Goal: Task Accomplishment & Management: Complete application form

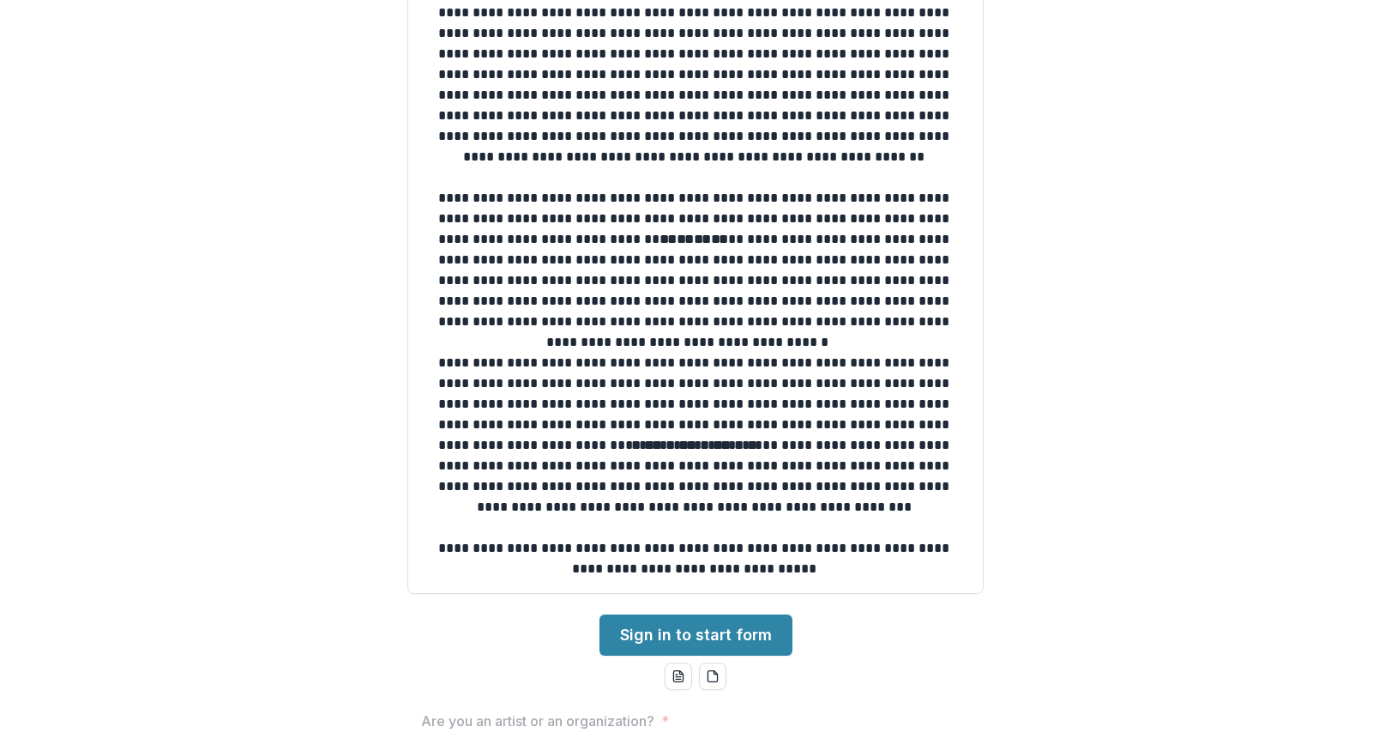
scroll to position [178, 0]
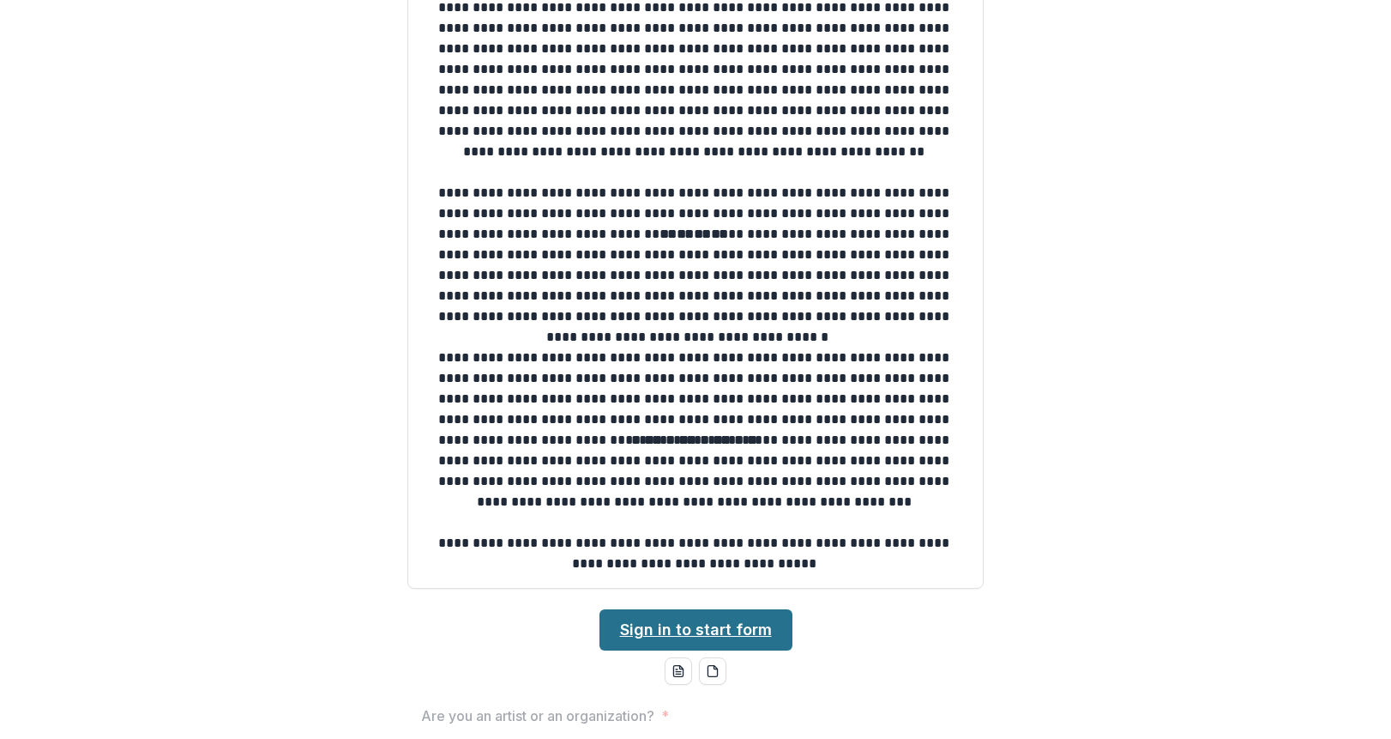
click at [688, 620] on link "Sign in to start form" at bounding box center [696, 629] width 193 height 41
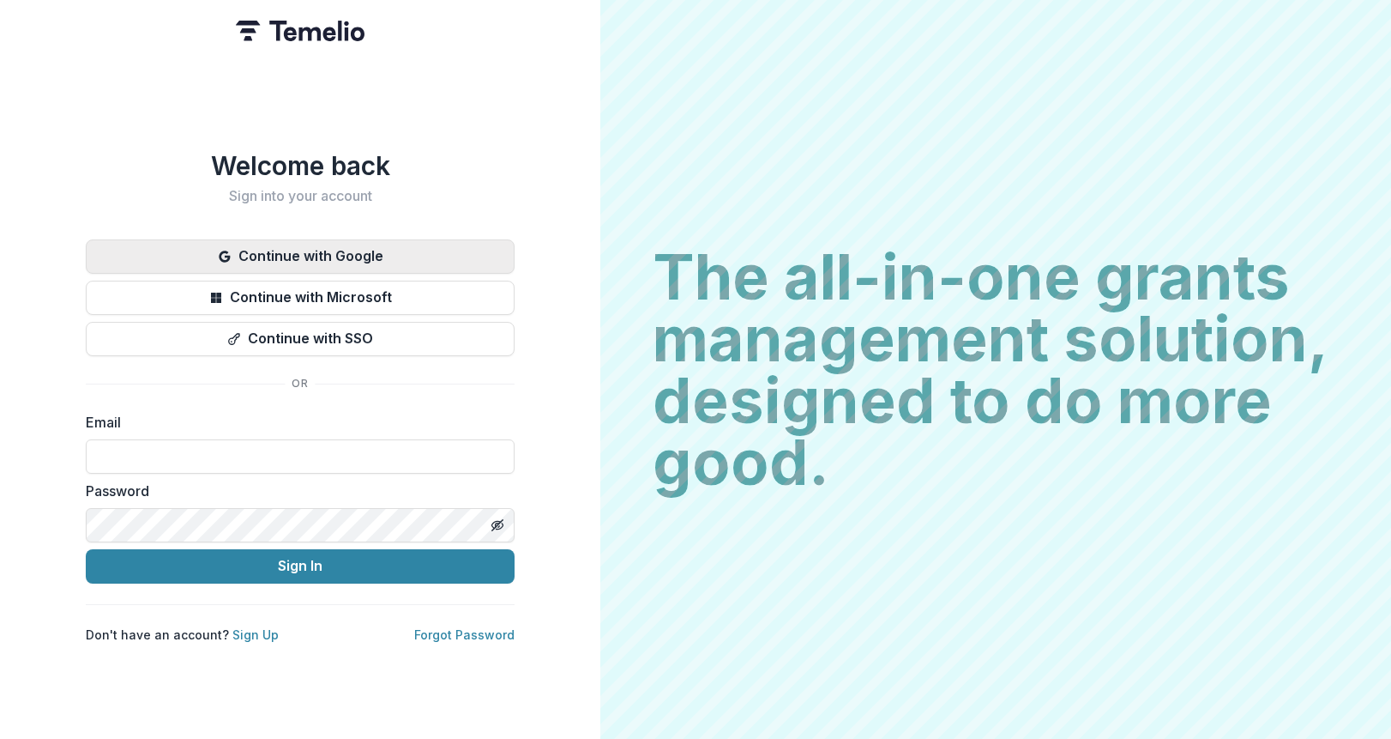
click at [341, 246] on button "Continue with Google" at bounding box center [300, 256] width 429 height 34
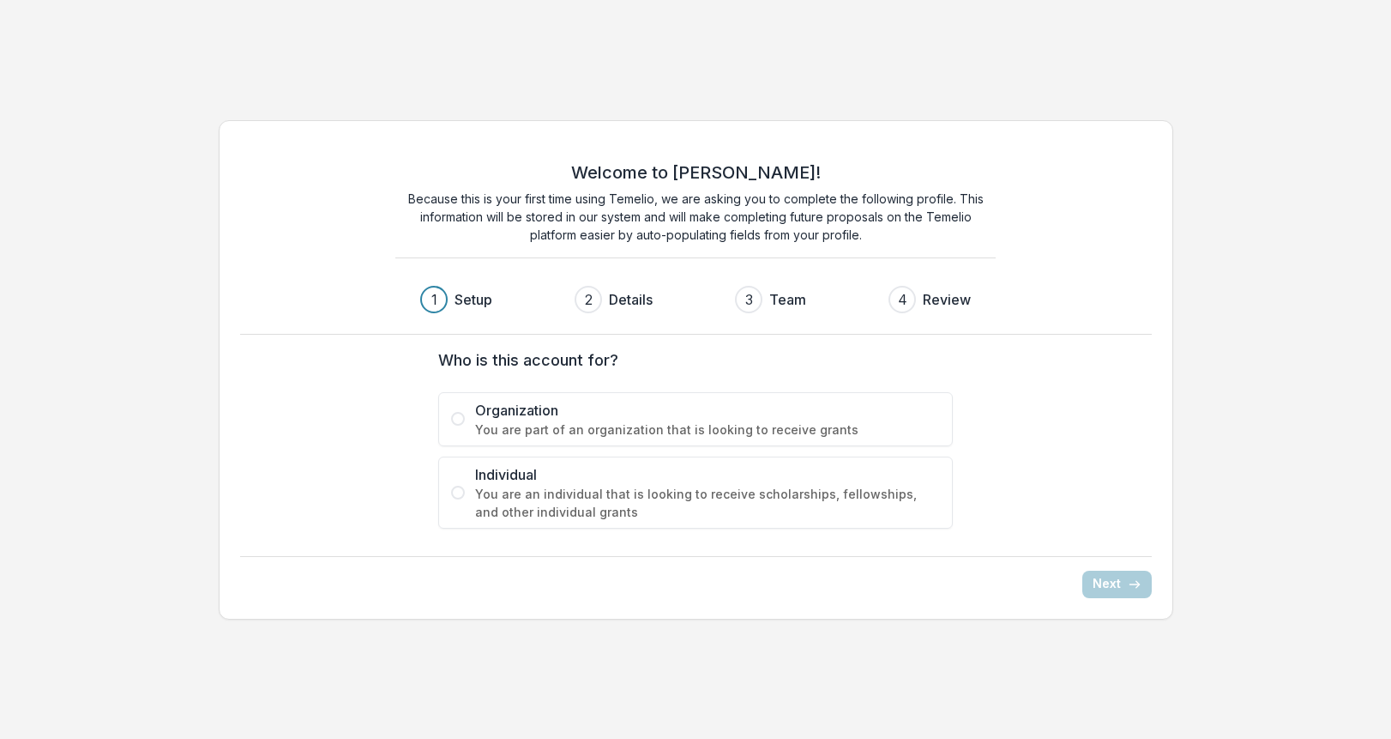
click at [459, 489] on span at bounding box center [458, 492] width 14 height 14
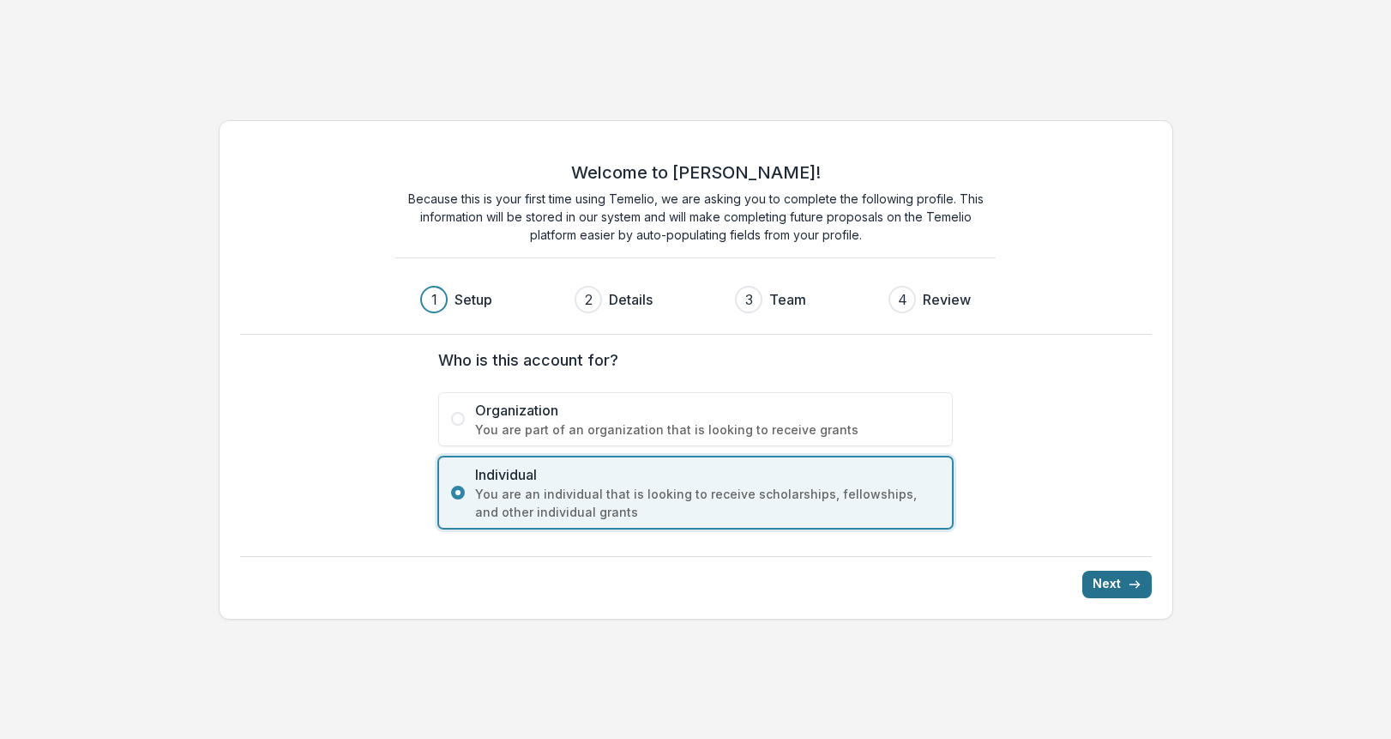
click at [1094, 583] on button "Next" at bounding box center [1116, 583] width 69 height 27
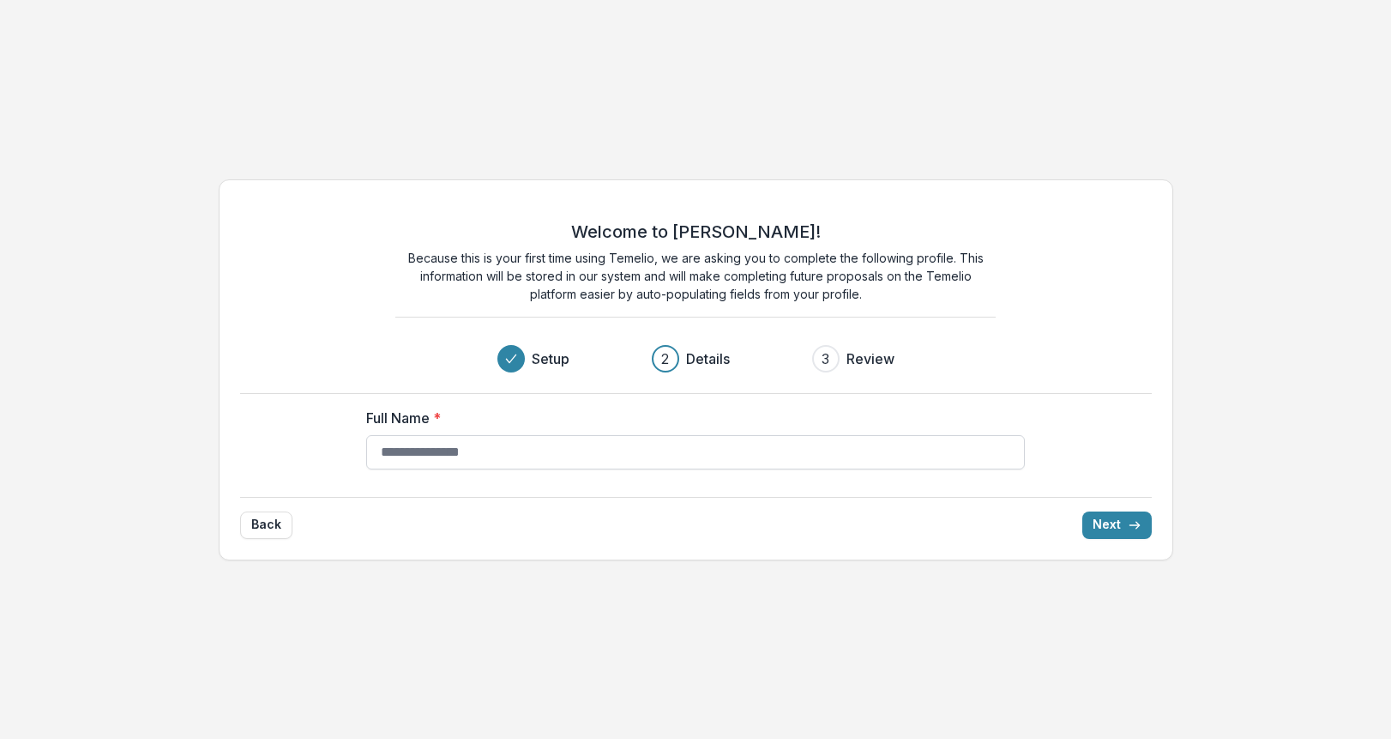
click at [860, 441] on input "Full Name *" at bounding box center [695, 452] width 659 height 34
type input "**********"
click at [1131, 523] on icon "submit" at bounding box center [1135, 525] width 14 height 14
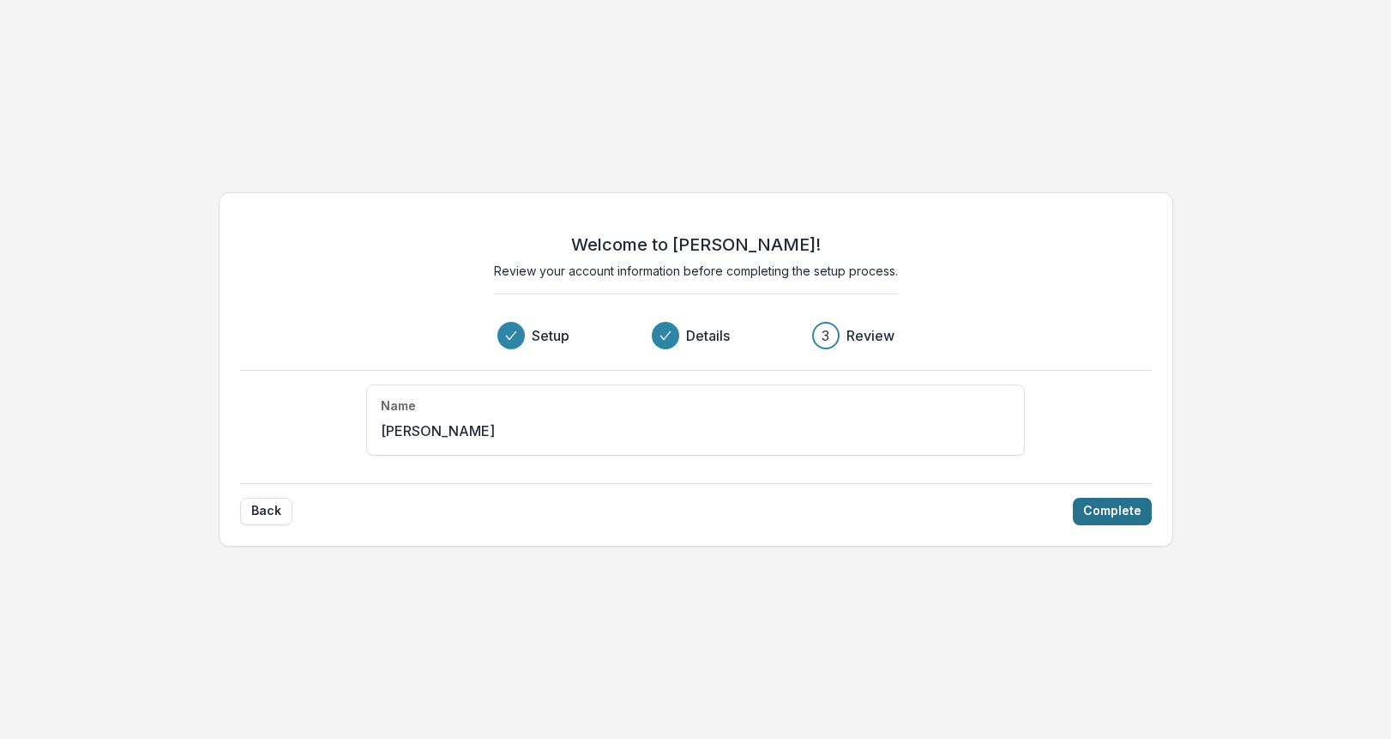
click at [1113, 500] on button "Complete" at bounding box center [1112, 510] width 79 height 27
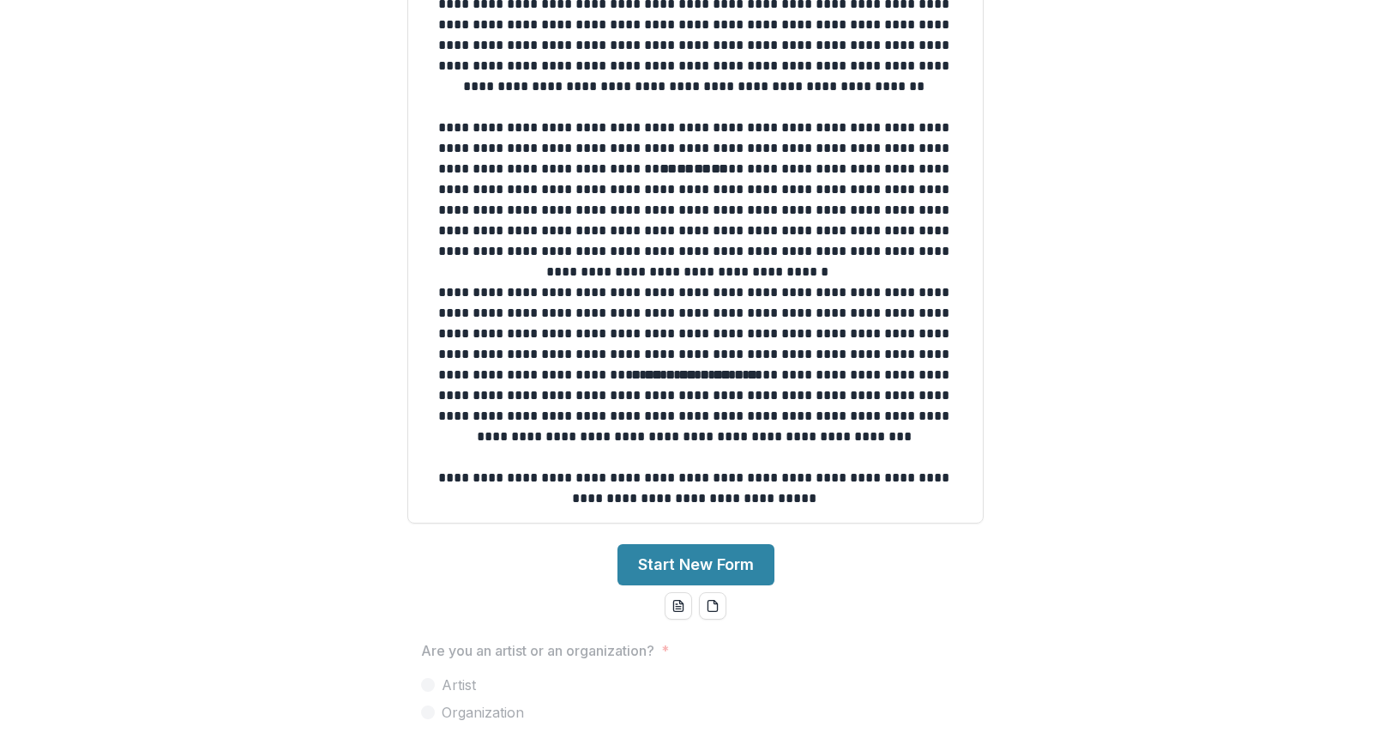
scroll to position [292, 0]
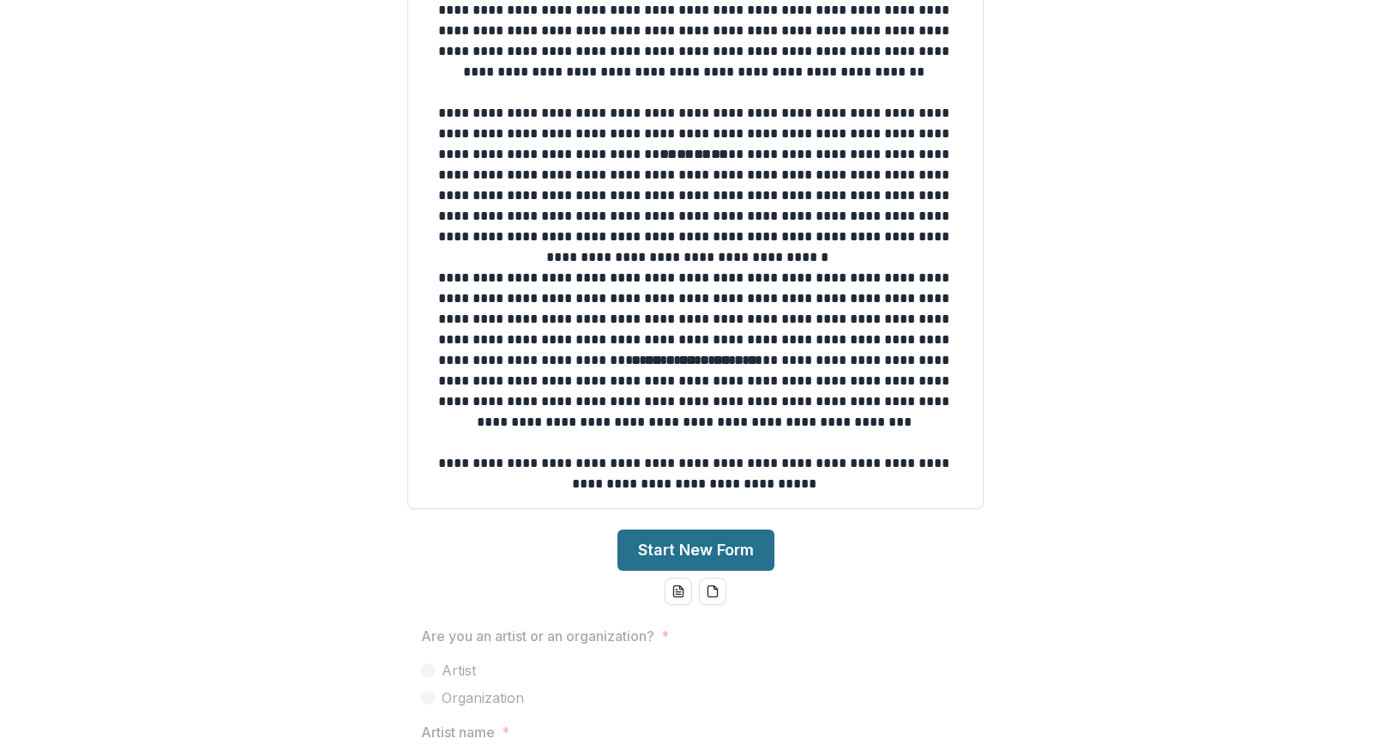
click at [718, 546] on button "Start New Form" at bounding box center [696, 549] width 157 height 41
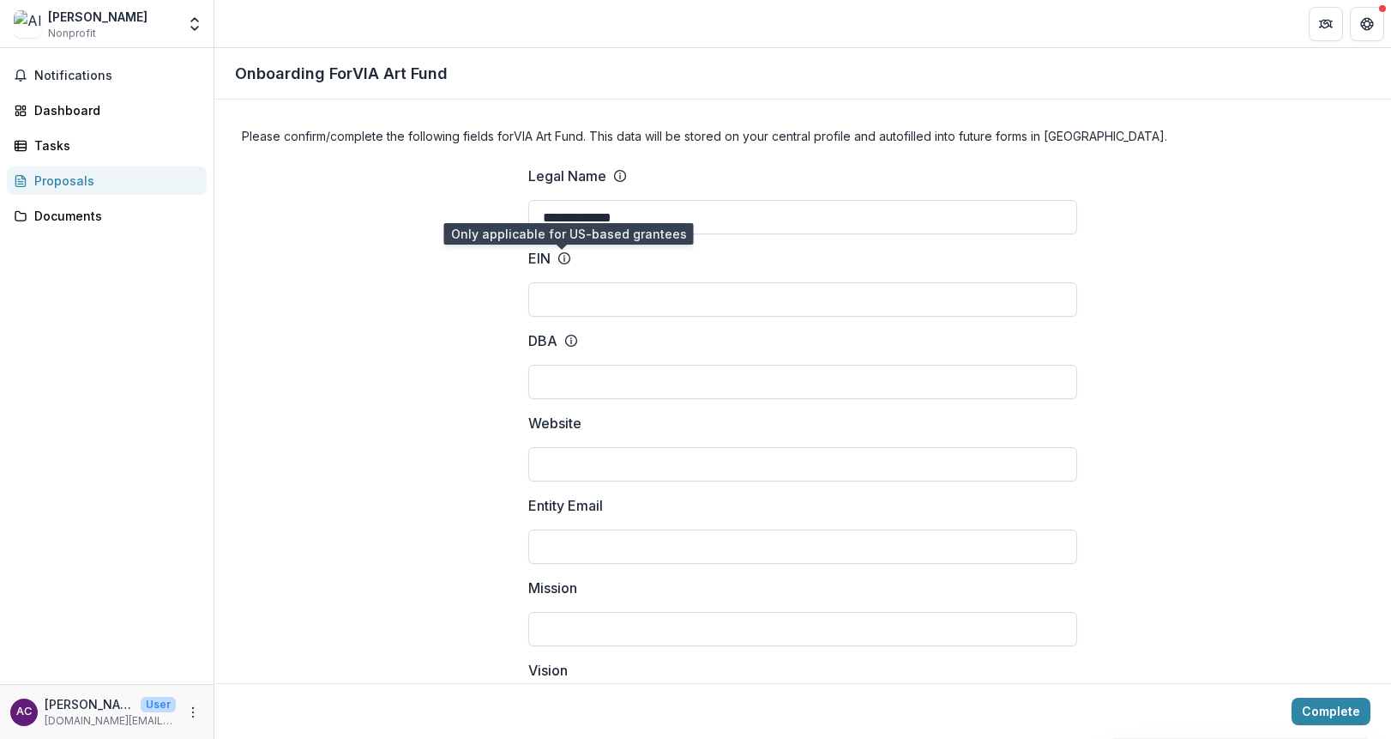
click at [563, 257] on icon at bounding box center [565, 258] width 14 height 14
click at [563, 282] on input "EIN" at bounding box center [802, 299] width 549 height 34
drag, startPoint x: 546, startPoint y: 256, endPoint x: 526, endPoint y: 256, distance: 20.6
click at [528, 256] on p "EIN" at bounding box center [539, 258] width 22 height 21
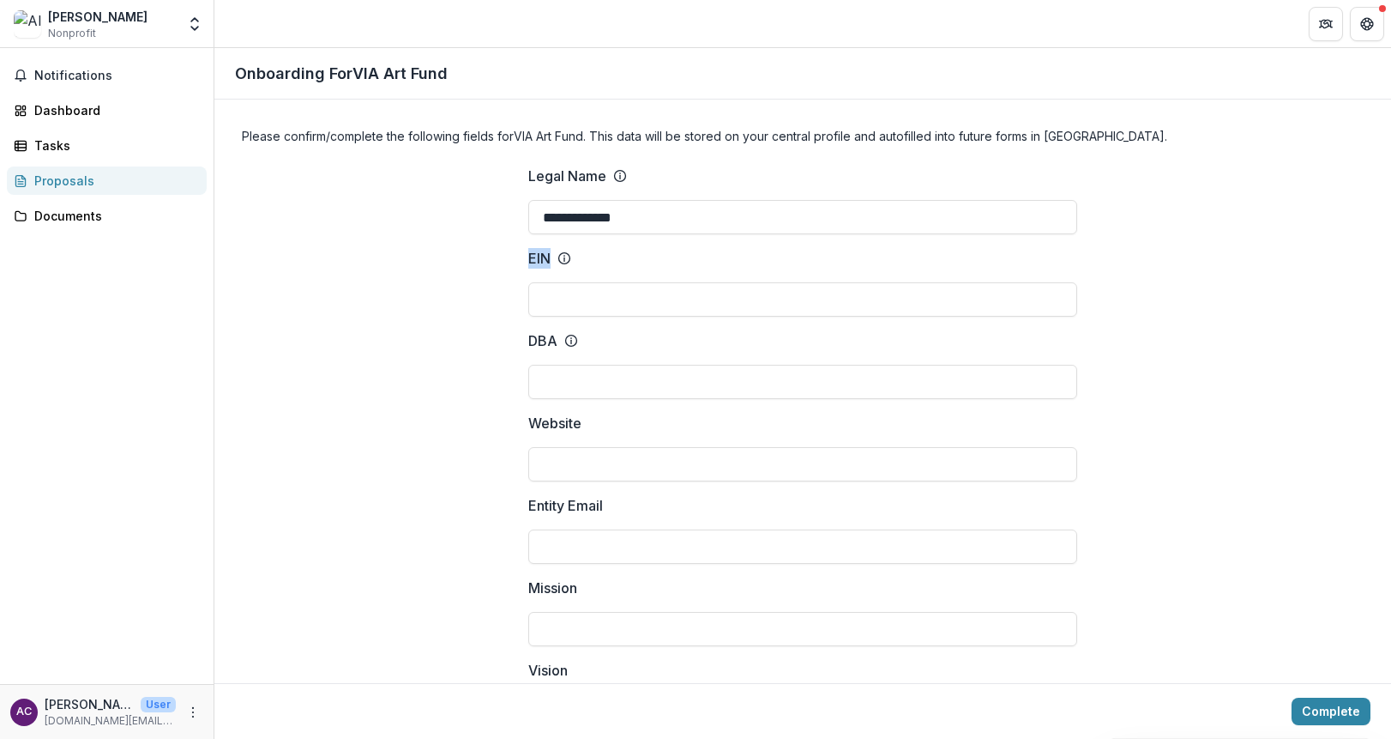
copy p "EIN"
click at [661, 303] on input "EIN" at bounding box center [802, 299] width 549 height 34
type input "*********"
click at [548, 471] on input "Website" at bounding box center [802, 464] width 549 height 34
type input "**********"
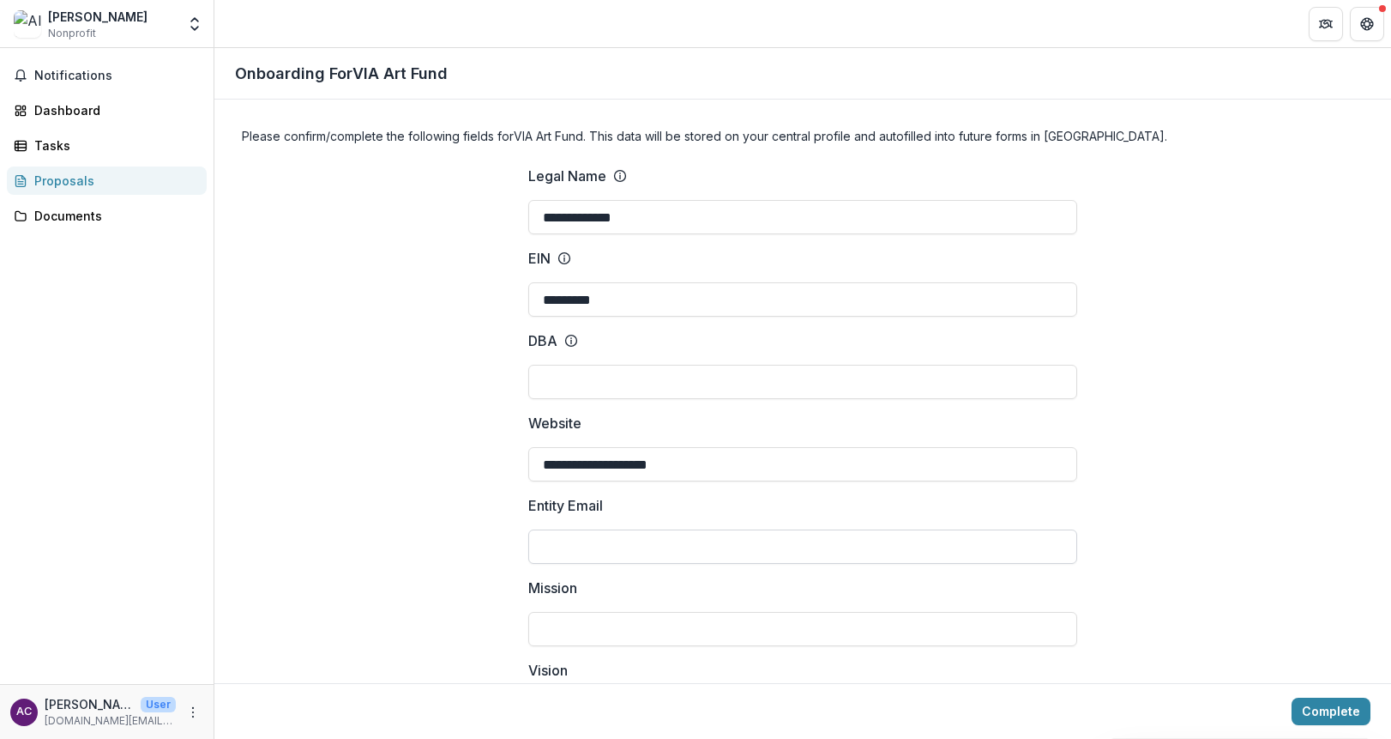
click at [561, 542] on input "Entity Email" at bounding box center [802, 546] width 549 height 34
type input "**********"
type input "**"
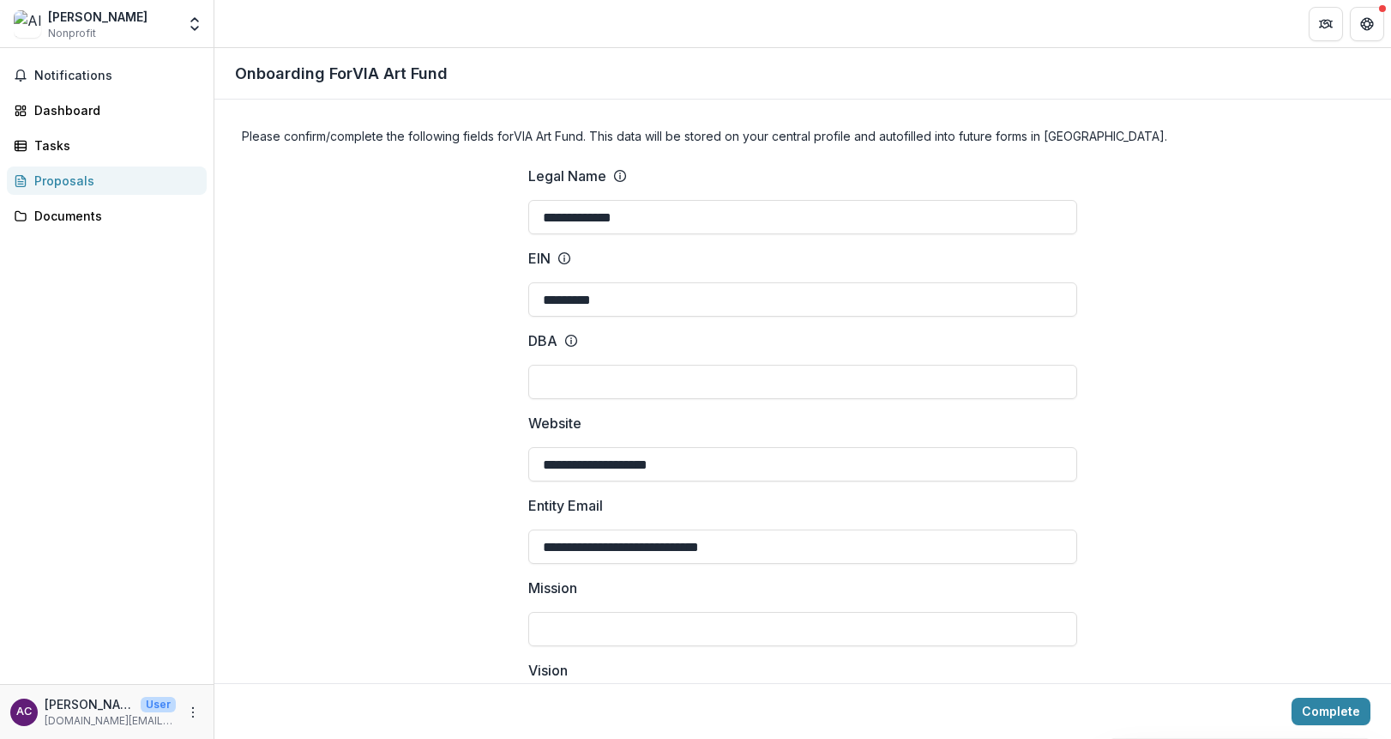
type input "*****"
type input "**********"
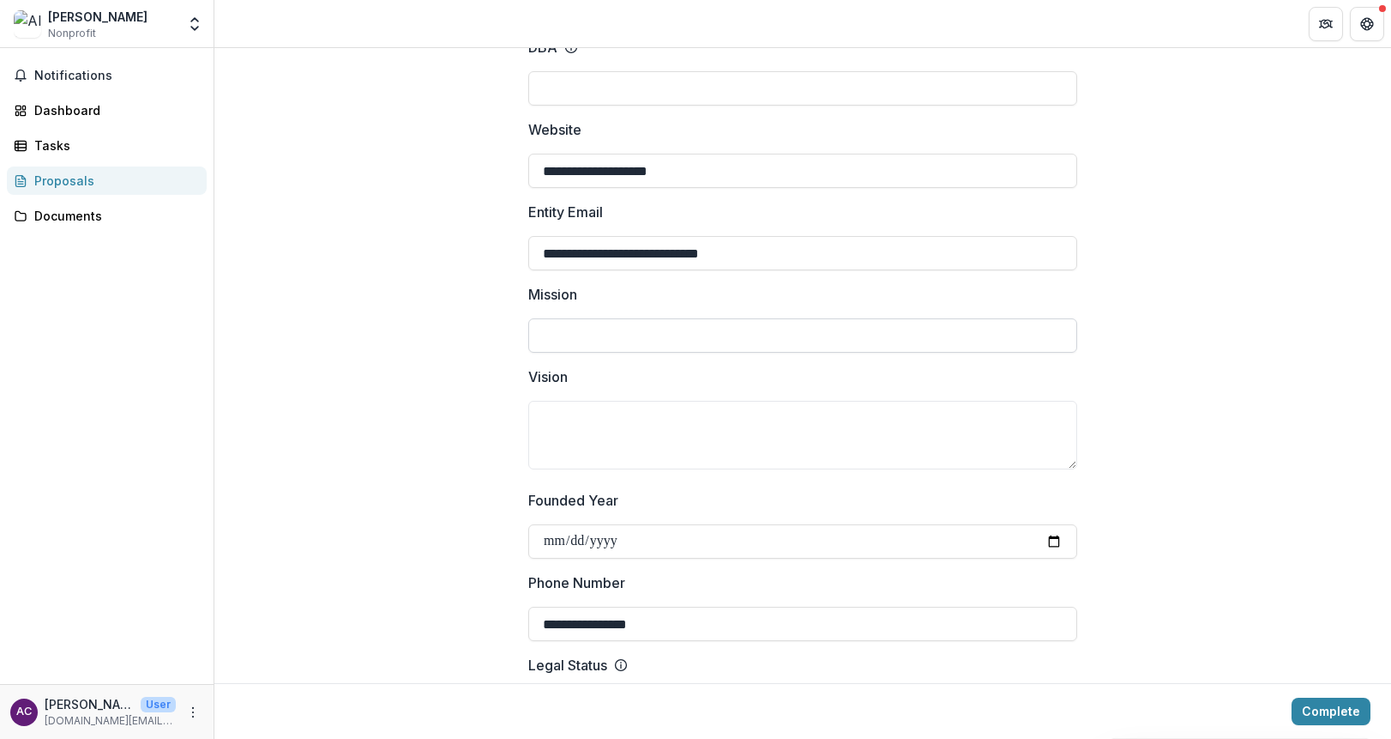
scroll to position [368, 0]
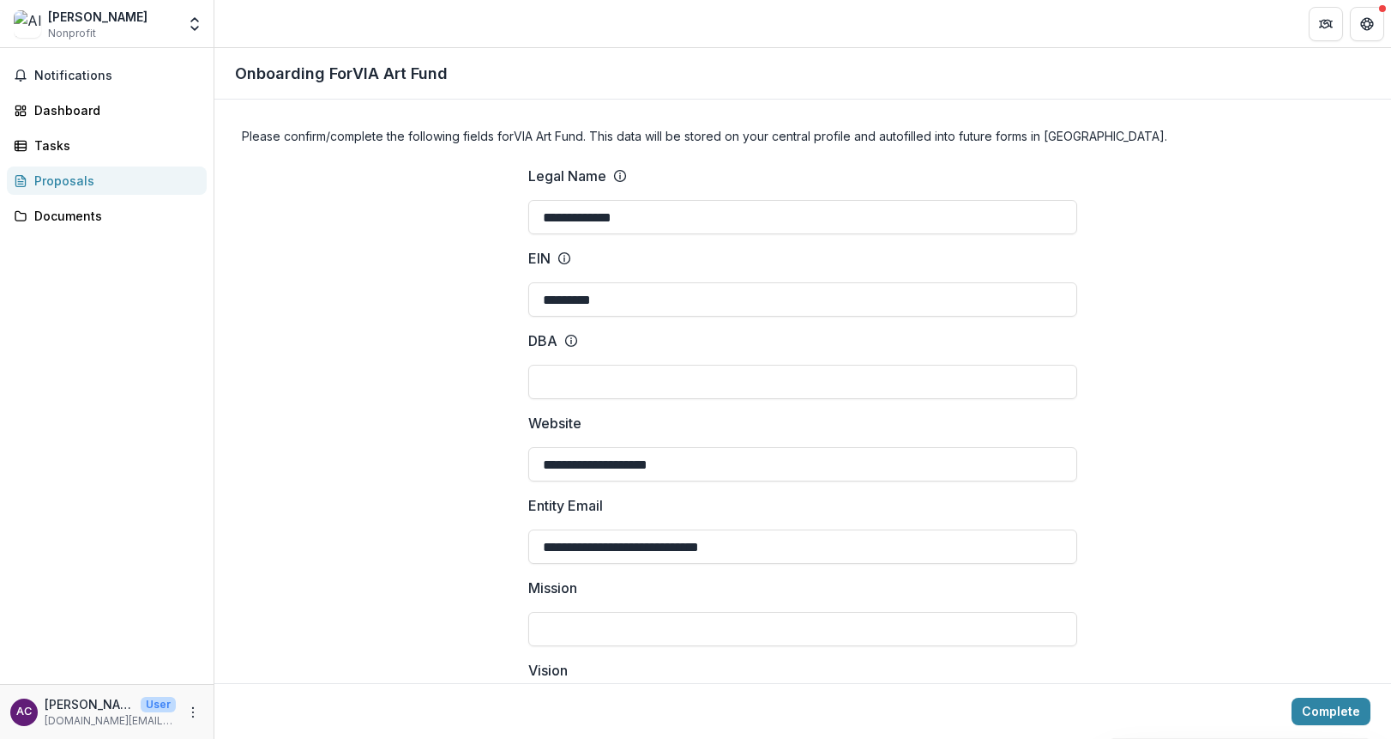
scroll to position [9, 0]
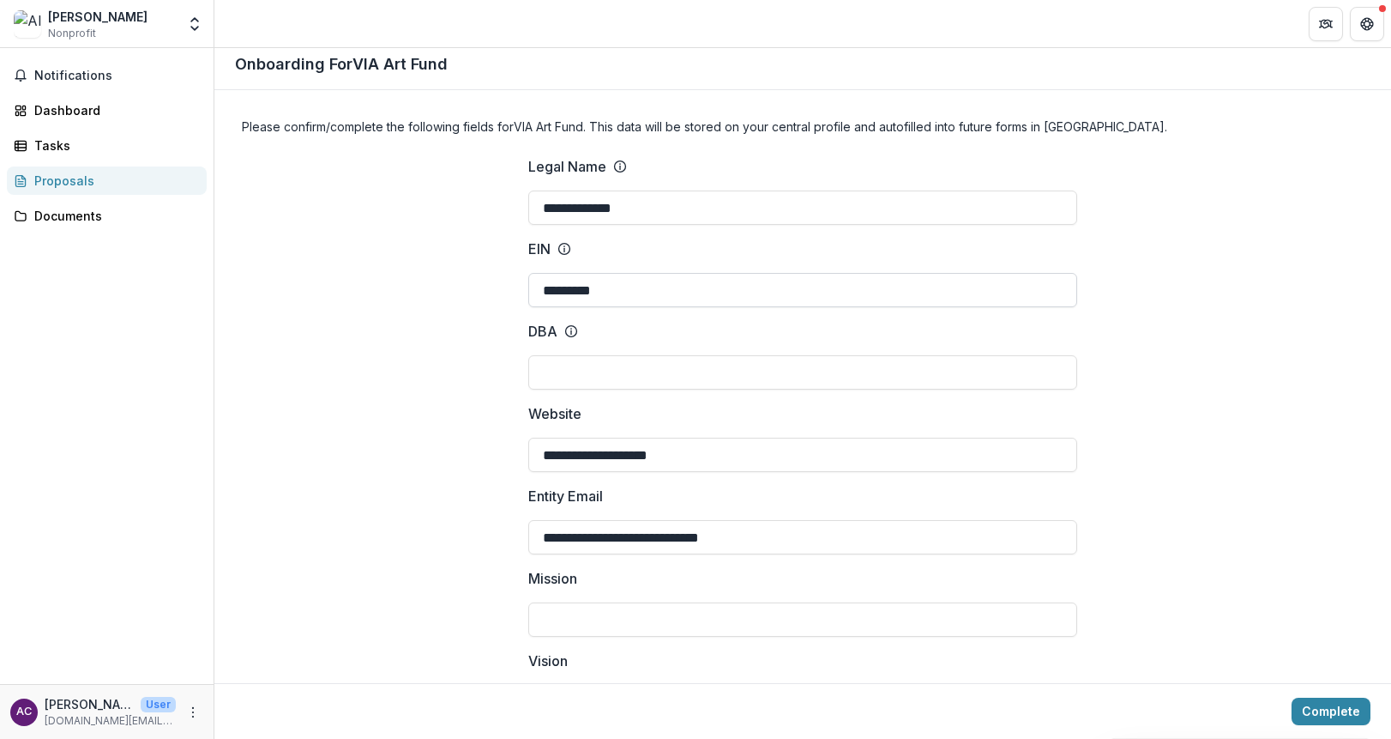
click at [628, 286] on input "*********" at bounding box center [802, 290] width 549 height 34
type input "*********"
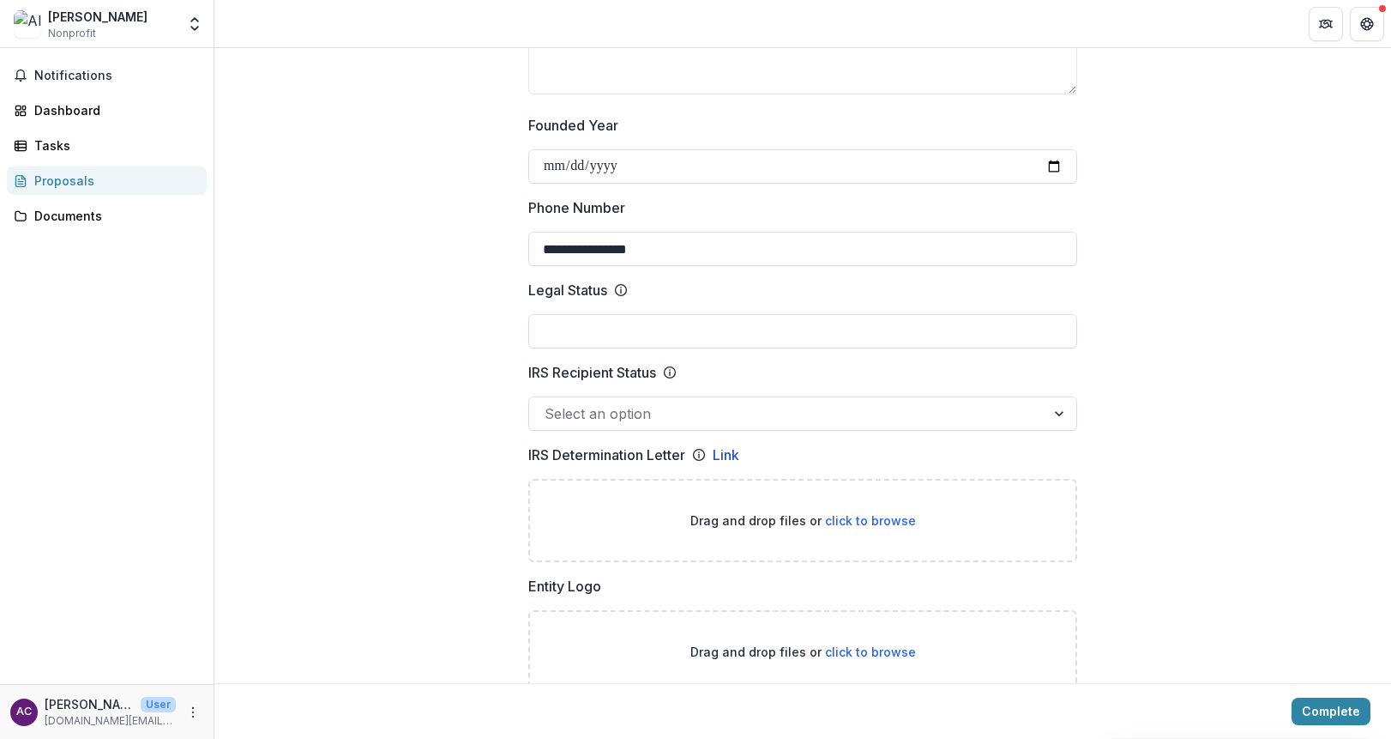
scroll to position [704, 0]
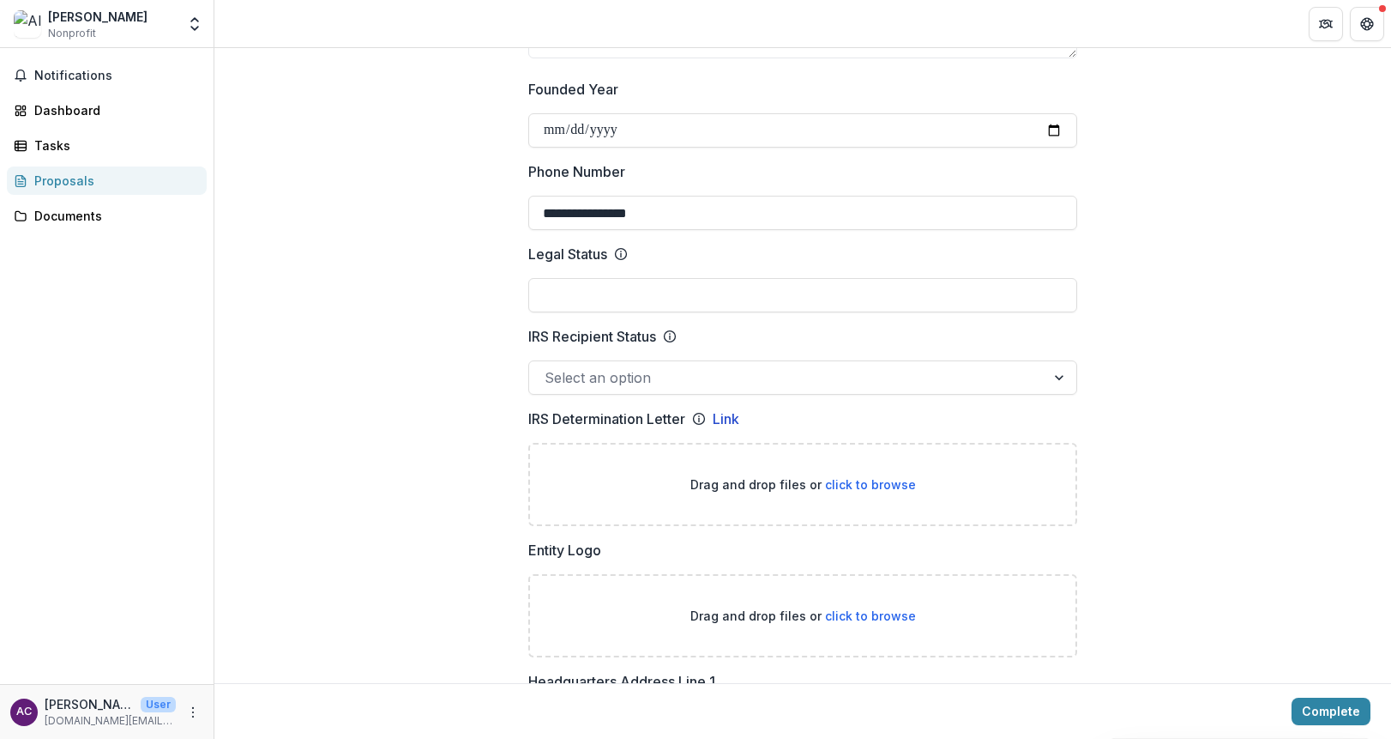
click at [584, 386] on div at bounding box center [787, 377] width 485 height 24
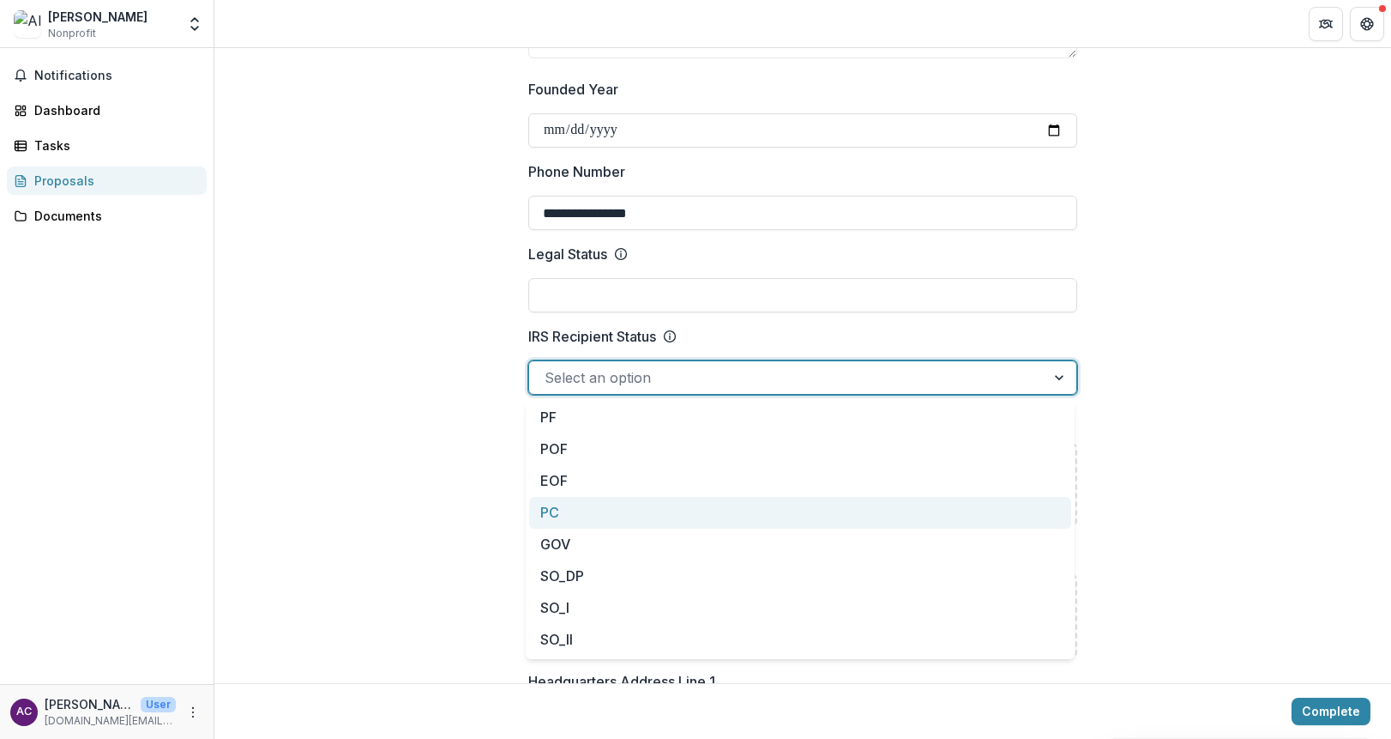
scroll to position [155, 0]
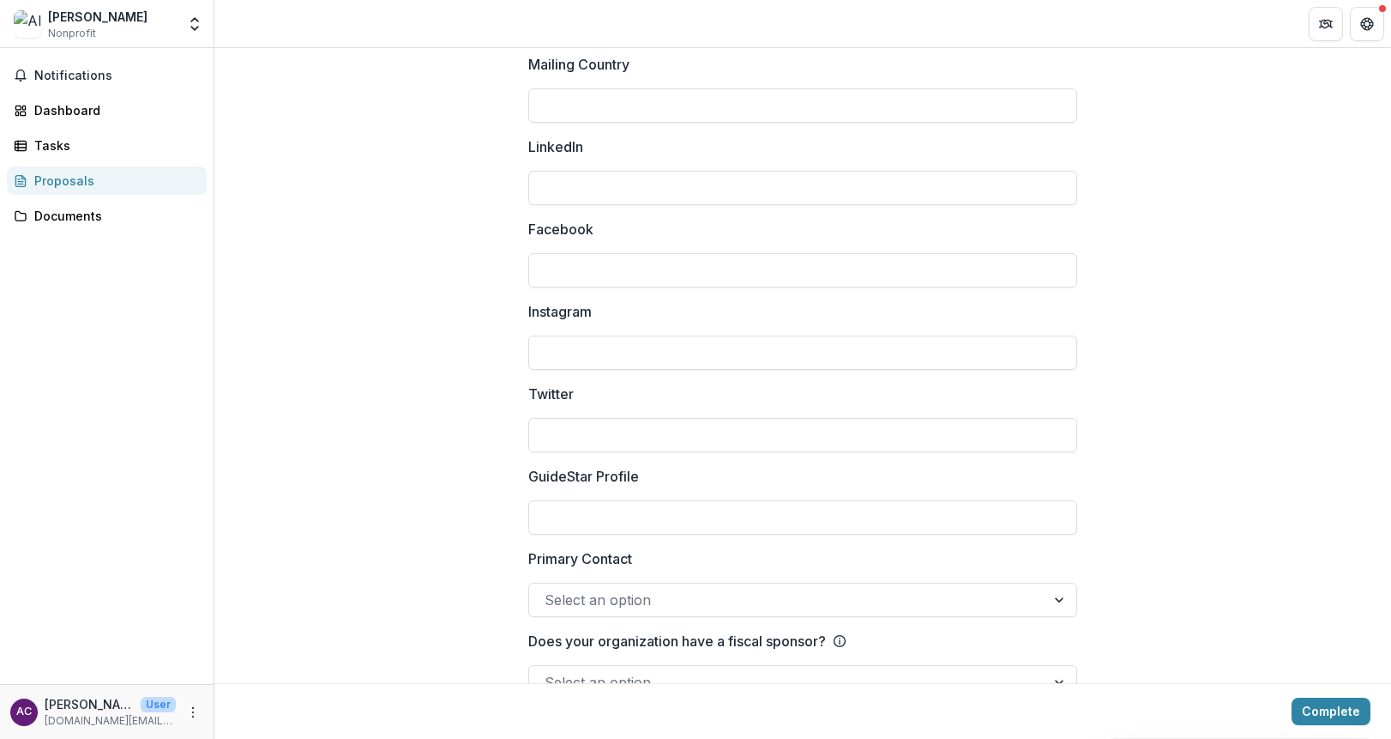
scroll to position [2270, 0]
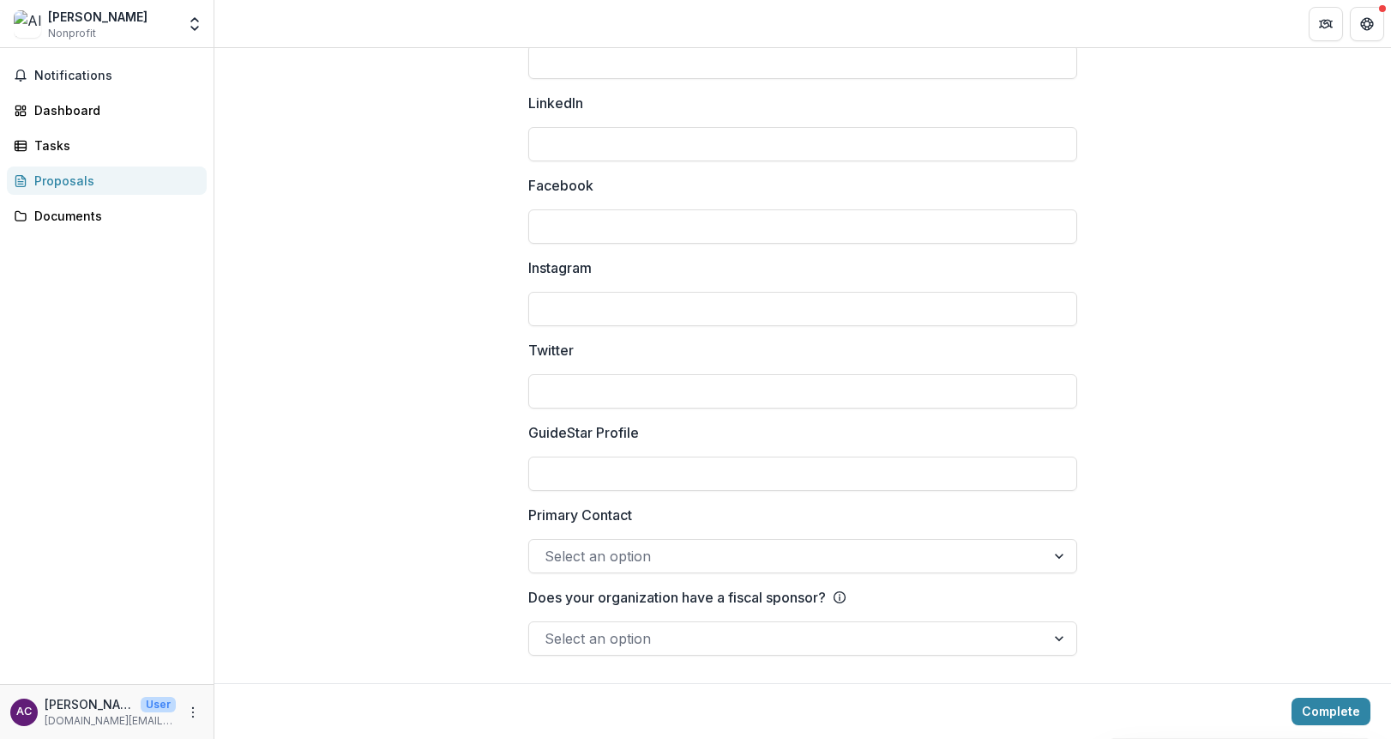
click at [548, 560] on div at bounding box center [787, 556] width 485 height 24
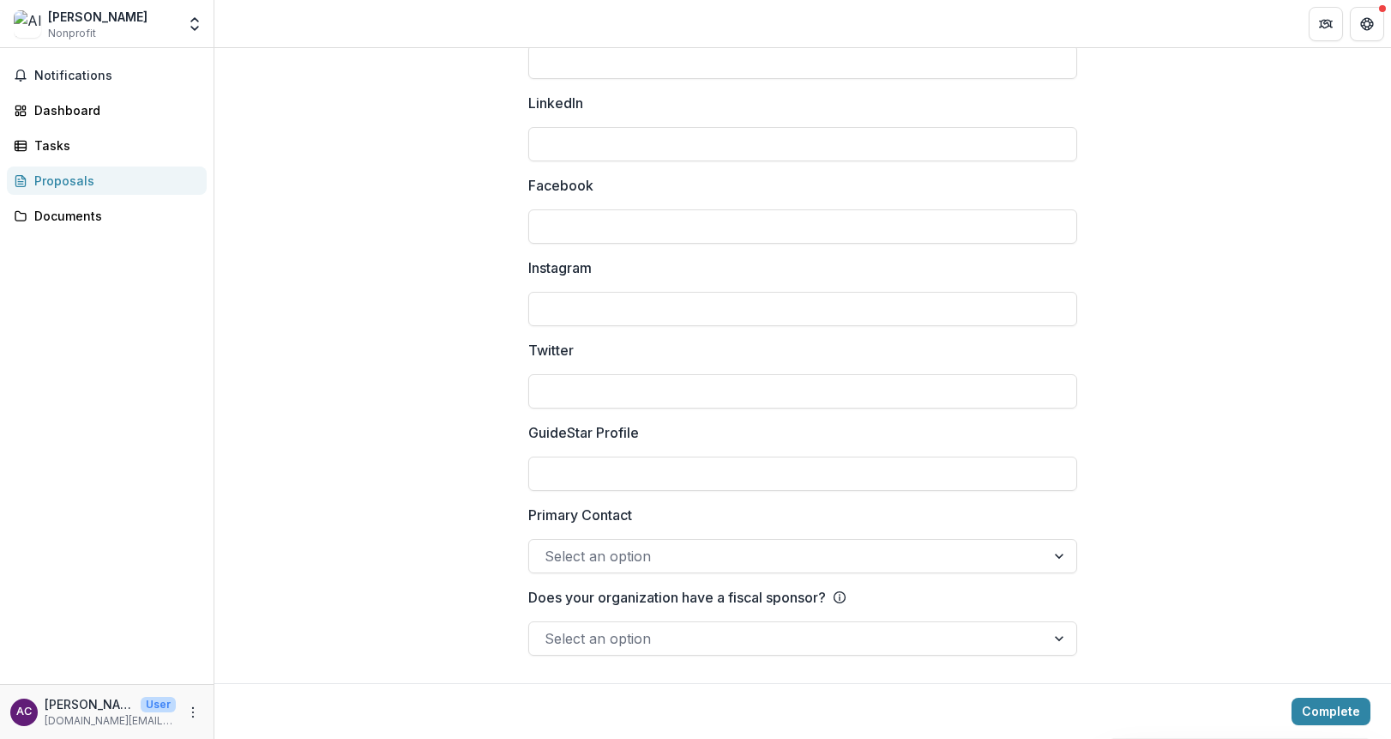
click at [1058, 558] on div at bounding box center [1061, 556] width 31 height 33
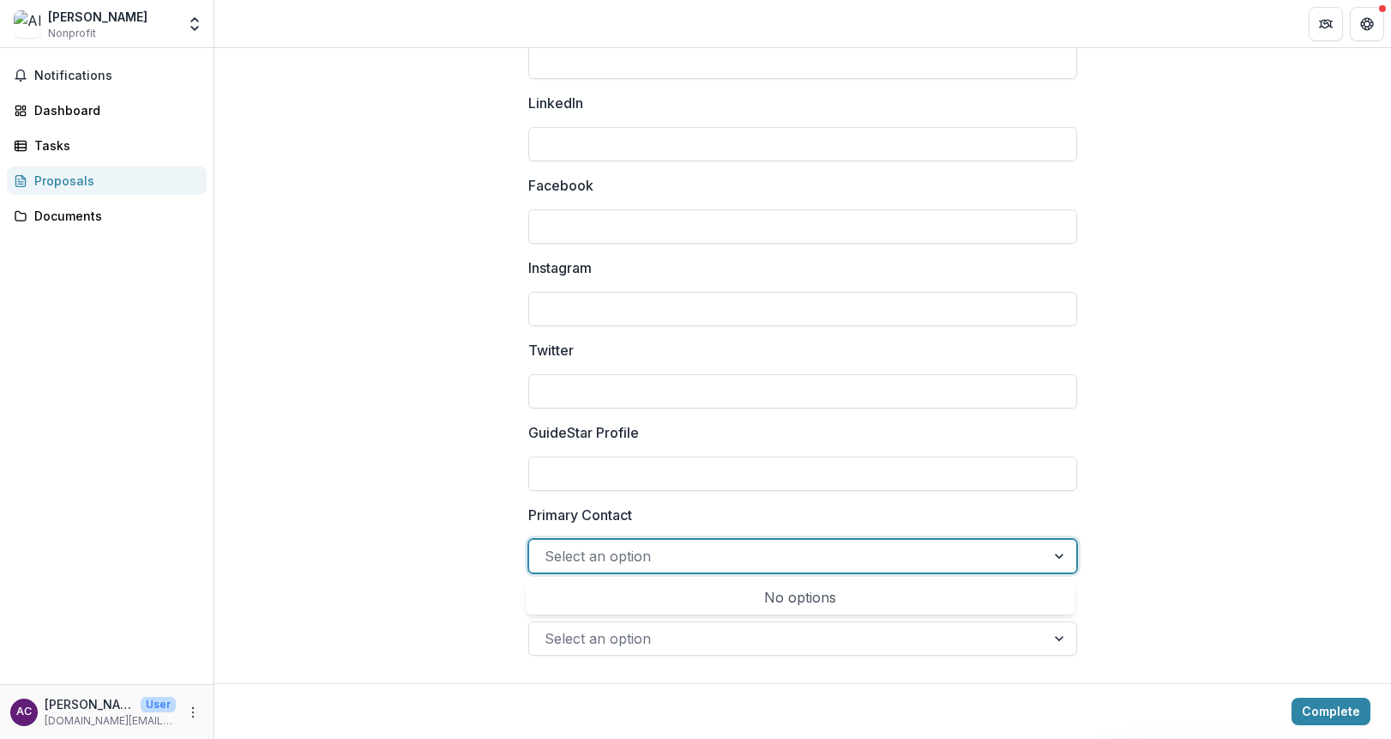
click at [986, 590] on div "No options" at bounding box center [800, 597] width 542 height 34
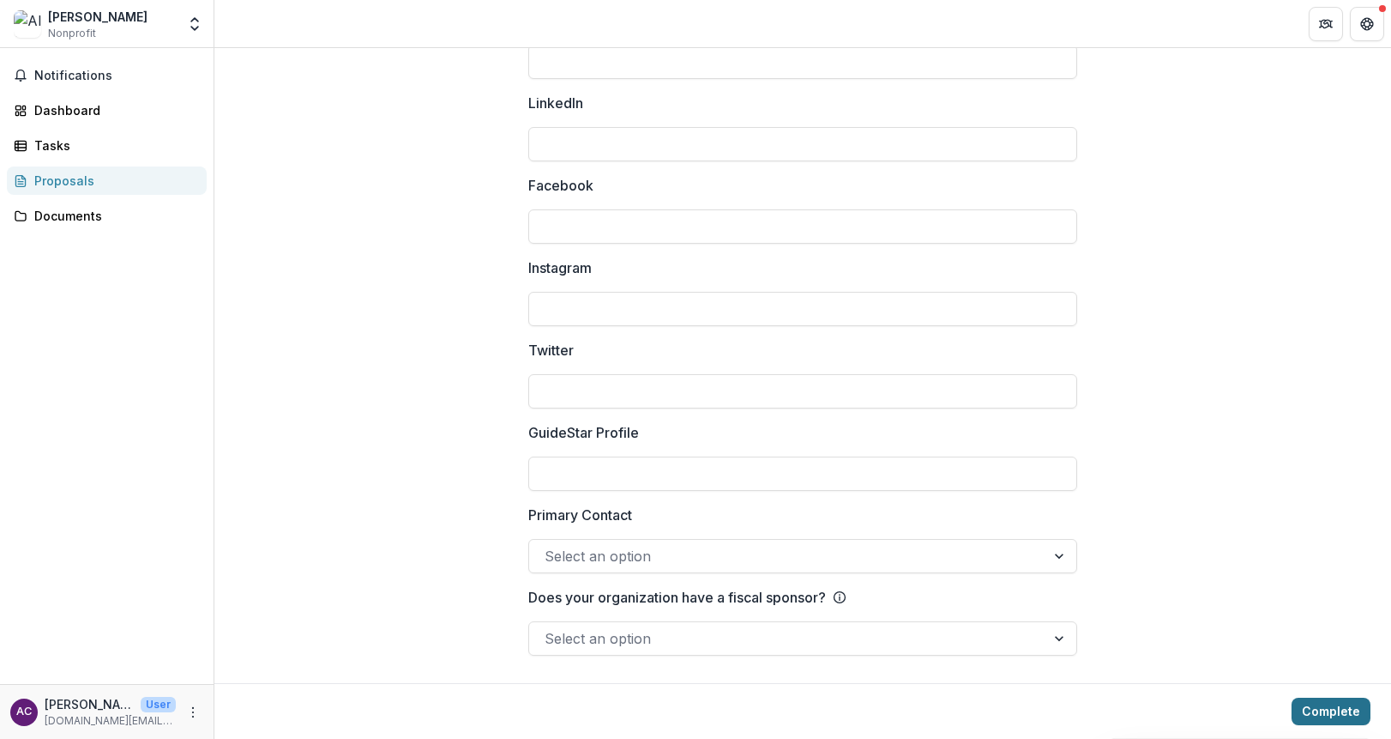
click at [1348, 699] on button "Complete" at bounding box center [1331, 710] width 79 height 27
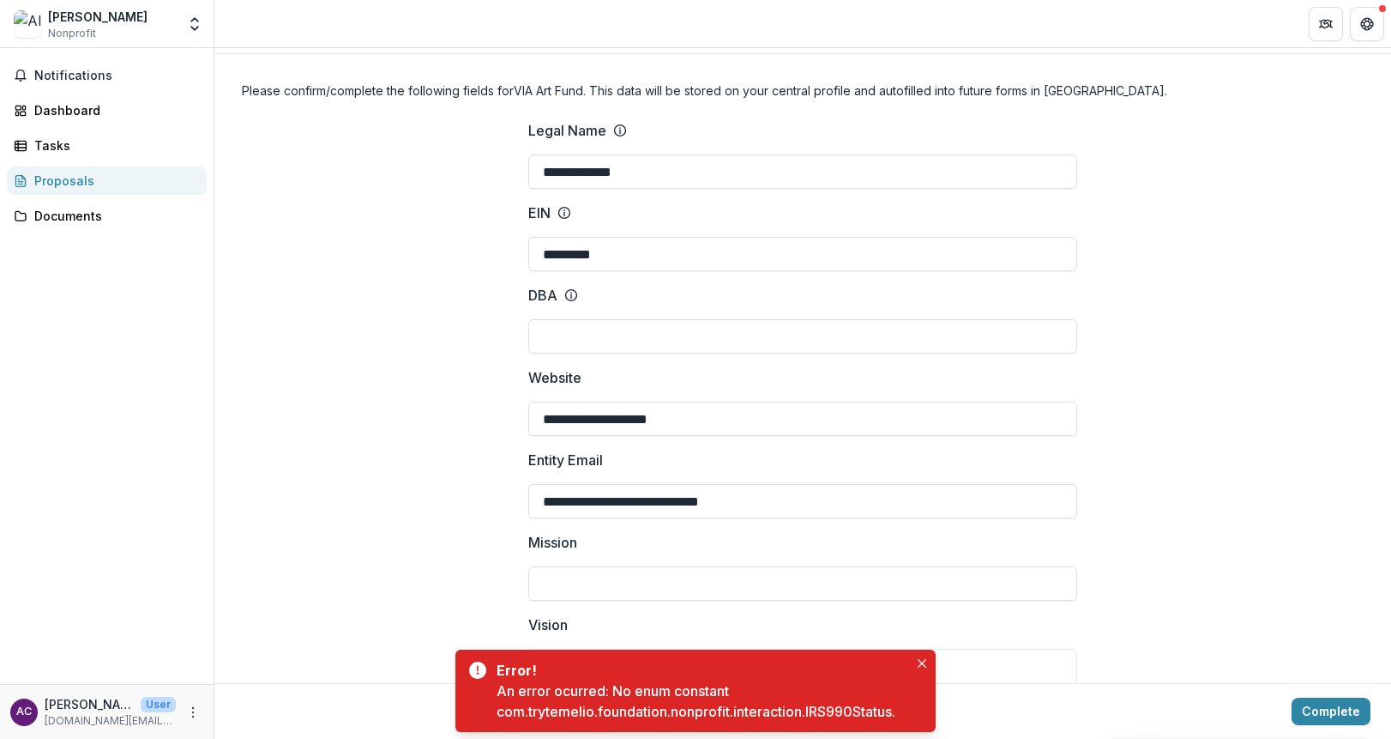
scroll to position [0, 0]
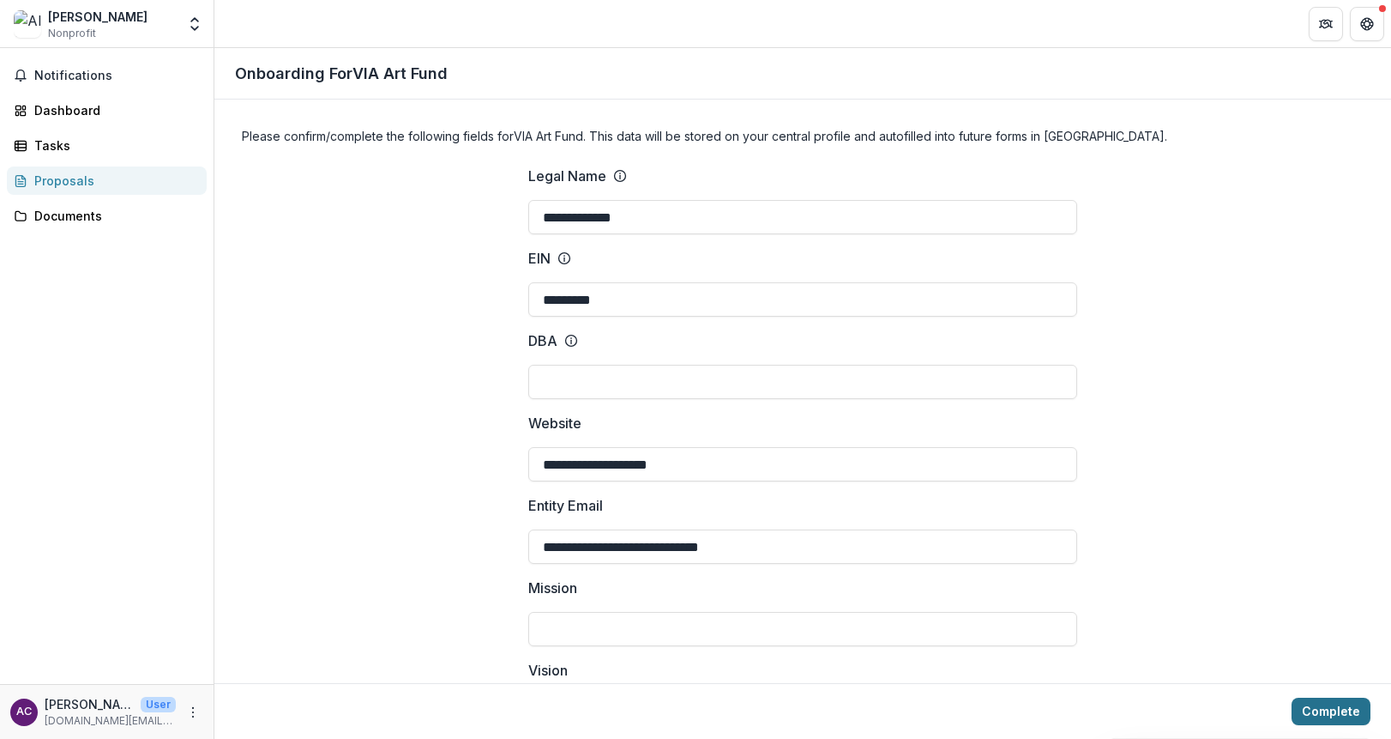
click at [1322, 703] on button "Complete" at bounding box center [1331, 710] width 79 height 27
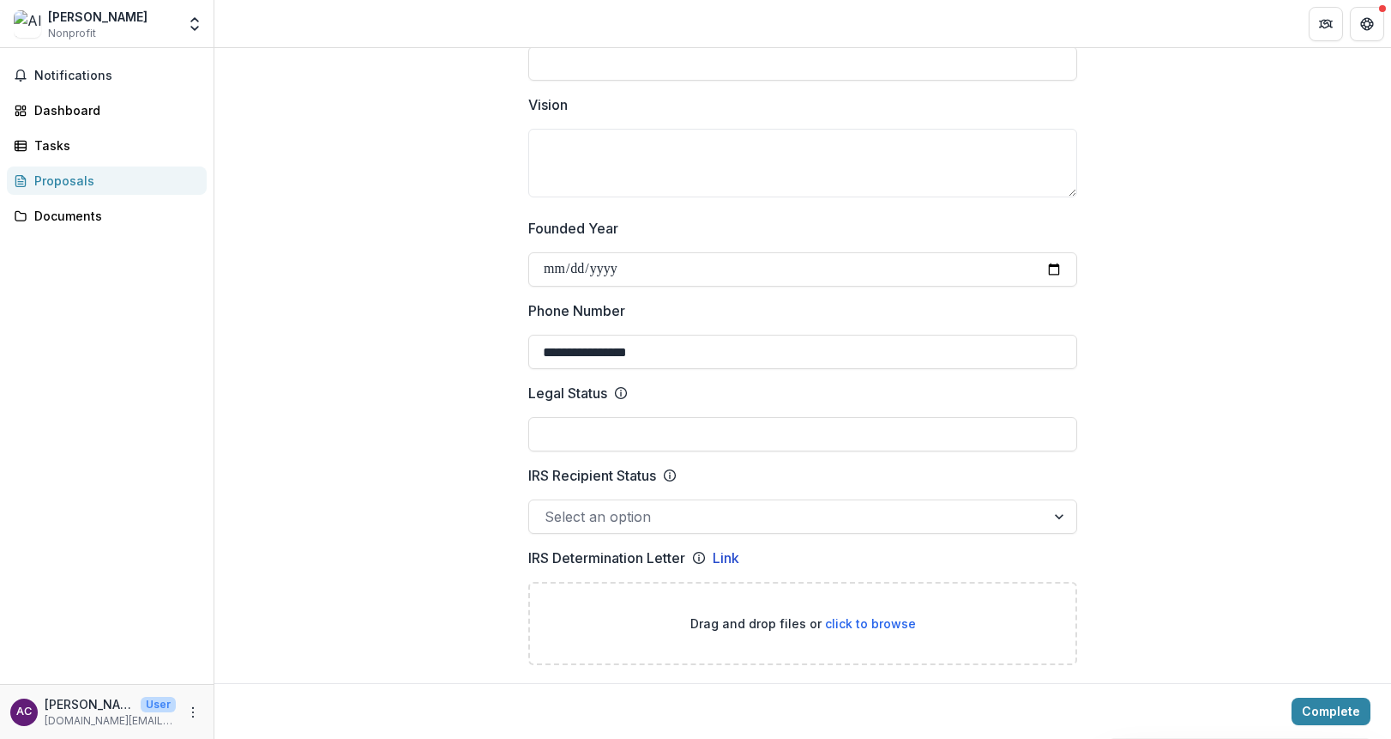
scroll to position [566, 0]
click at [1058, 518] on div at bounding box center [1061, 515] width 31 height 33
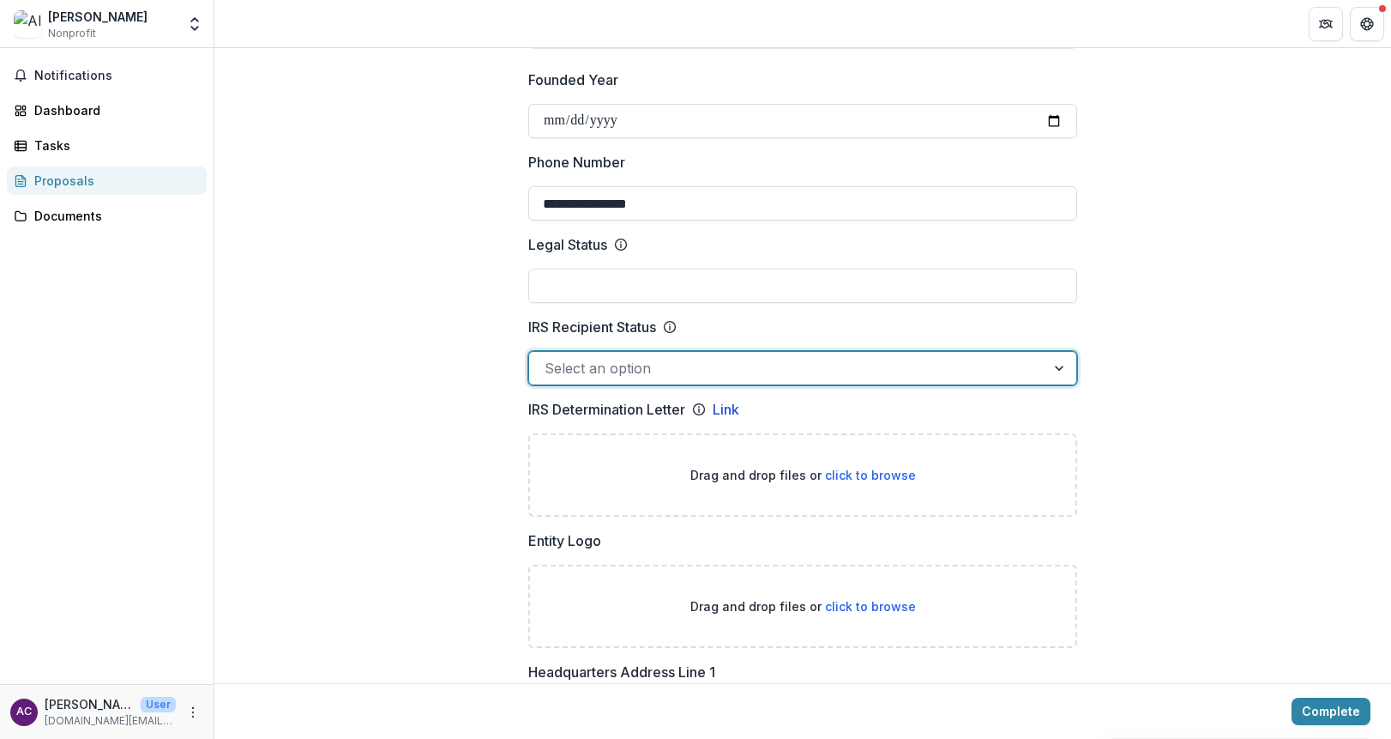
scroll to position [155, 0]
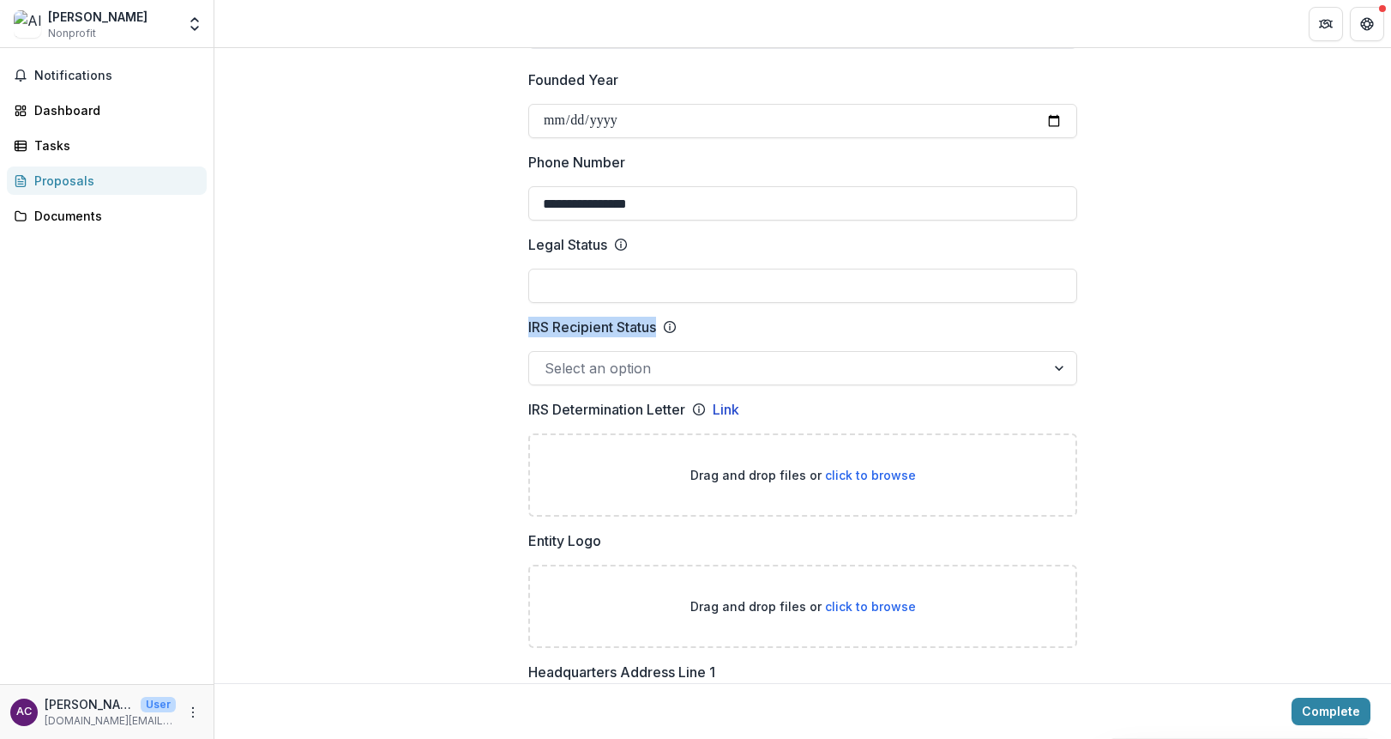
drag, startPoint x: 508, startPoint y: 327, endPoint x: 654, endPoint y: 328, distance: 146.7
copy p "IRS Recipient Status"
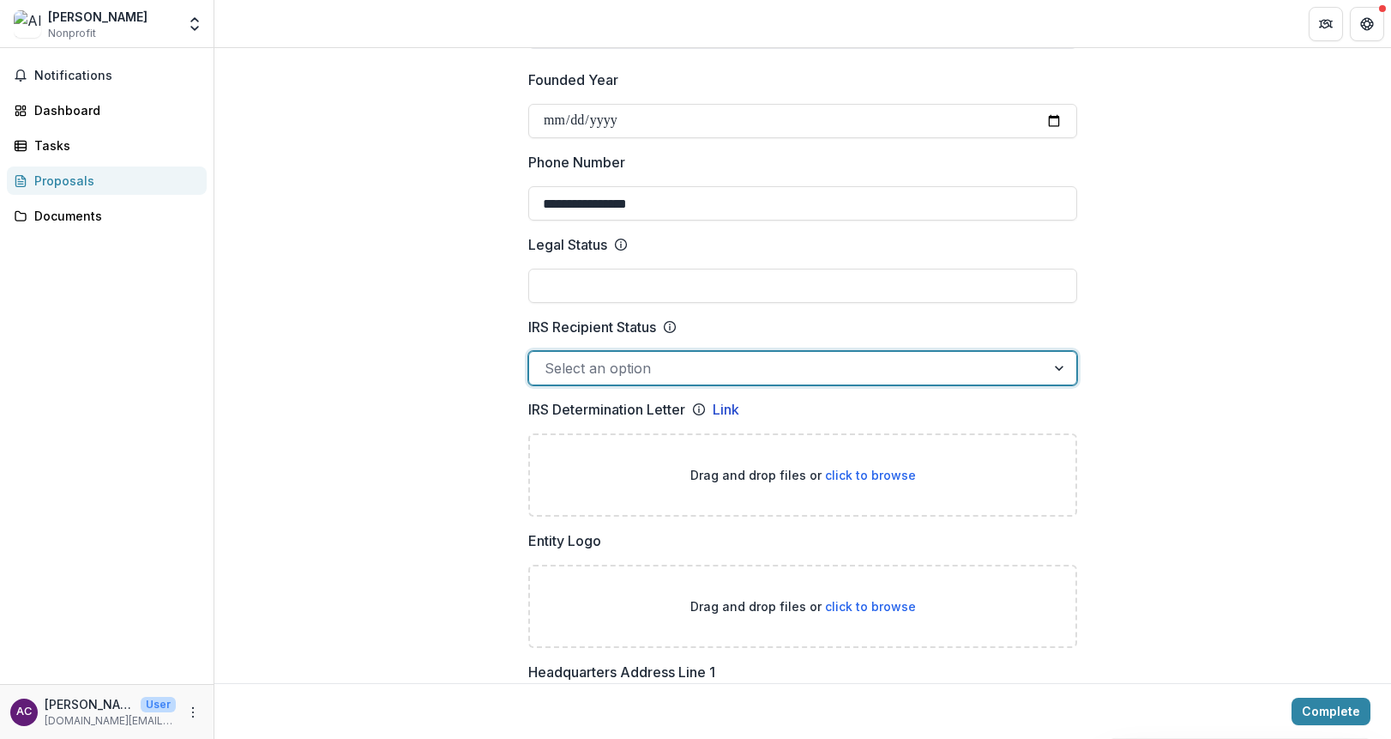
click at [608, 371] on div at bounding box center [787, 368] width 485 height 24
click at [1062, 367] on div at bounding box center [1061, 368] width 31 height 33
click at [1058, 368] on div at bounding box center [1061, 368] width 31 height 33
click at [1055, 361] on div at bounding box center [1061, 368] width 31 height 33
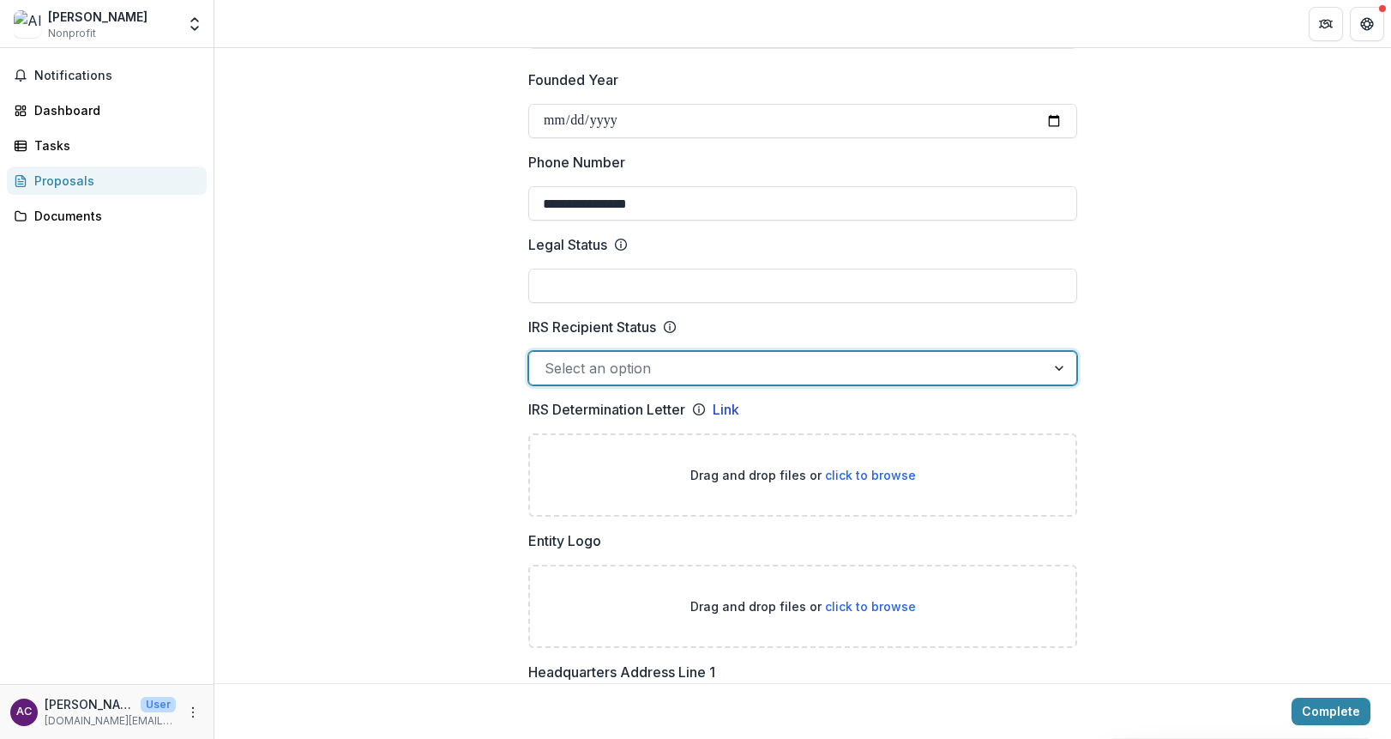
click at [933, 359] on div at bounding box center [787, 368] width 485 height 24
click at [1063, 367] on div at bounding box center [1061, 368] width 31 height 33
click at [1054, 359] on div at bounding box center [1061, 368] width 31 height 33
click at [1053, 376] on div at bounding box center [1061, 368] width 31 height 33
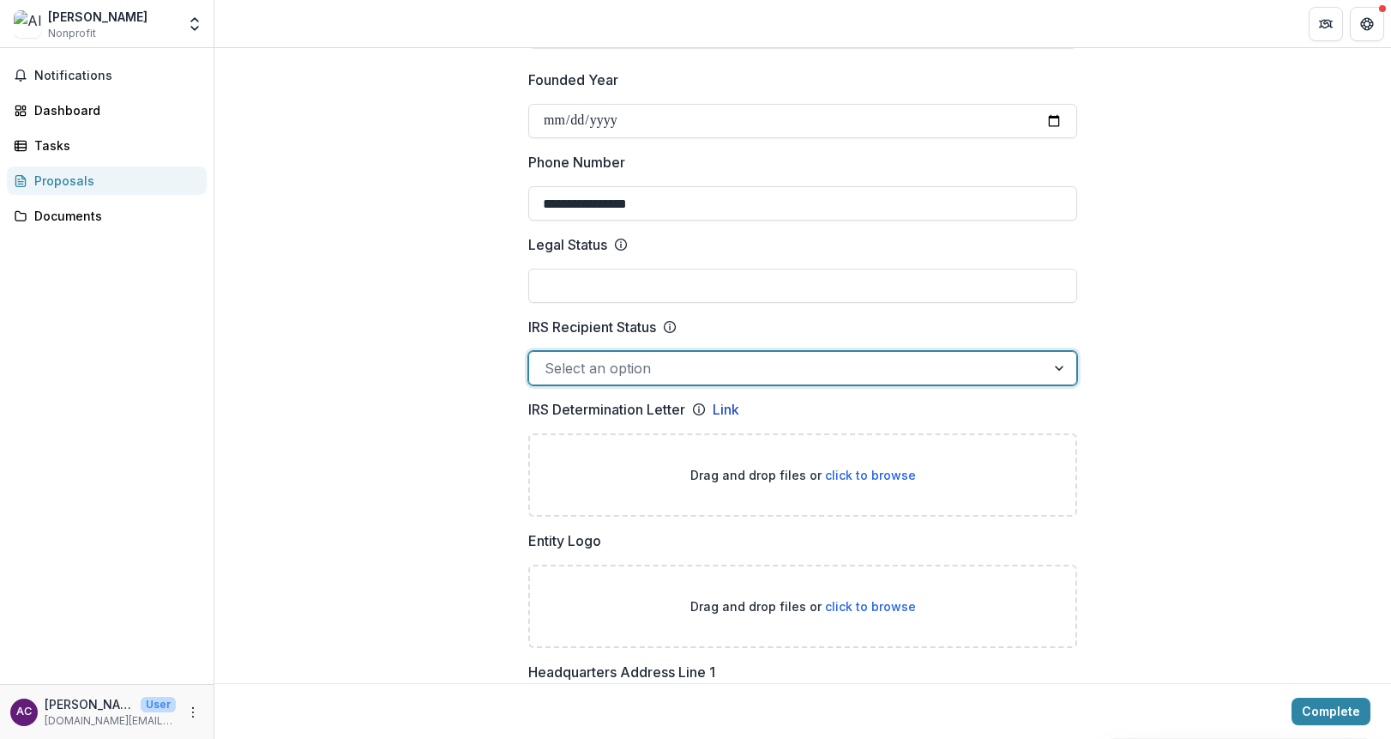
scroll to position [0, 0]
click at [886, 365] on div at bounding box center [787, 368] width 485 height 24
click at [1055, 369] on div at bounding box center [1061, 368] width 31 height 33
click at [787, 371] on div at bounding box center [787, 368] width 485 height 24
click at [879, 371] on div at bounding box center [787, 368] width 485 height 24
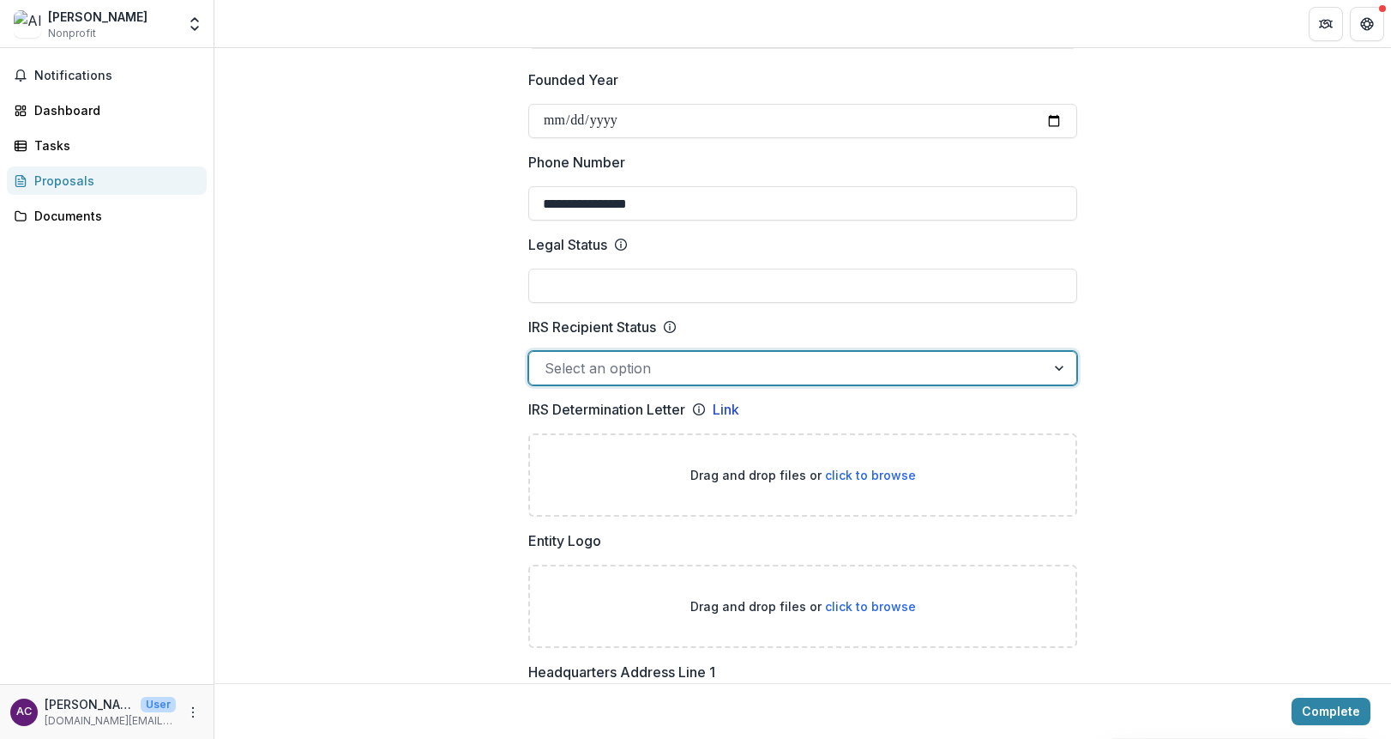
click at [773, 382] on div "Select an option" at bounding box center [802, 368] width 549 height 34
click at [841, 373] on div at bounding box center [787, 368] width 485 height 24
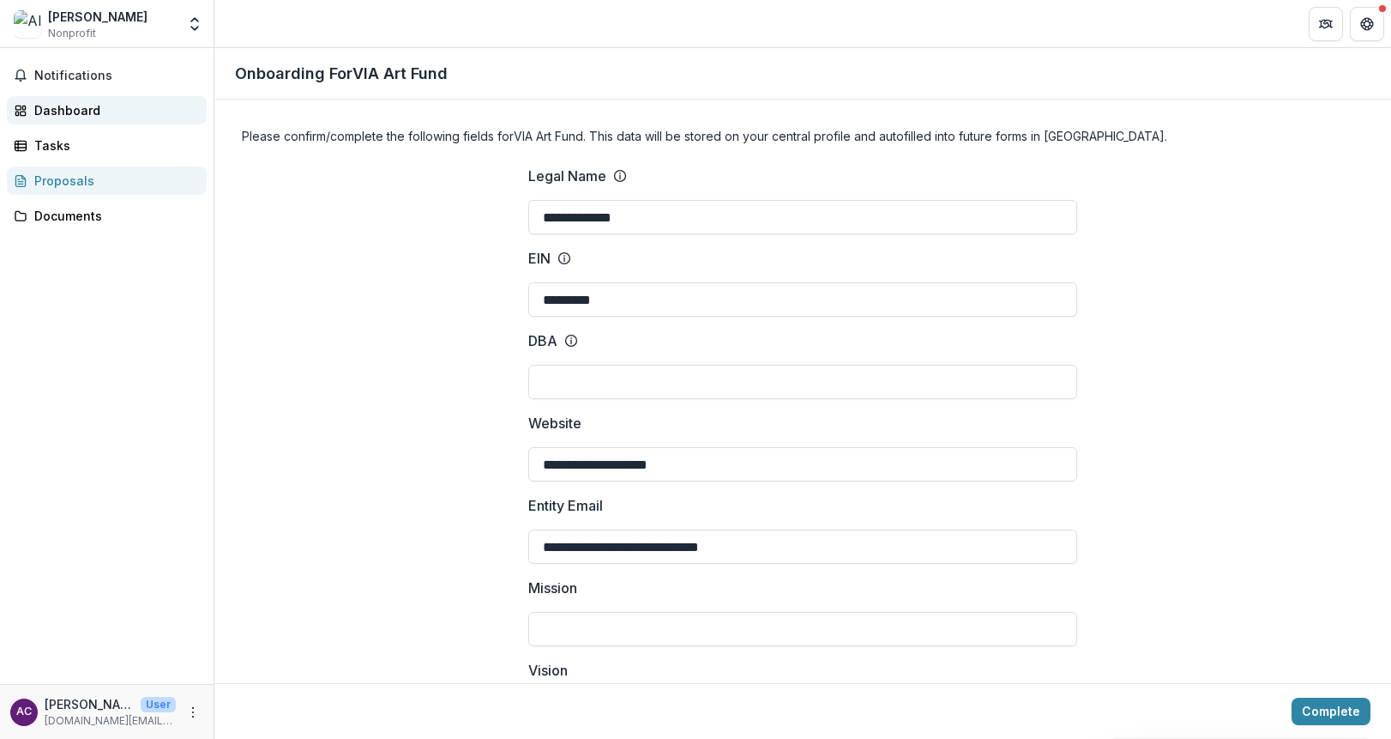
click at [56, 116] on div "Dashboard" at bounding box center [113, 110] width 159 height 18
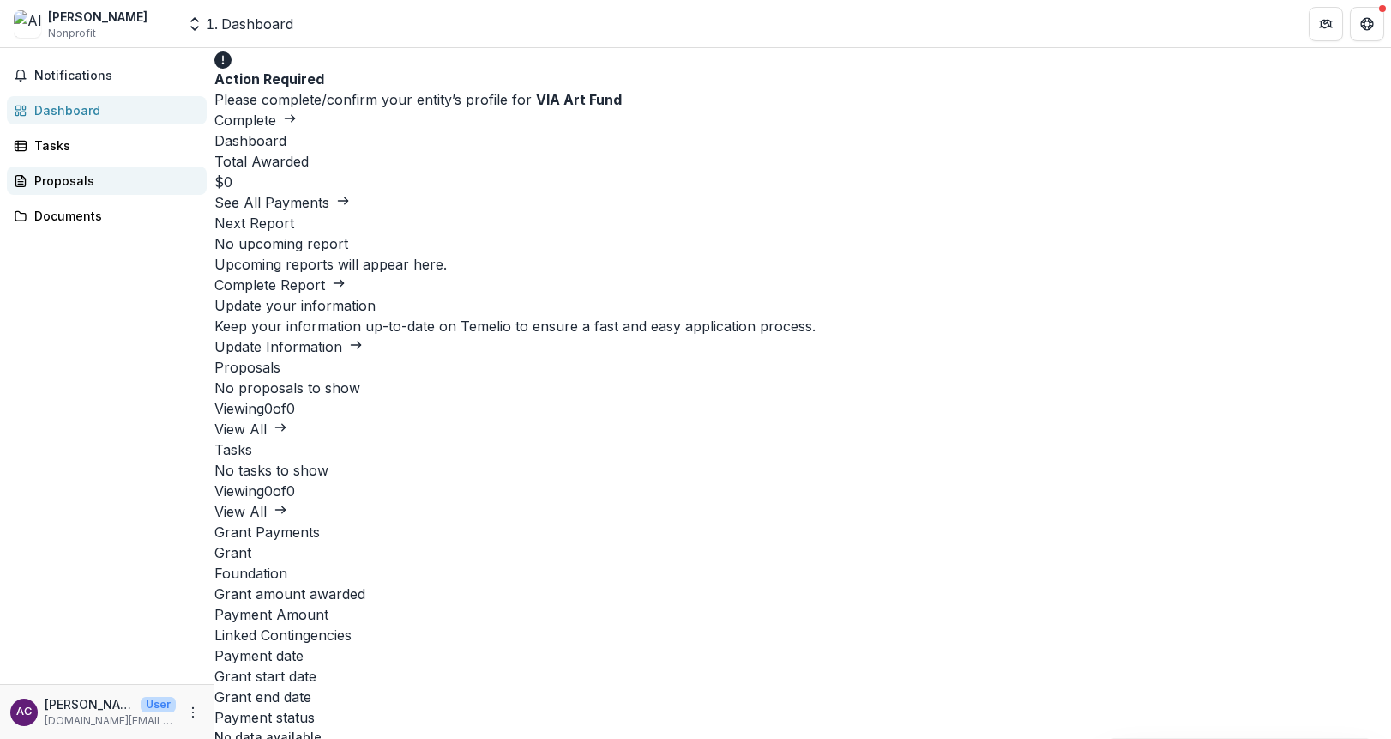
click at [51, 179] on div "Proposals" at bounding box center [113, 181] width 159 height 18
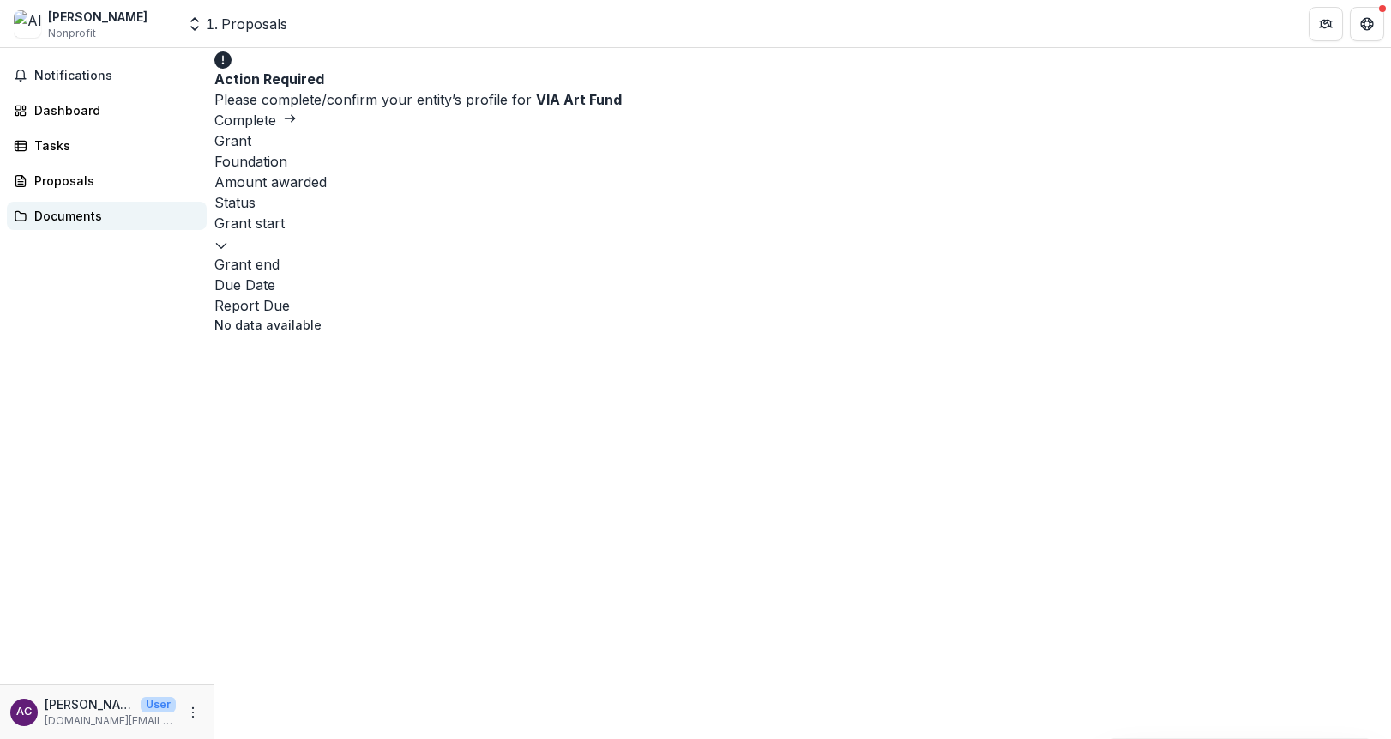
click at [54, 209] on div "Documents" at bounding box center [113, 216] width 159 height 18
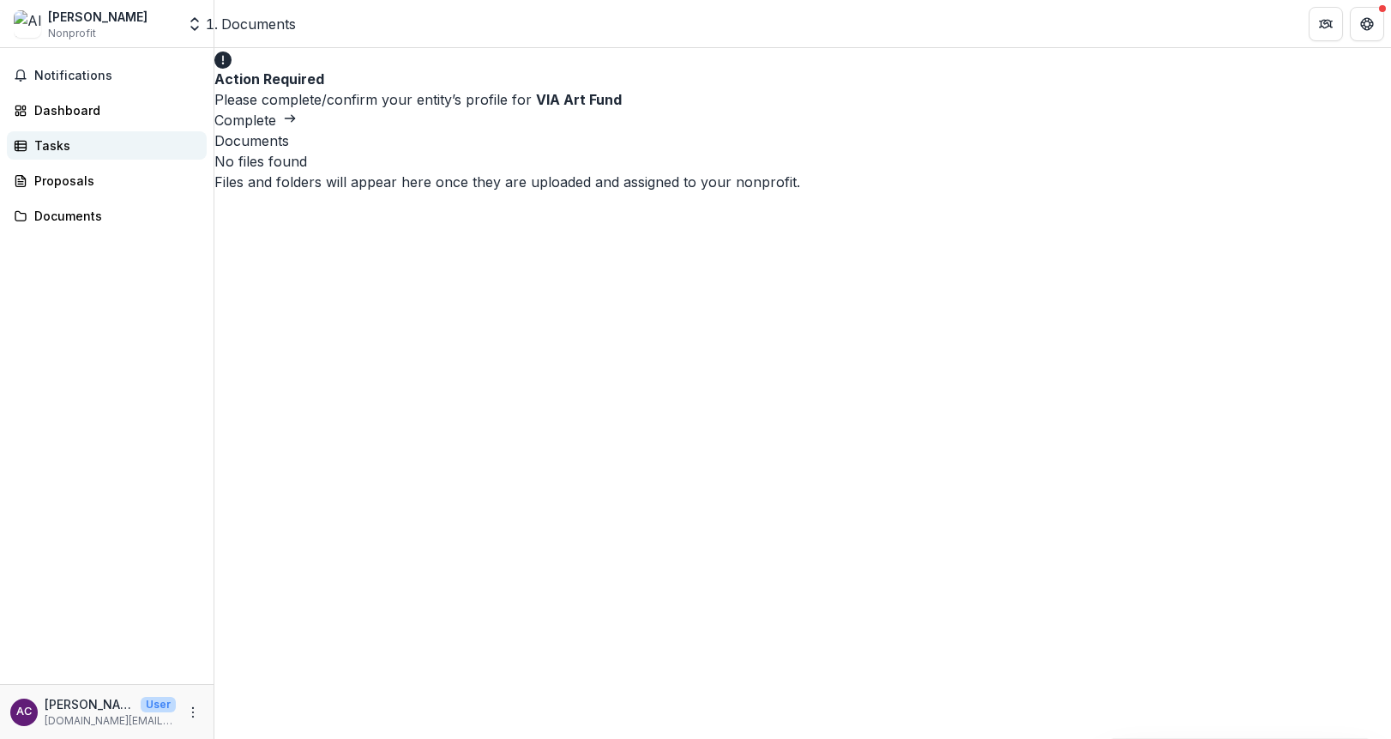
click at [51, 143] on div "Tasks" at bounding box center [113, 145] width 159 height 18
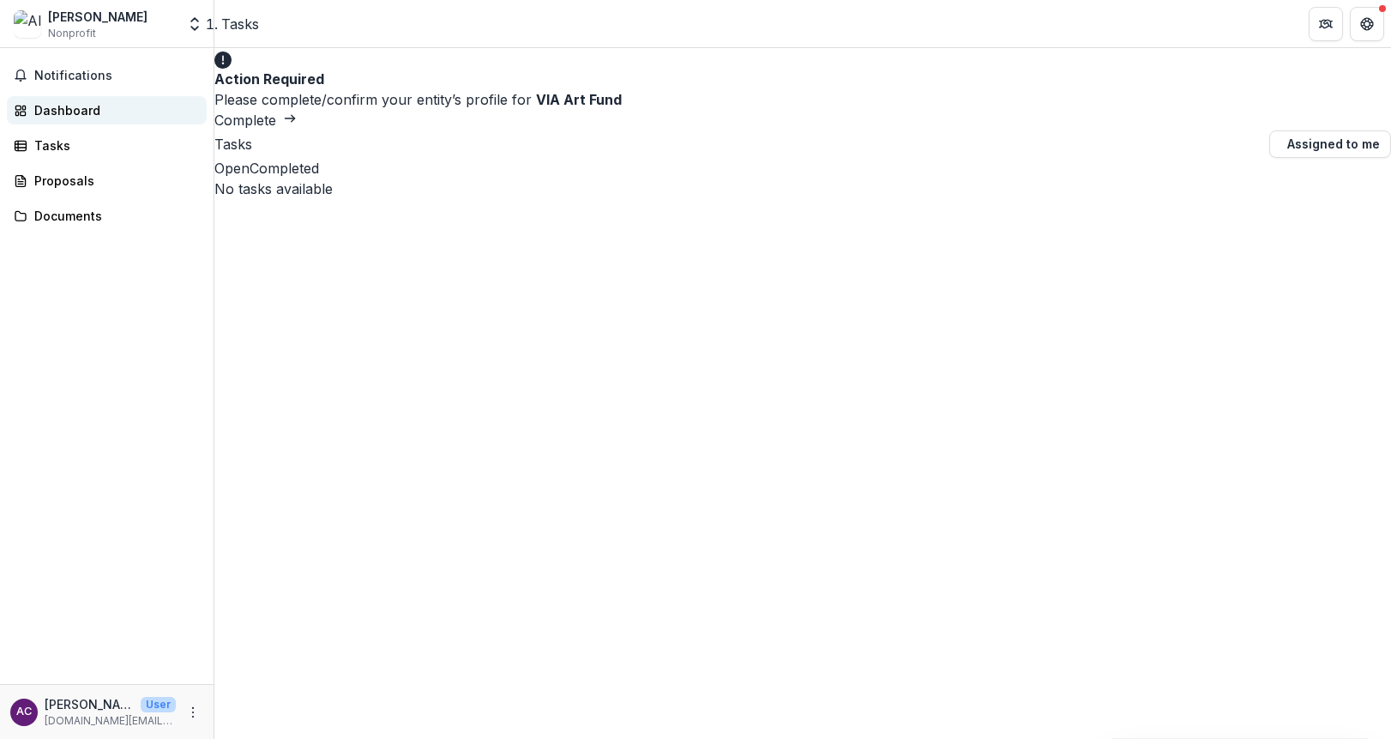
click at [56, 112] on div "Dashboard" at bounding box center [113, 110] width 159 height 18
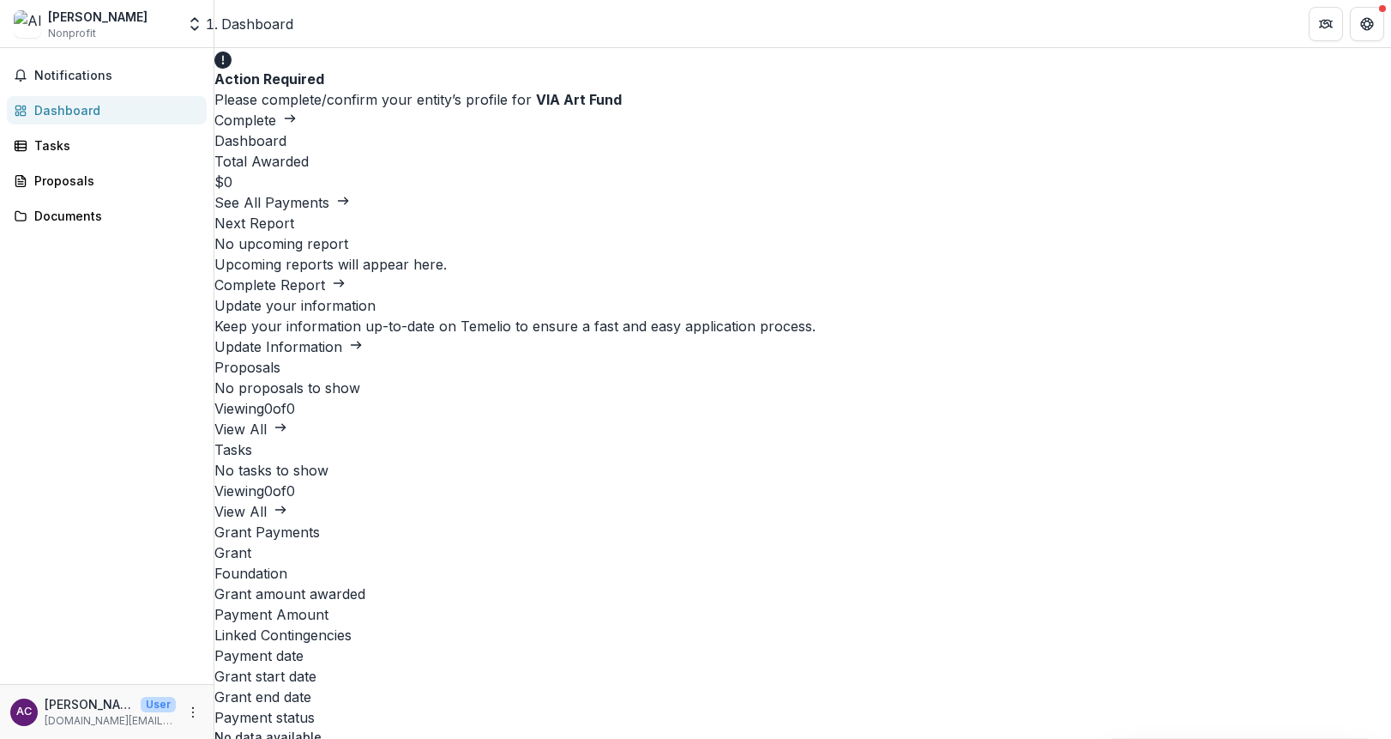
click at [297, 110] on button "Complete" at bounding box center [255, 120] width 82 height 21
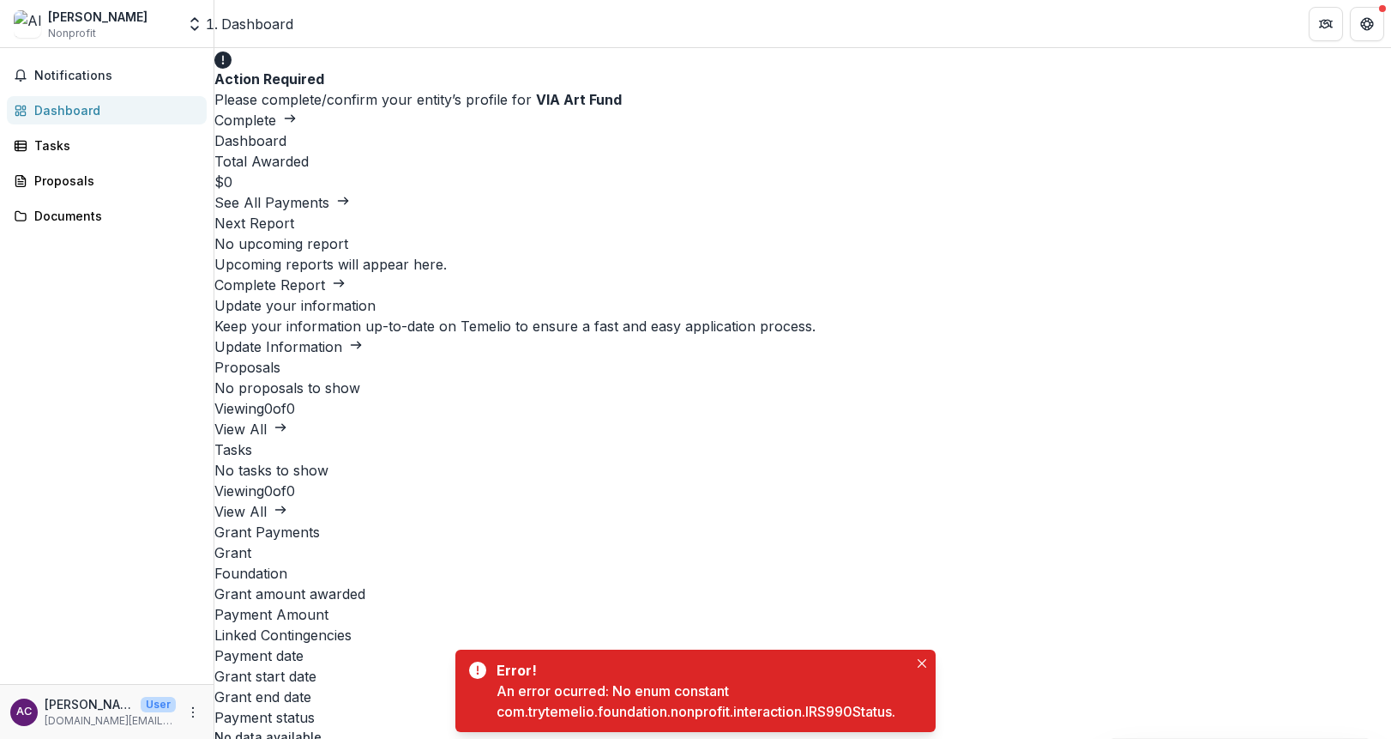
scroll to position [572, 0]
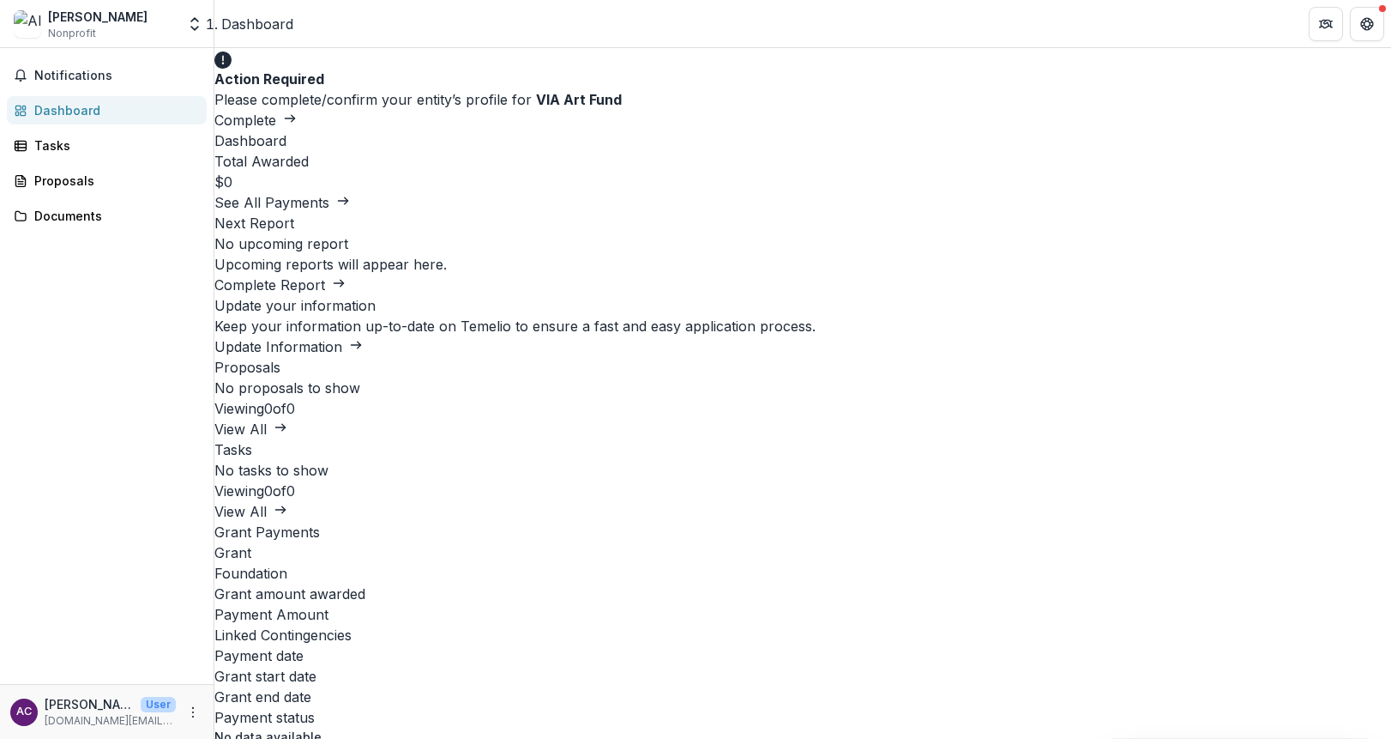
type input "*"
type input "**********"
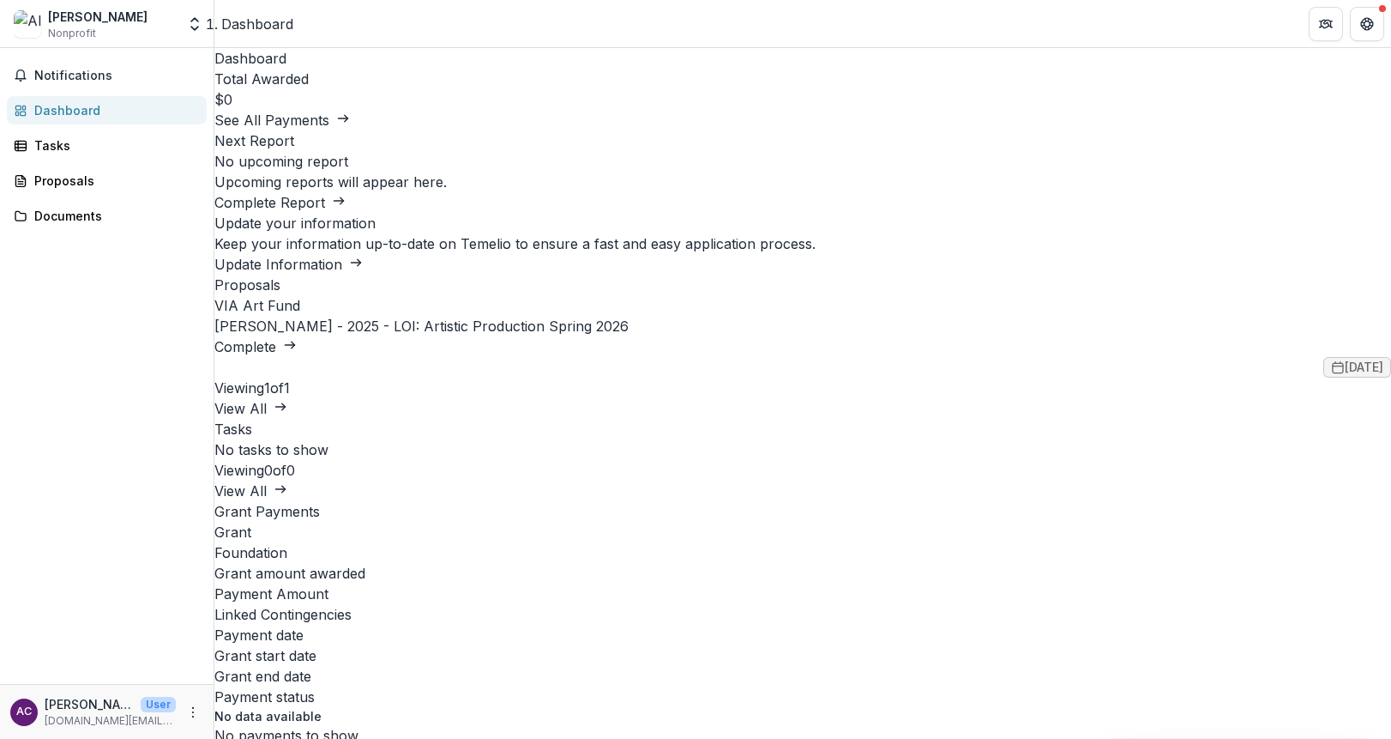
click at [57, 108] on div "Dashboard" at bounding box center [113, 110] width 159 height 18
click at [56, 143] on div "Tasks" at bounding box center [113, 145] width 159 height 18
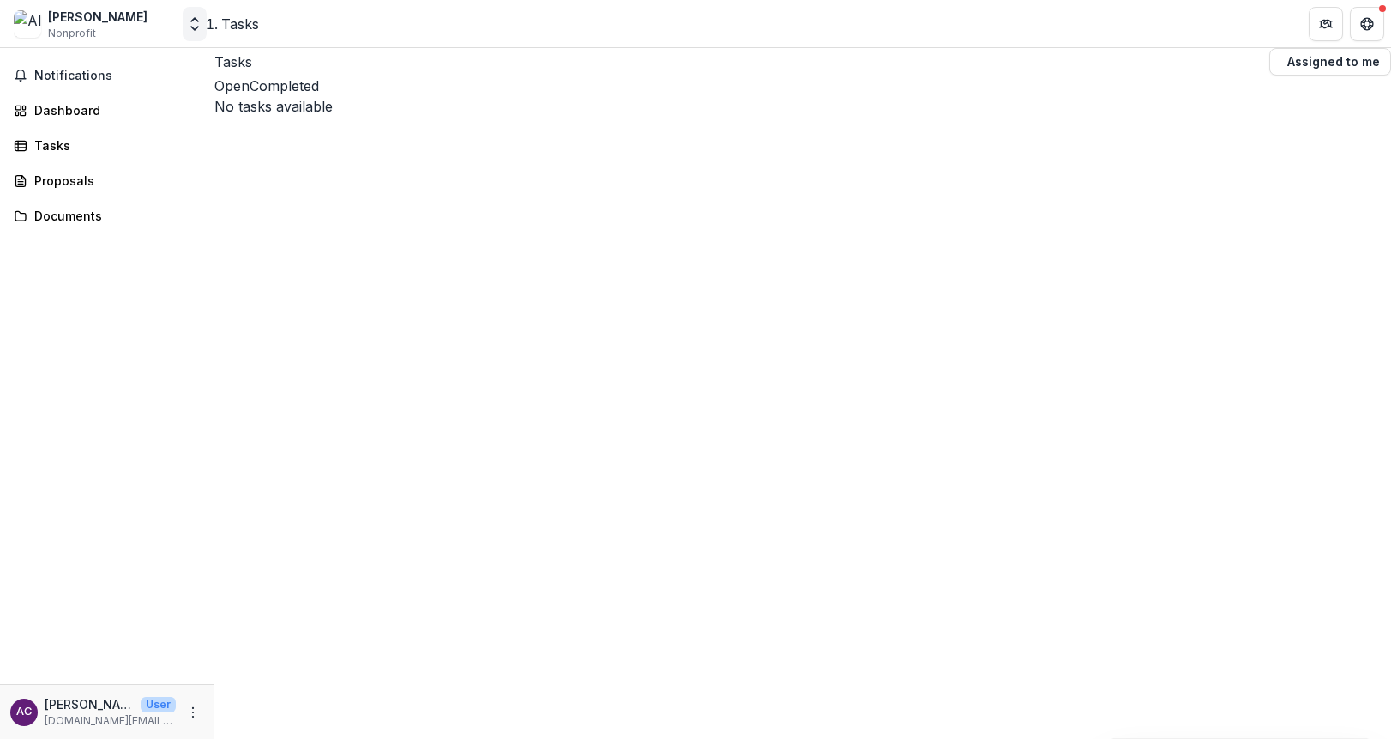
click at [199, 23] on icon "Open entity switcher" at bounding box center [194, 23] width 17 height 17
click at [67, 90] on link "Settings" at bounding box center [107, 95] width 206 height 28
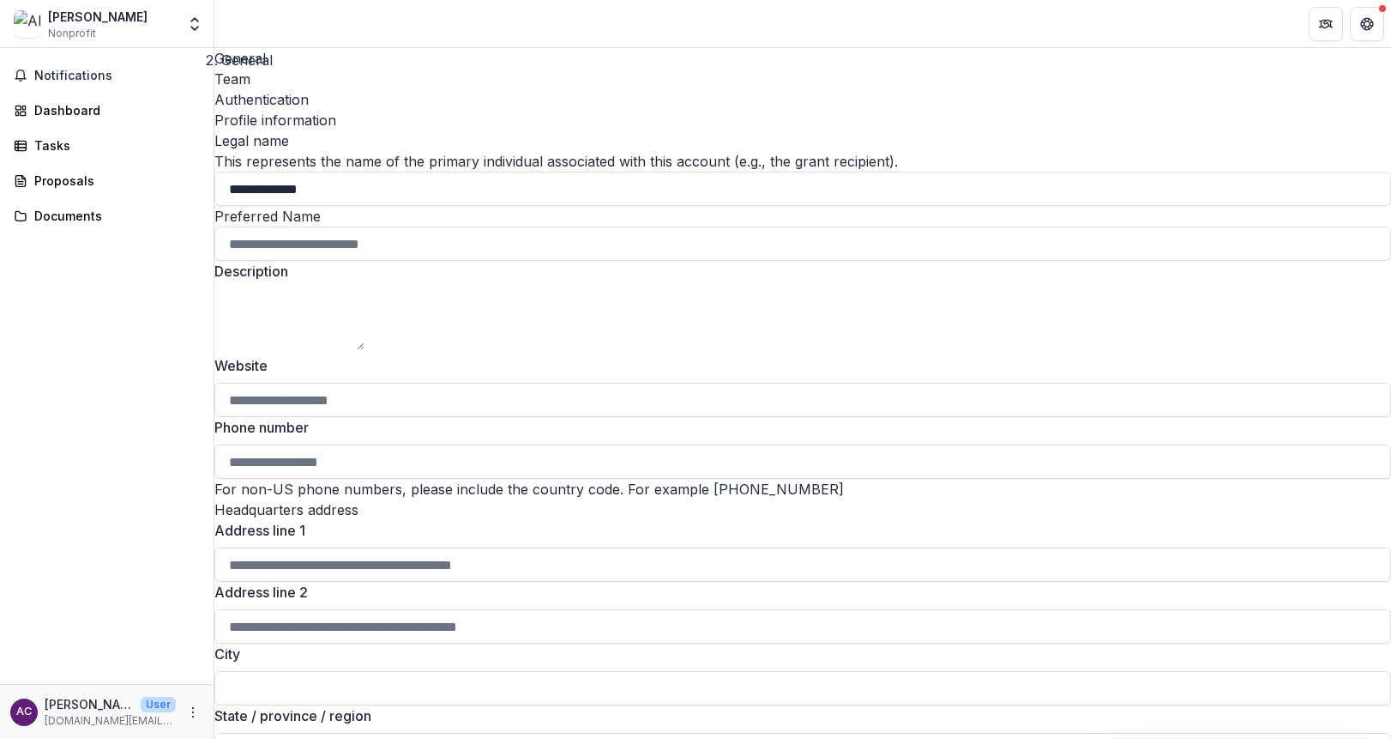
click at [305, 69] on div "Team" at bounding box center [802, 79] width 1177 height 21
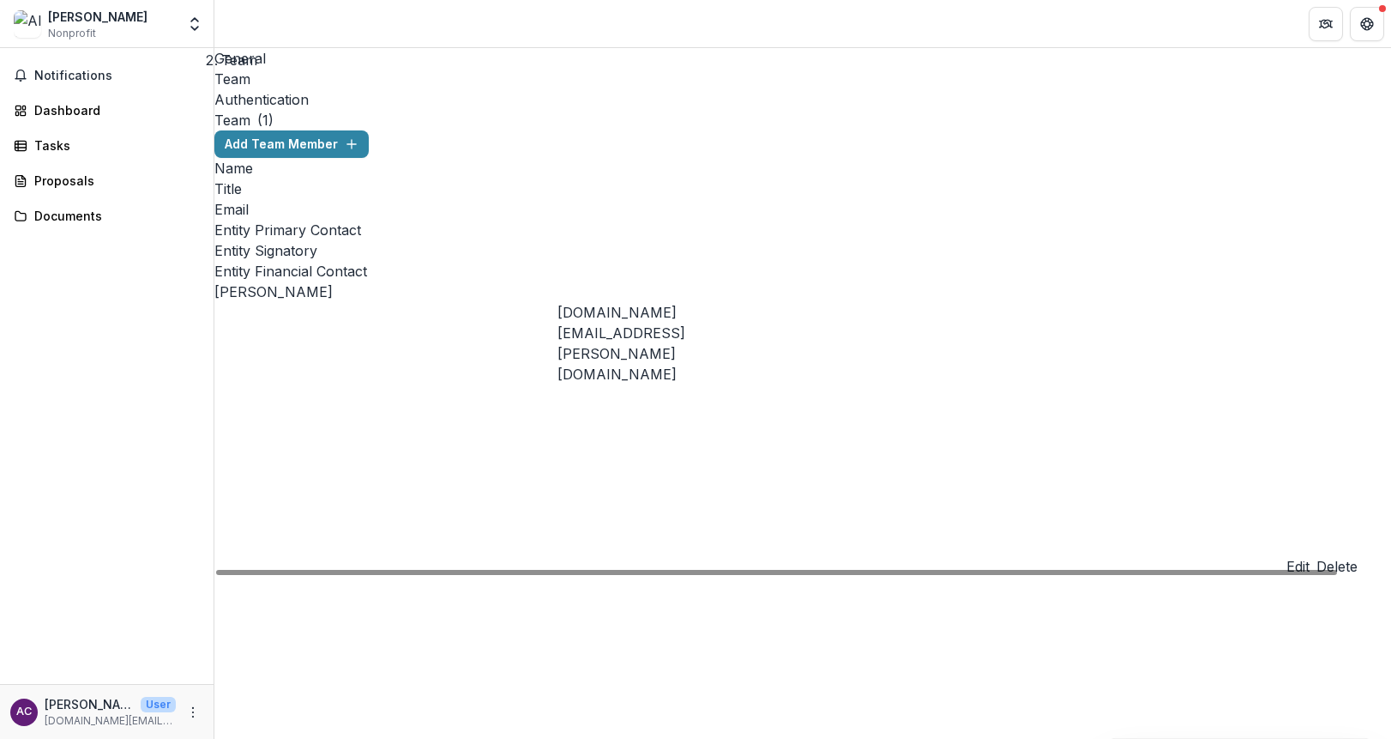
click at [393, 89] on div "Authentication" at bounding box center [802, 99] width 1177 height 21
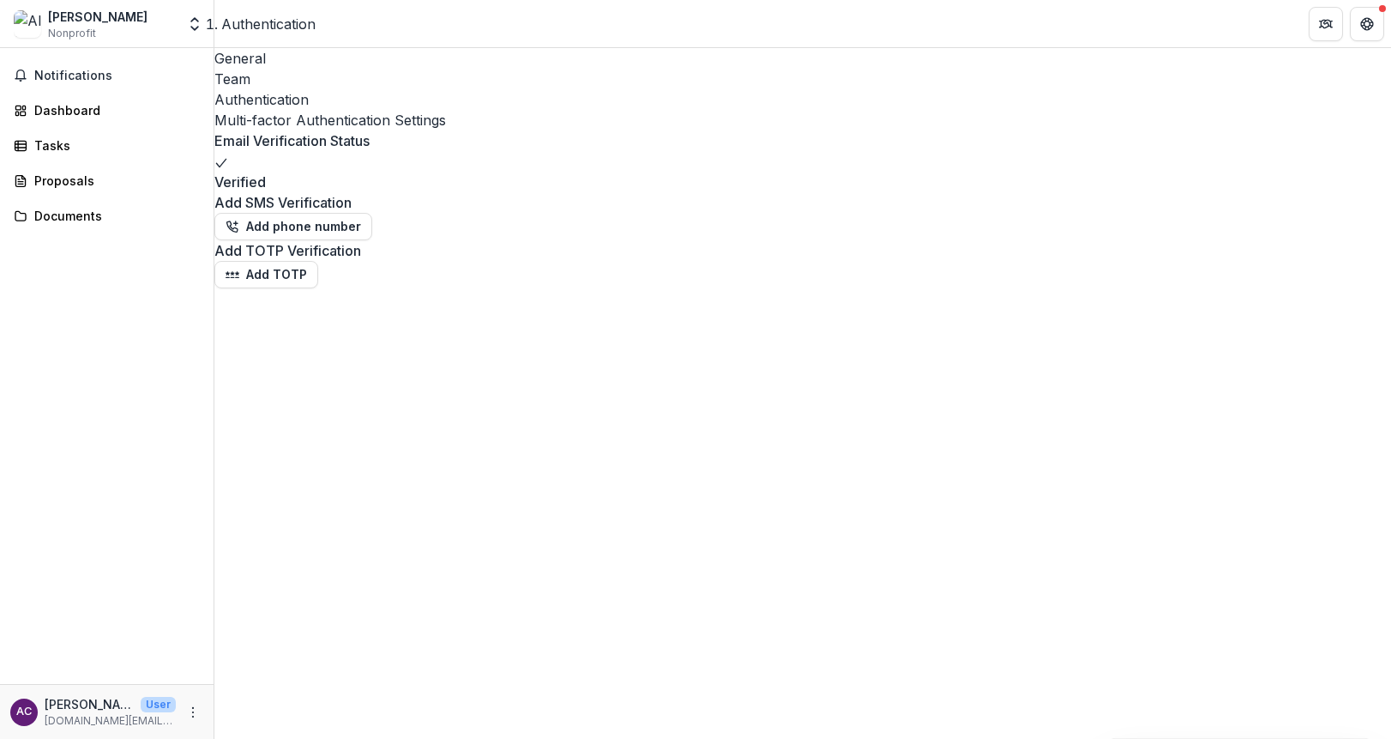
click at [311, 69] on div "Team" at bounding box center [802, 79] width 1177 height 21
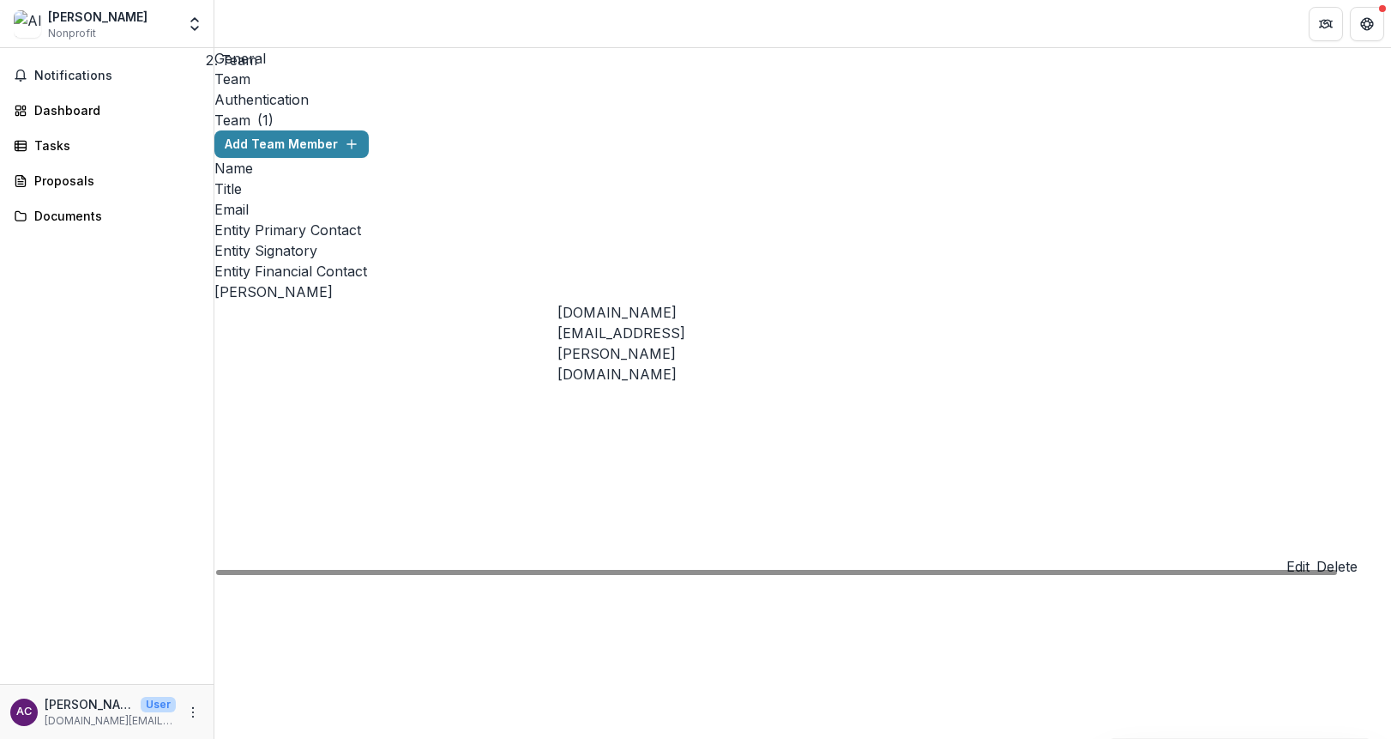
scroll to position [0, 53]
click at [1287, 556] on button "Edit" at bounding box center [1298, 566] width 23 height 21
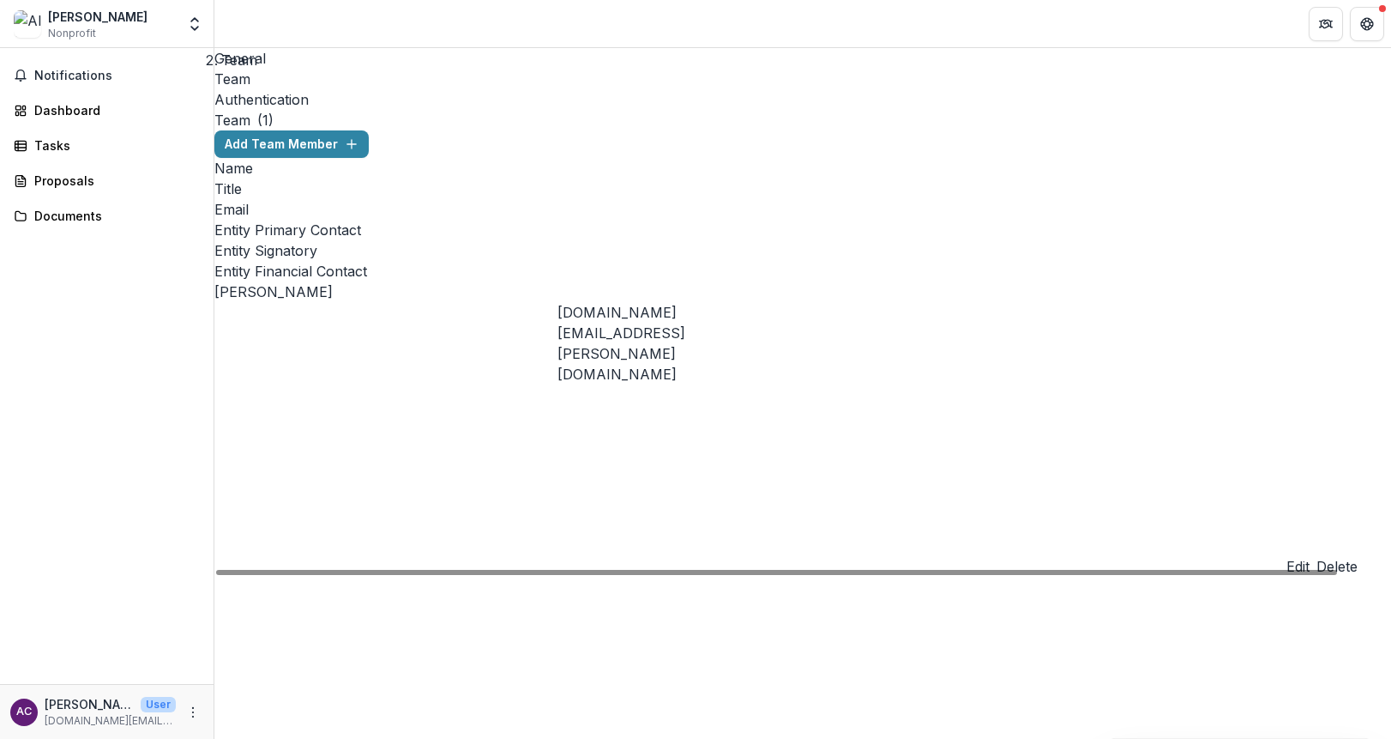
click at [30, 27] on img at bounding box center [27, 23] width 27 height 27
click at [49, 32] on span "Nonprofit" at bounding box center [72, 33] width 48 height 15
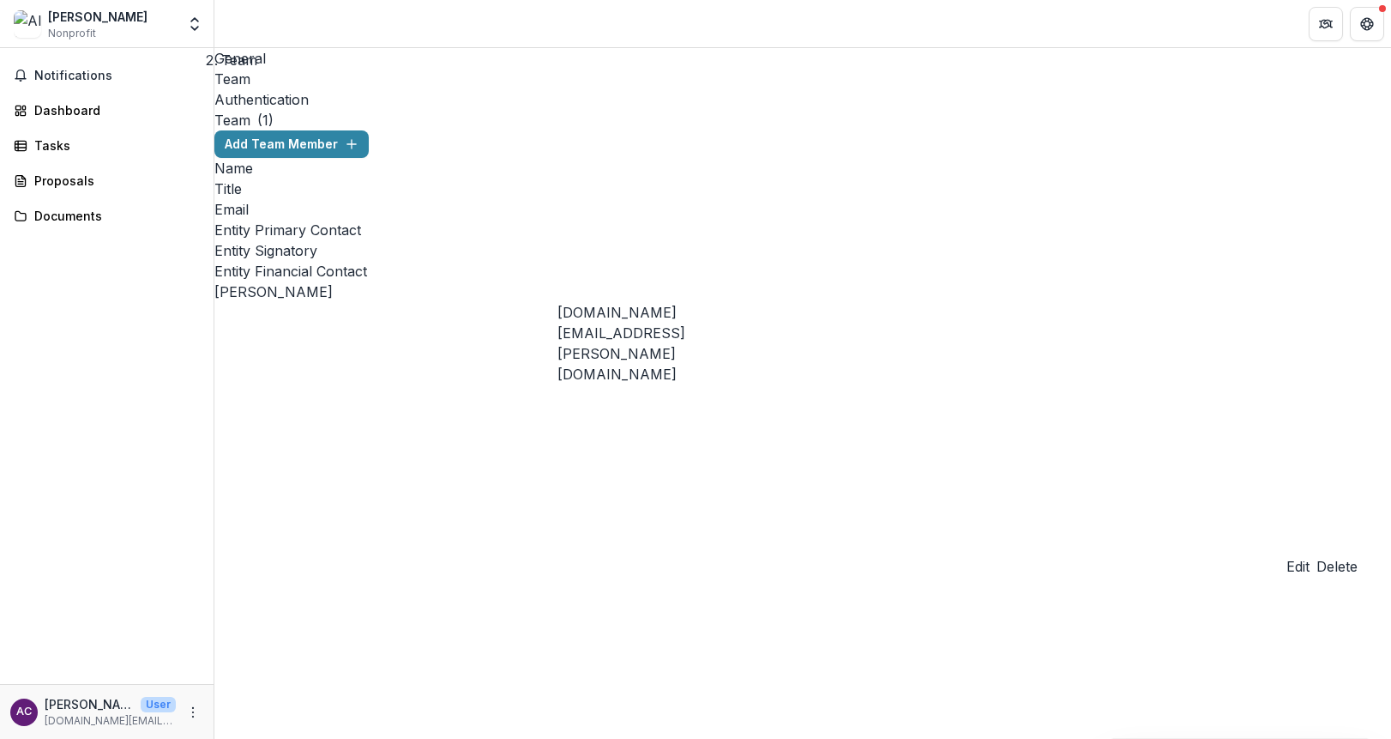
click at [69, 31] on span "Nonprofit" at bounding box center [72, 33] width 48 height 15
click at [191, 22] on icon "Open entity switcher" at bounding box center [194, 23] width 17 height 17
click at [90, 67] on link "Team Settings" at bounding box center [107, 66] width 206 height 28
click at [196, 29] on polyline "Open entity switcher" at bounding box center [194, 28] width 7 height 3
click at [60, 92] on link "Settings" at bounding box center [107, 95] width 206 height 28
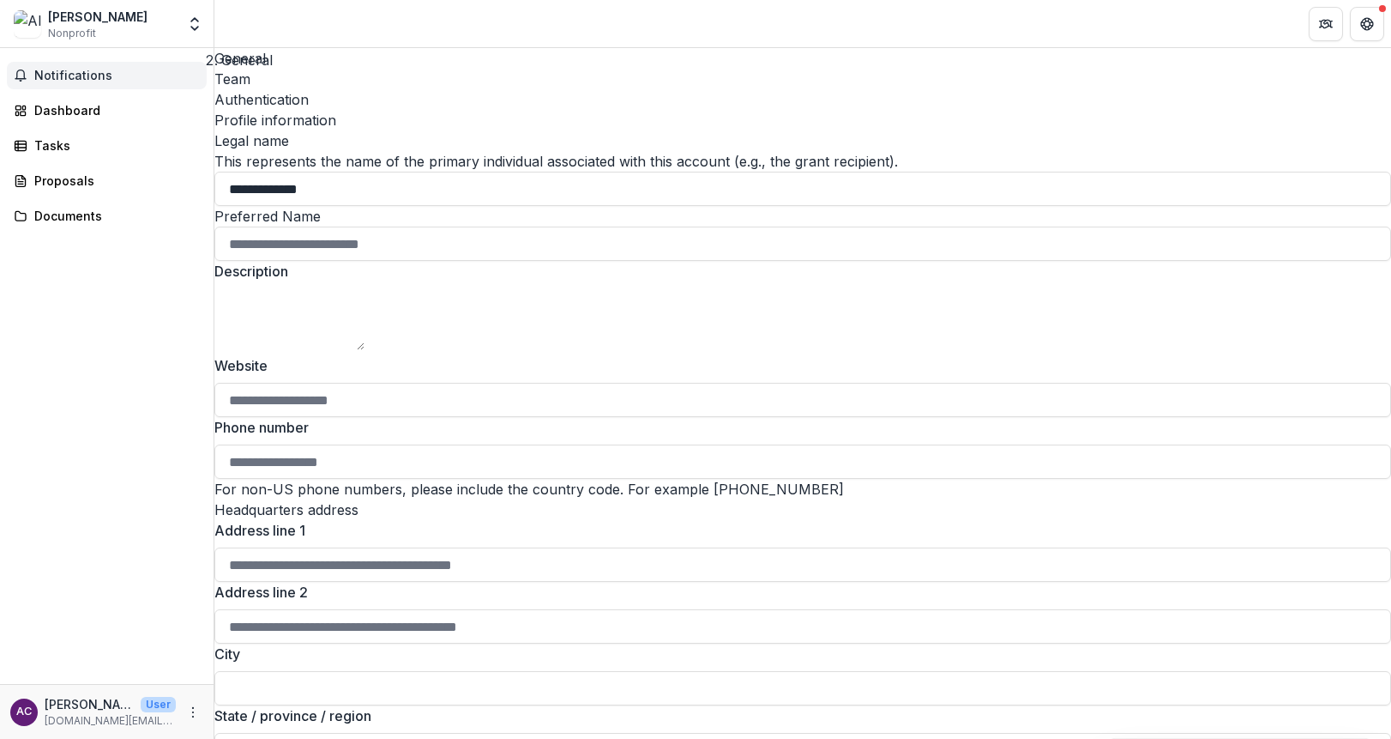
click at [64, 78] on span "Notifications" at bounding box center [117, 76] width 166 height 15
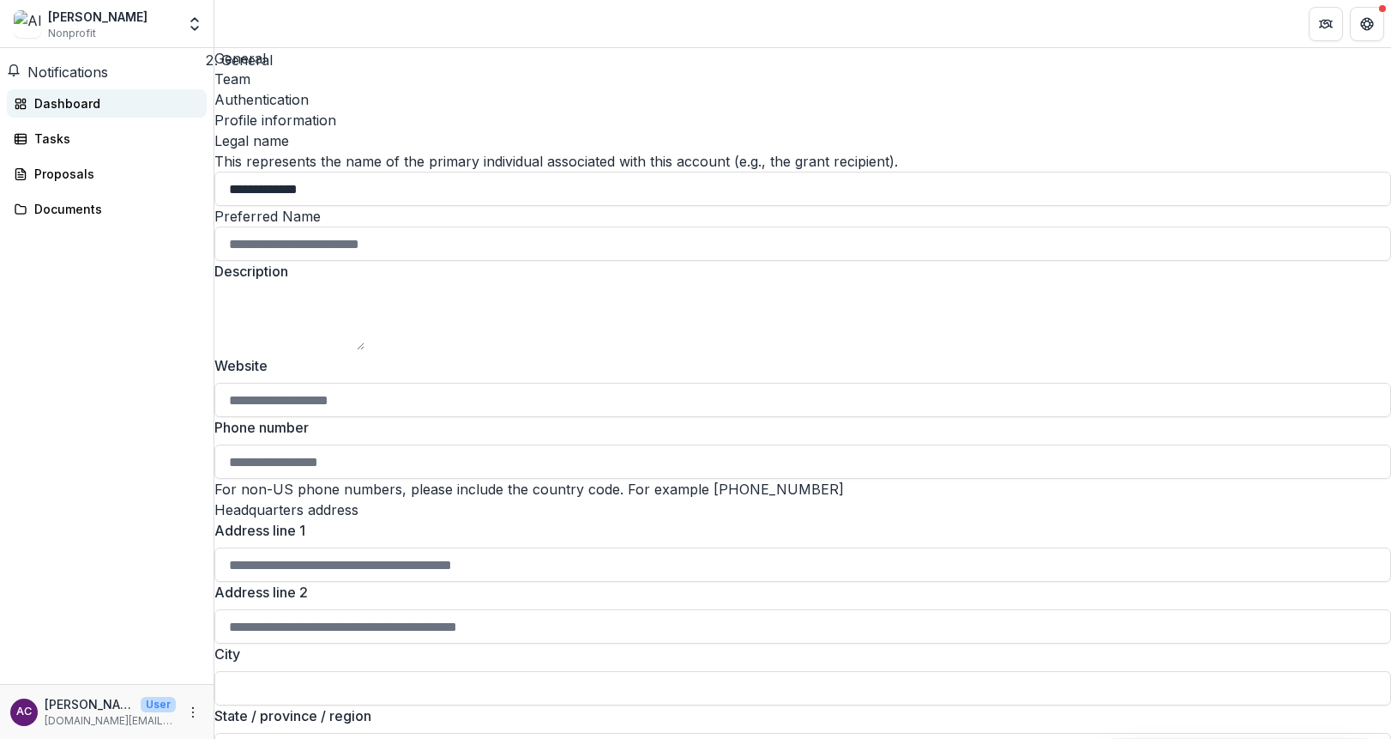
click at [65, 97] on link "Dashboard" at bounding box center [107, 103] width 200 height 28
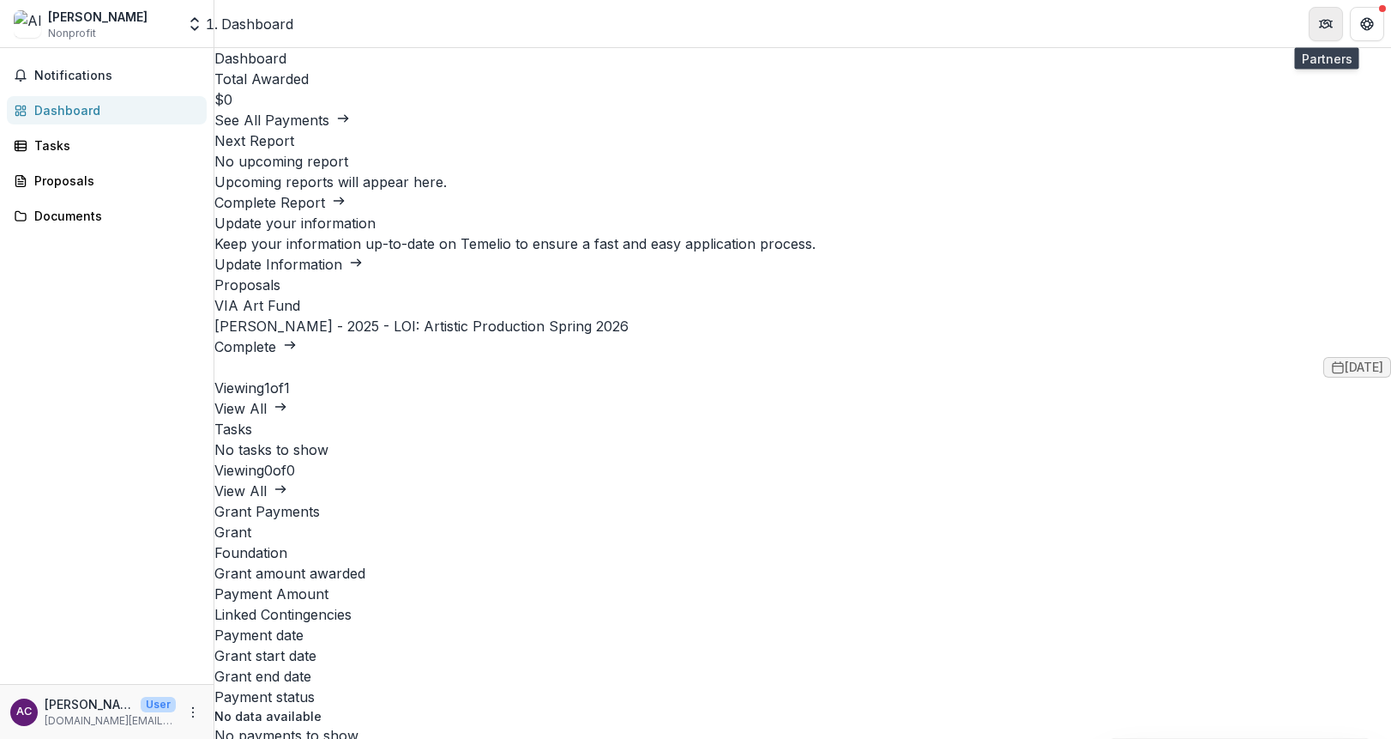
click at [1324, 29] on icon "Partners" at bounding box center [1326, 24] width 14 height 14
click at [40, 186] on div "Proposals" at bounding box center [113, 181] width 159 height 18
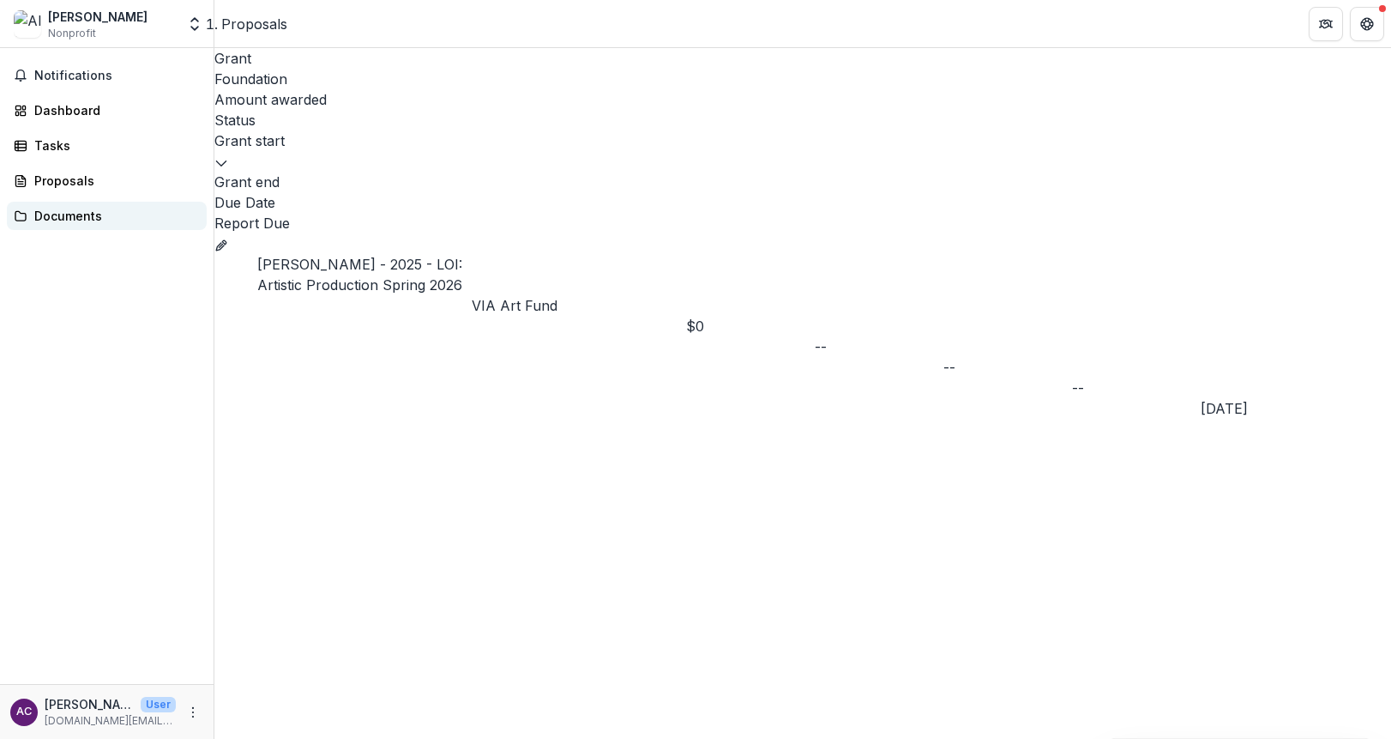
click at [59, 220] on div "Documents" at bounding box center [113, 216] width 159 height 18
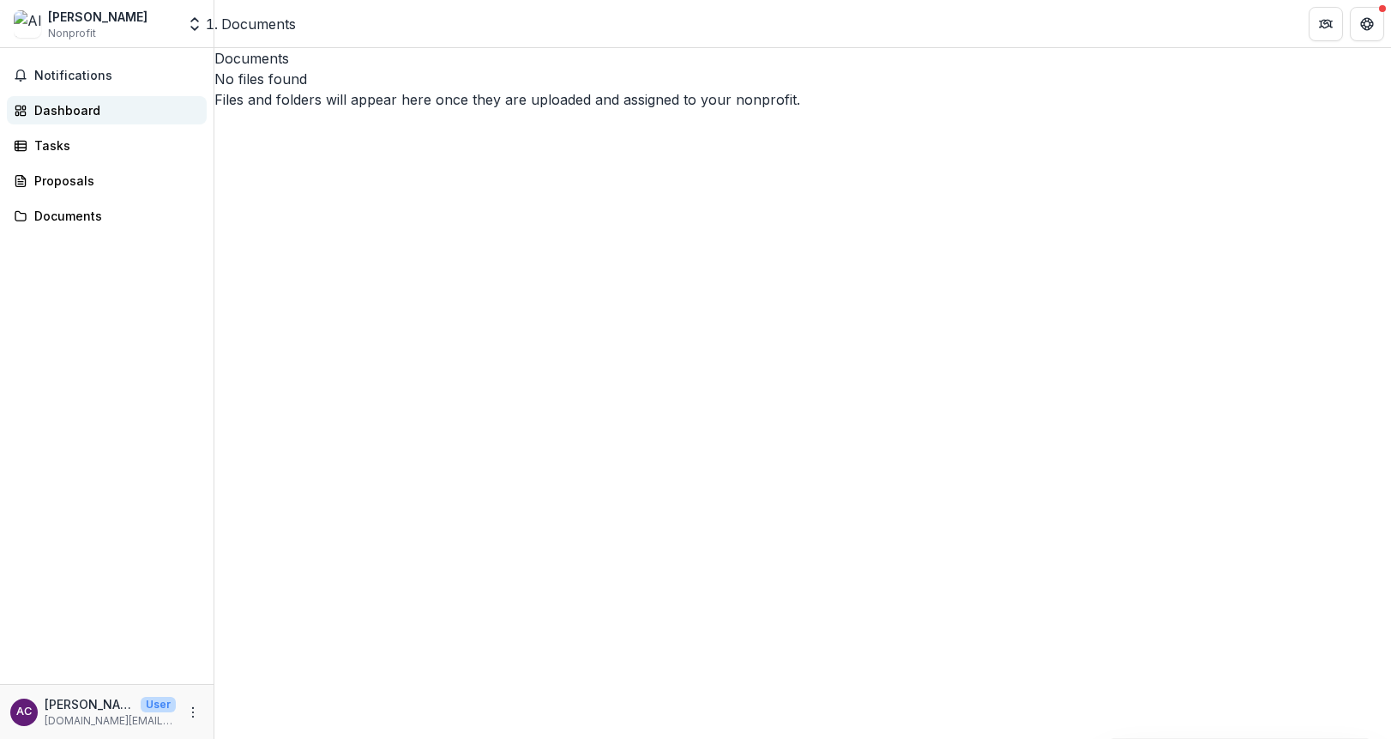
click at [59, 114] on div "Dashboard" at bounding box center [113, 110] width 159 height 18
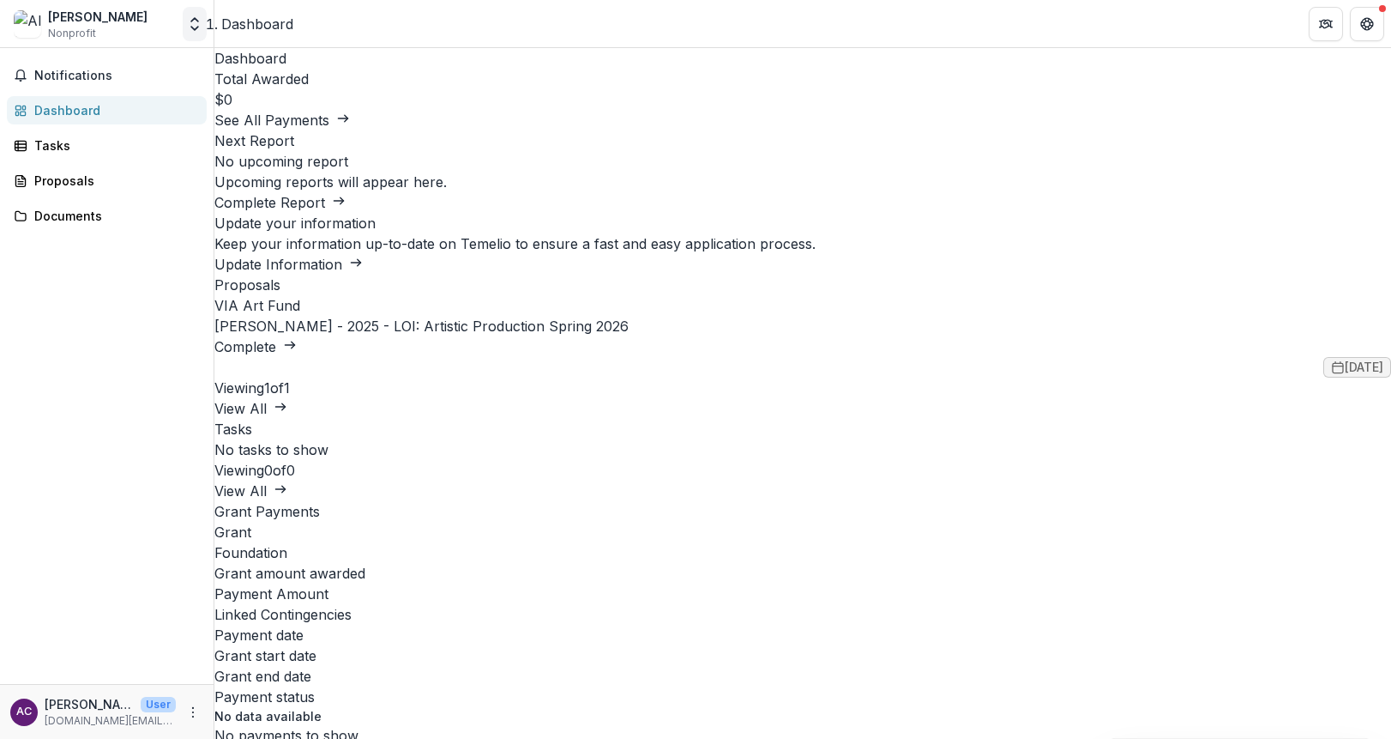
click at [193, 25] on icon "Open entity switcher" at bounding box center [194, 23] width 17 height 17
click at [63, 61] on link "Team Settings" at bounding box center [107, 66] width 206 height 28
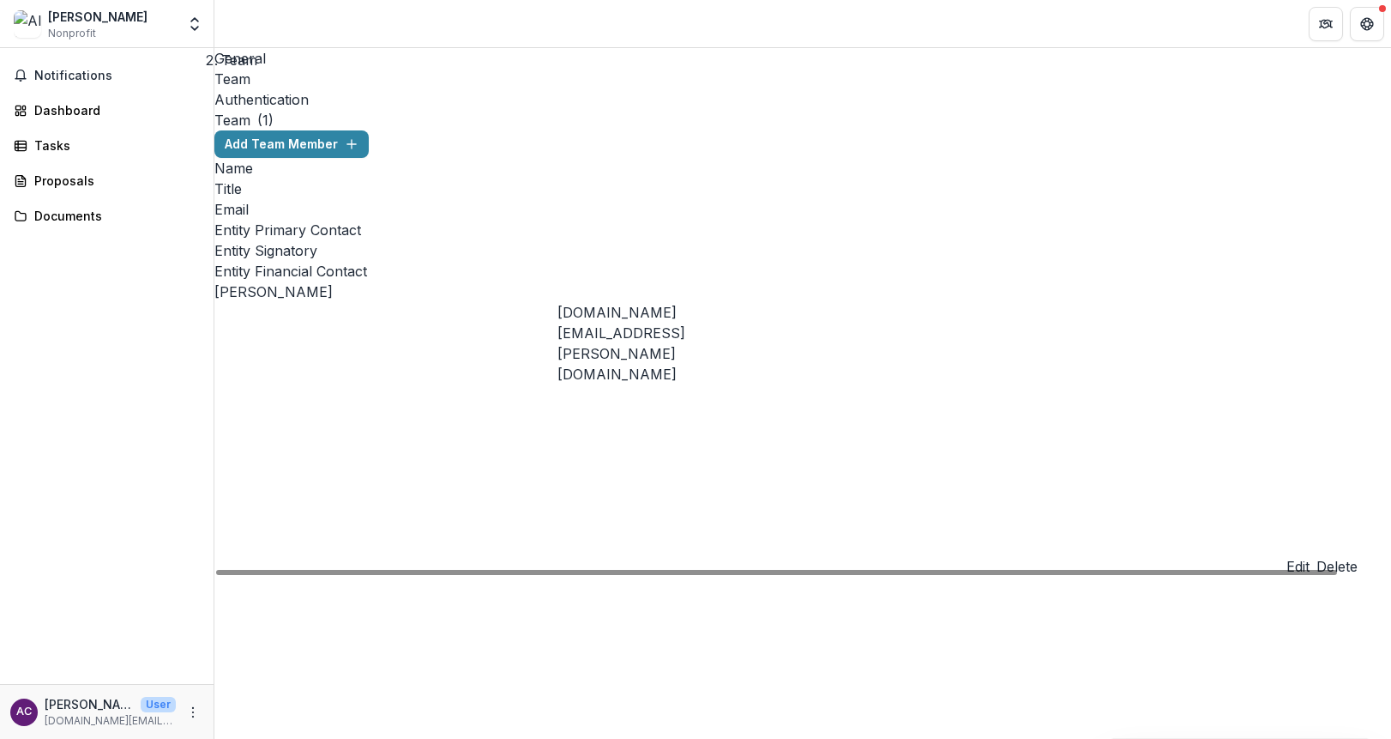
click at [1310, 556] on button "Edit" at bounding box center [1298, 566] width 23 height 21
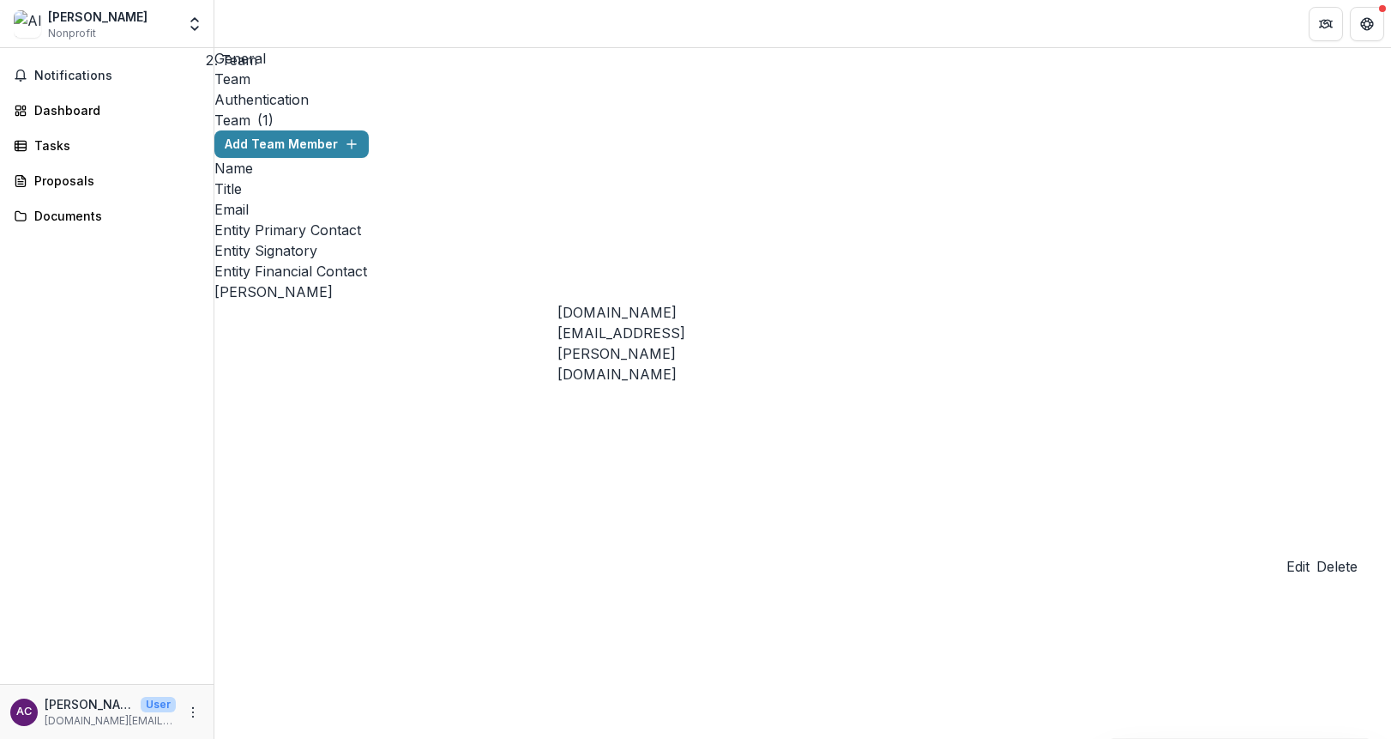
click at [181, 16] on div "Allana Clarke Nonprofit Team Settings Settings" at bounding box center [107, 24] width 200 height 34
click at [190, 18] on icon "Open entity switcher" at bounding box center [194, 23] width 17 height 17
click at [26, 89] on icon at bounding box center [22, 95] width 14 height 14
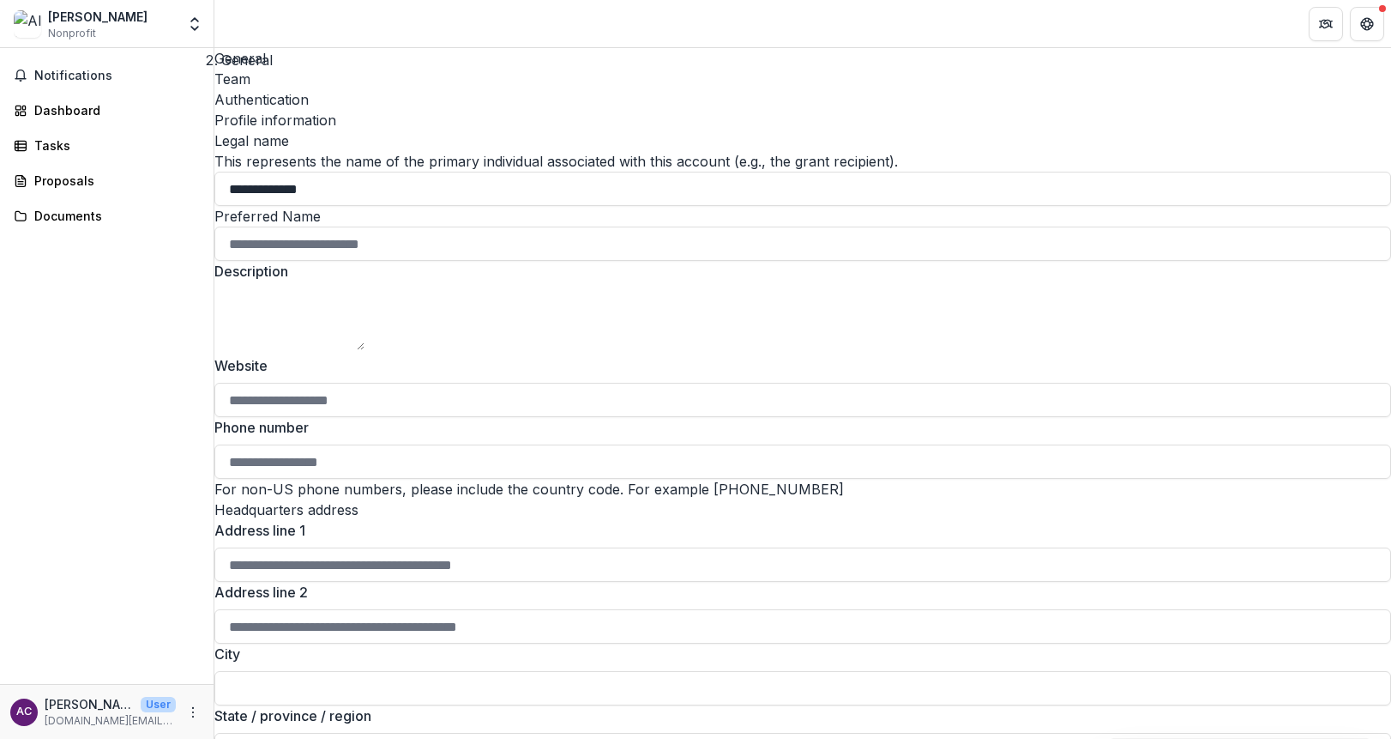
click at [375, 89] on div "Authentication" at bounding box center [802, 99] width 1177 height 21
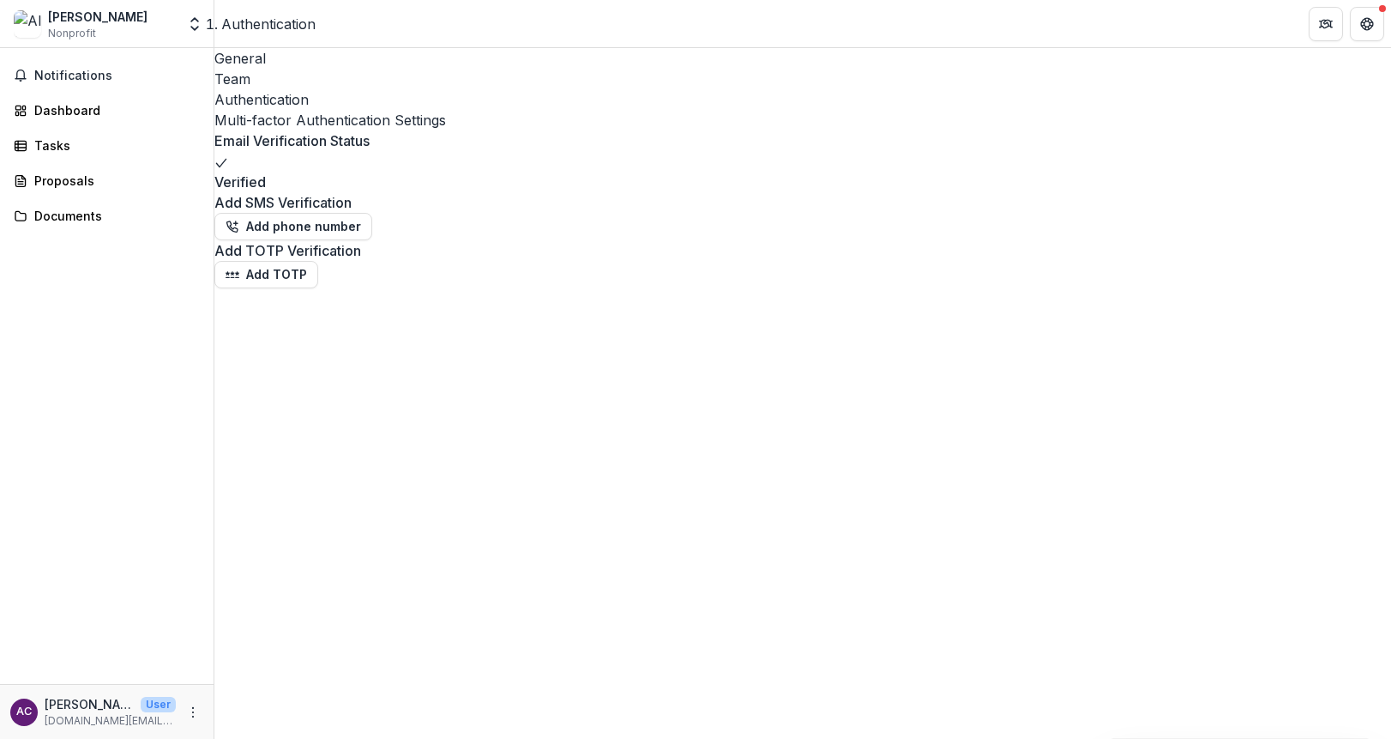
click at [316, 69] on div "Team" at bounding box center [802, 79] width 1177 height 21
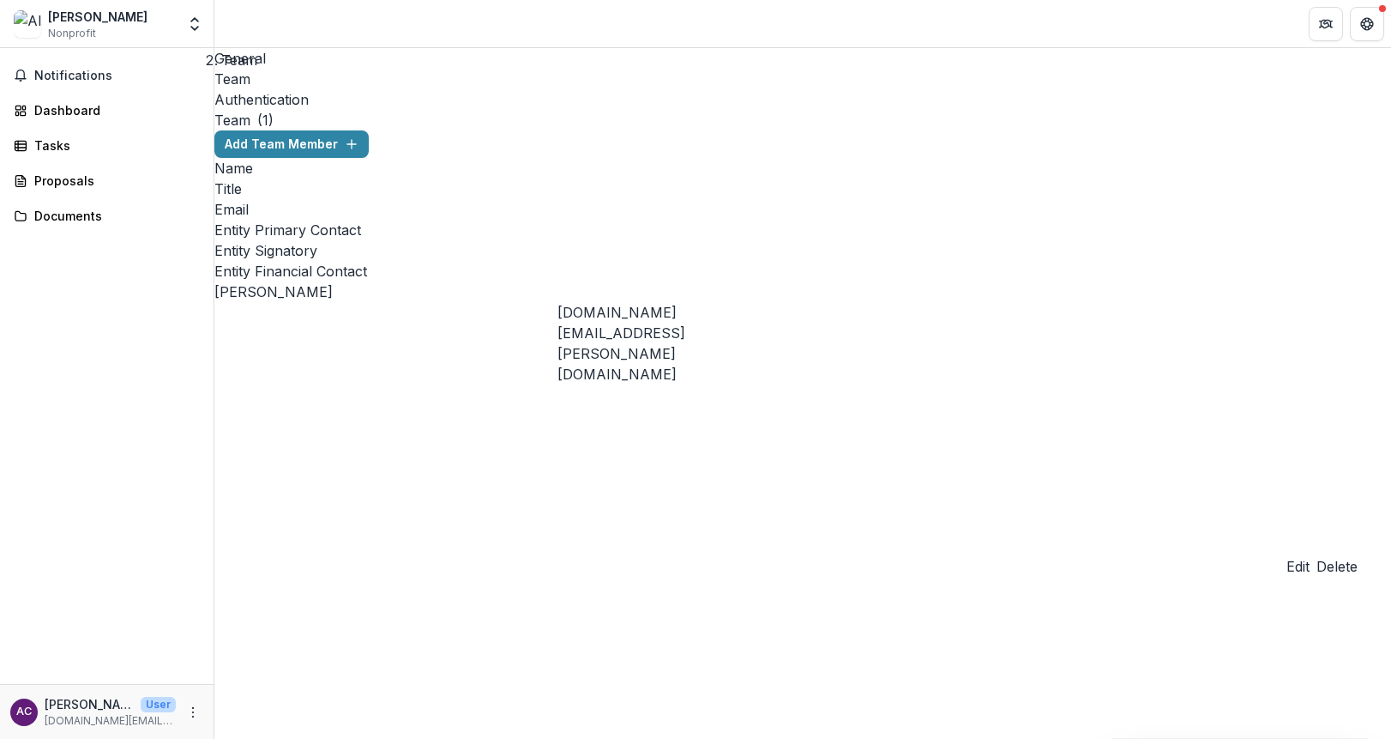
click at [240, 53] on div "General" at bounding box center [802, 58] width 1177 height 21
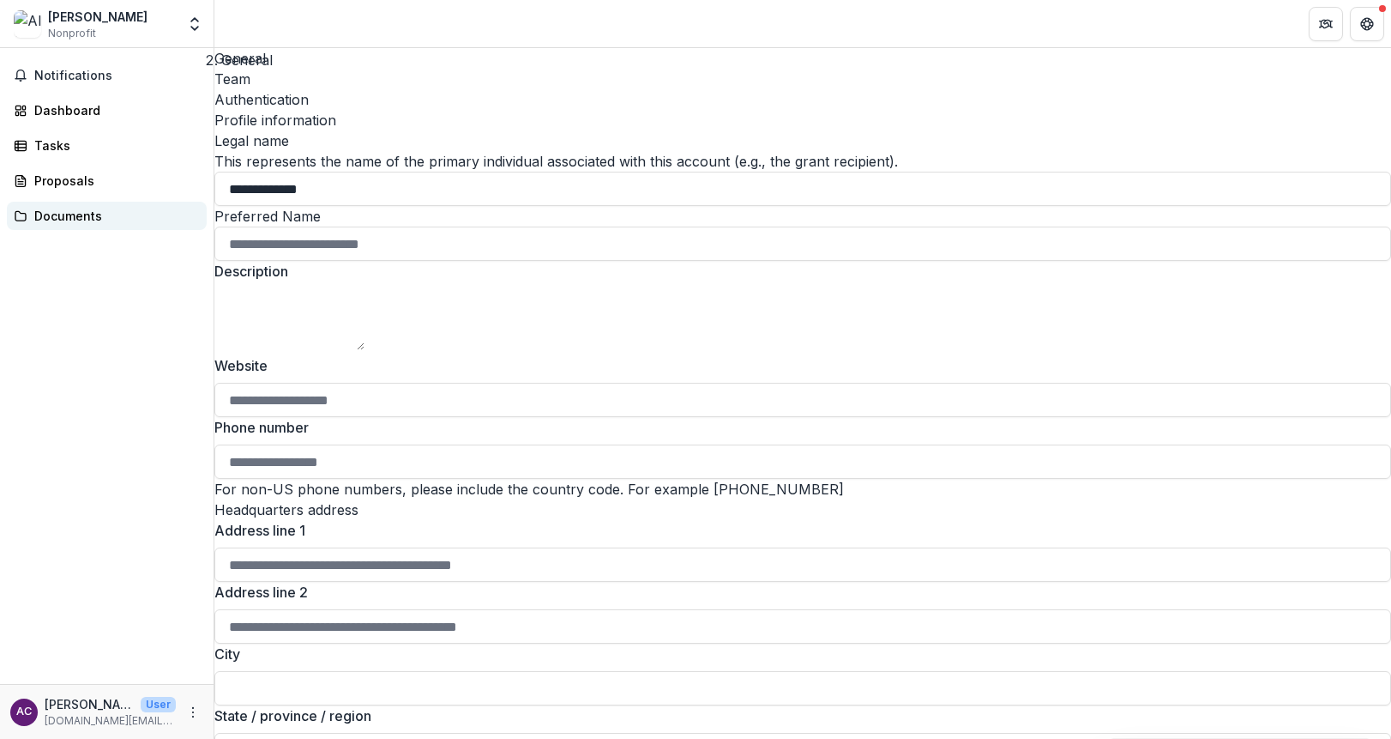
click at [64, 214] on div "Documents" at bounding box center [113, 216] width 159 height 18
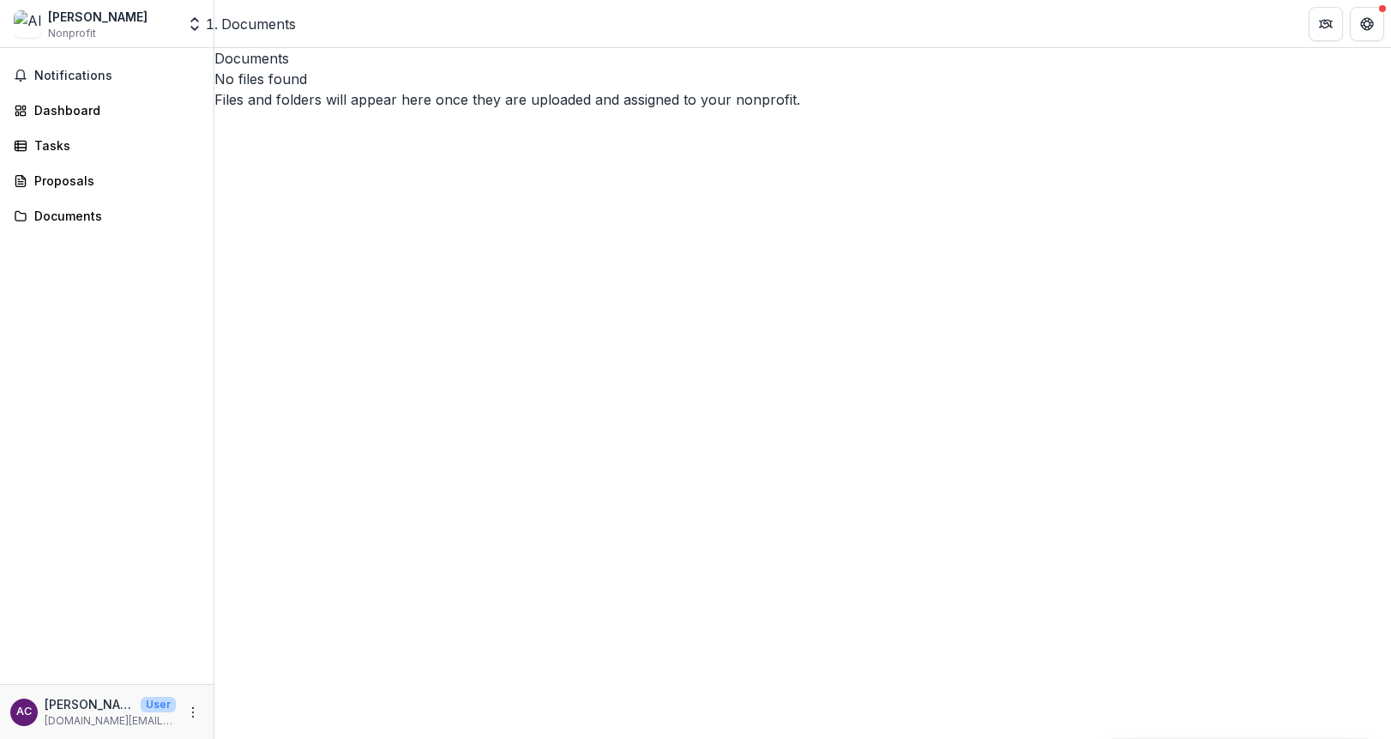
click at [81, 708] on p "allana clarke" at bounding box center [89, 704] width 89 height 18
click at [21, 707] on div "ac" at bounding box center [23, 711] width 15 height 11
click at [190, 712] on icon "More" at bounding box center [193, 712] width 14 height 14
click at [265, 667] on link "Settings" at bounding box center [306, 675] width 184 height 28
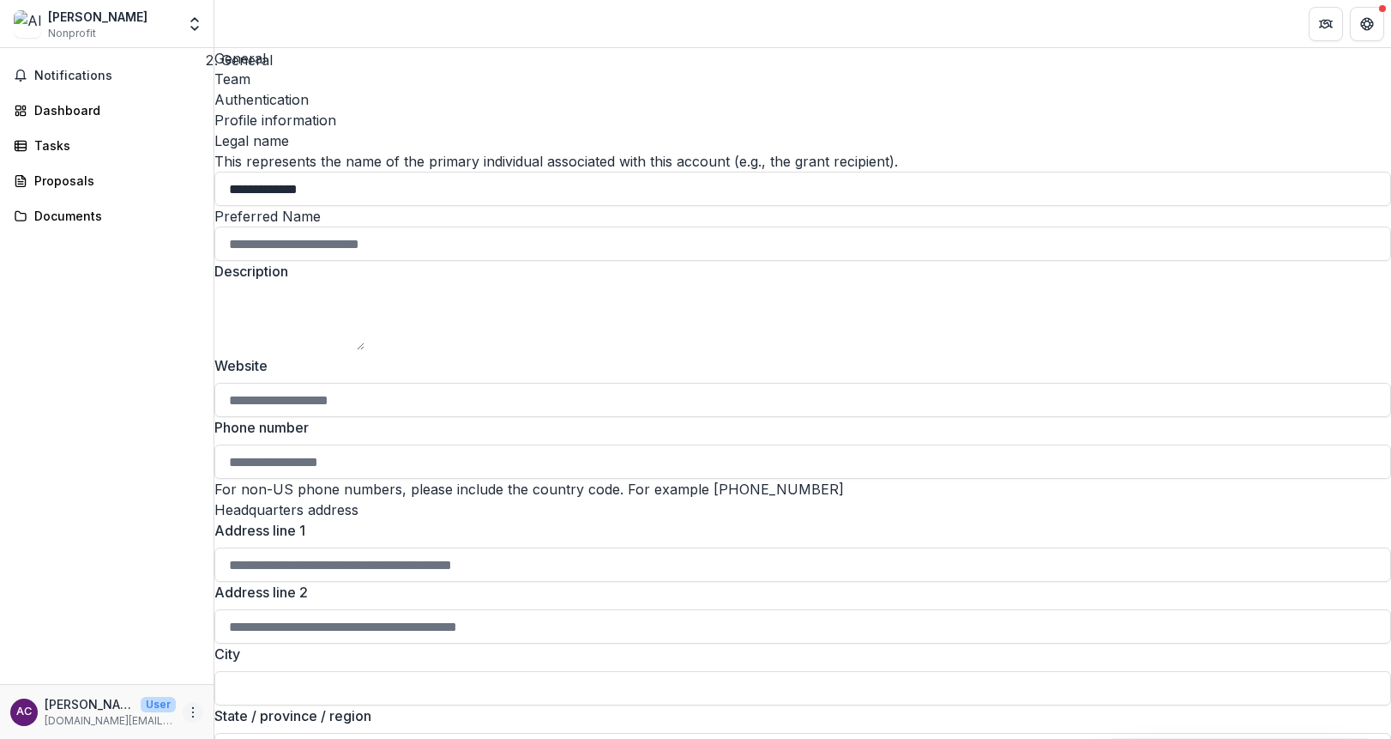
click at [201, 715] on button "More" at bounding box center [193, 712] width 21 height 21
click at [280, 647] on link "Help Center" at bounding box center [306, 647] width 184 height 28
click at [93, 184] on div "Proposals" at bounding box center [113, 181] width 159 height 18
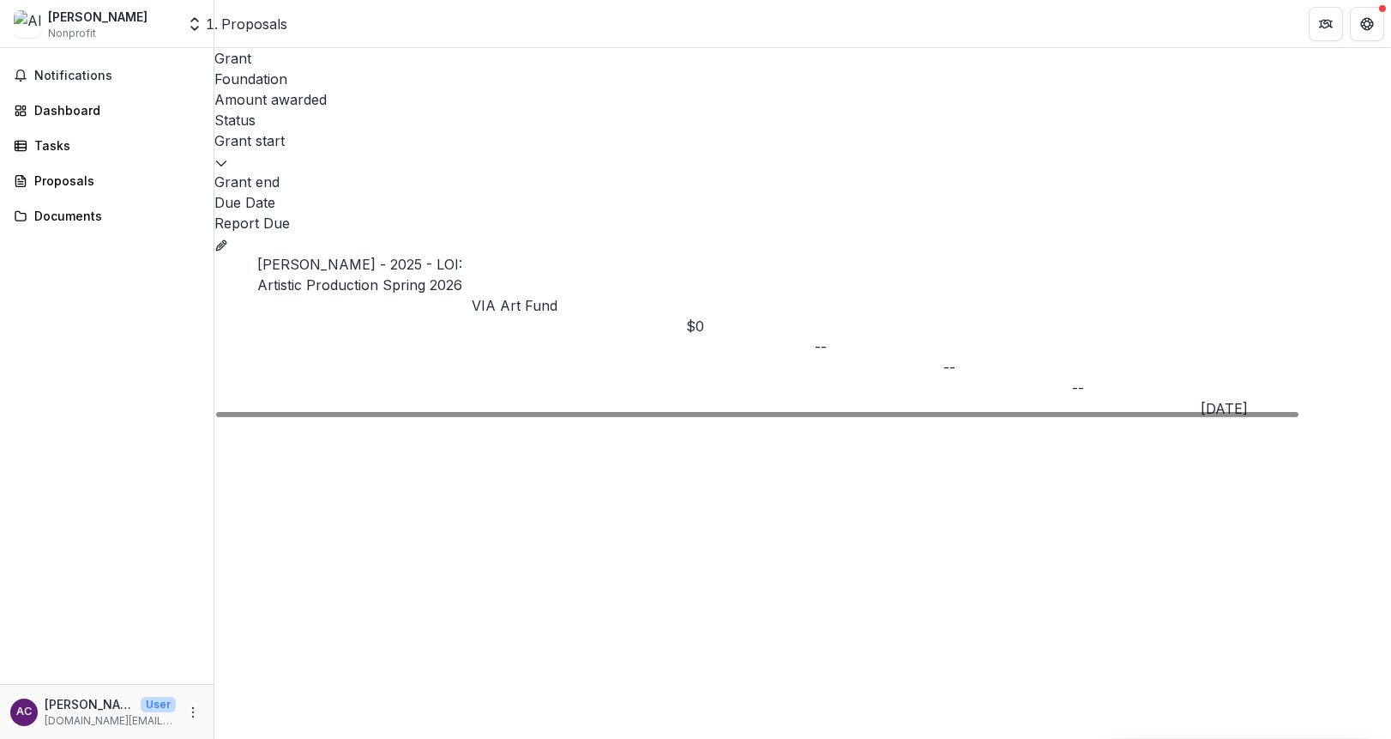
click at [517, 295] on p "VIA Art Fund" at bounding box center [579, 305] width 214 height 21
click at [357, 256] on link "Allana Clarke - 2025 - LOI: Artistic Production Spring 2026" at bounding box center [359, 275] width 205 height 38
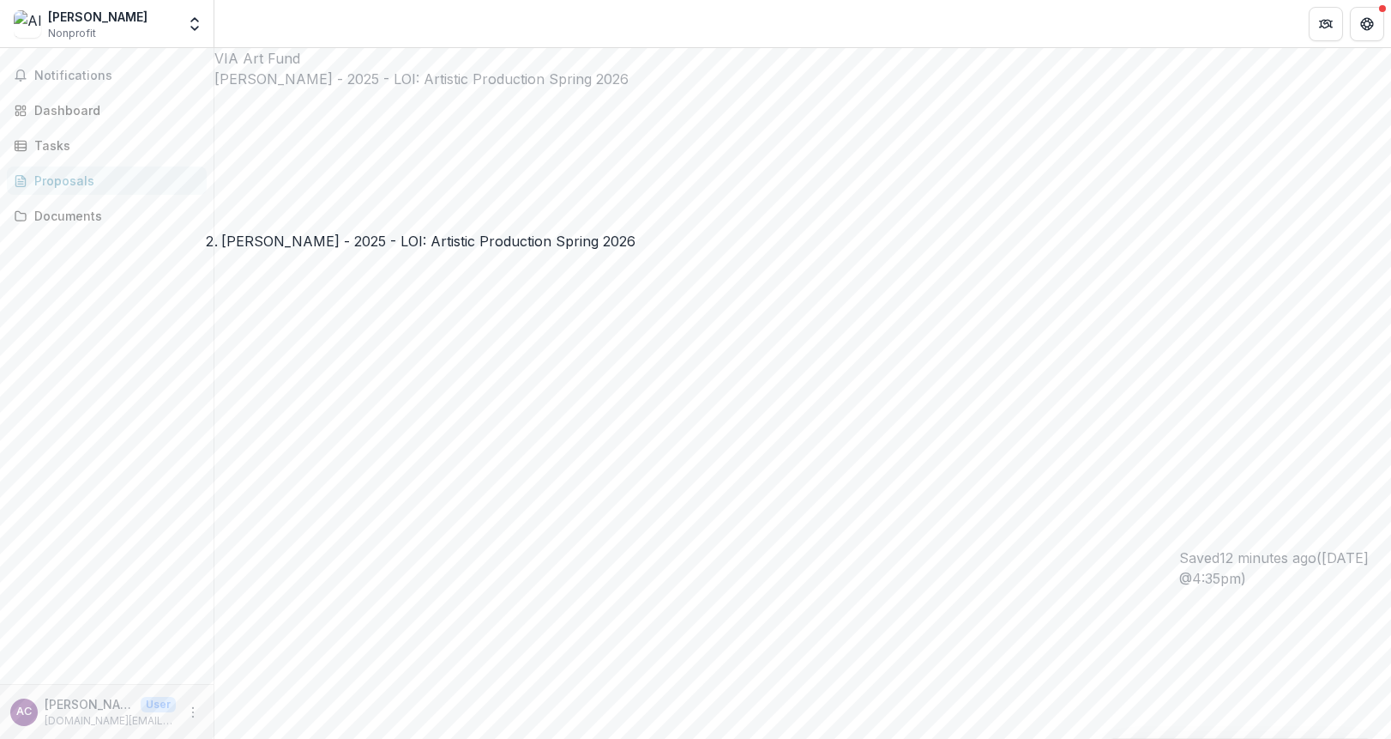
type input "**********"
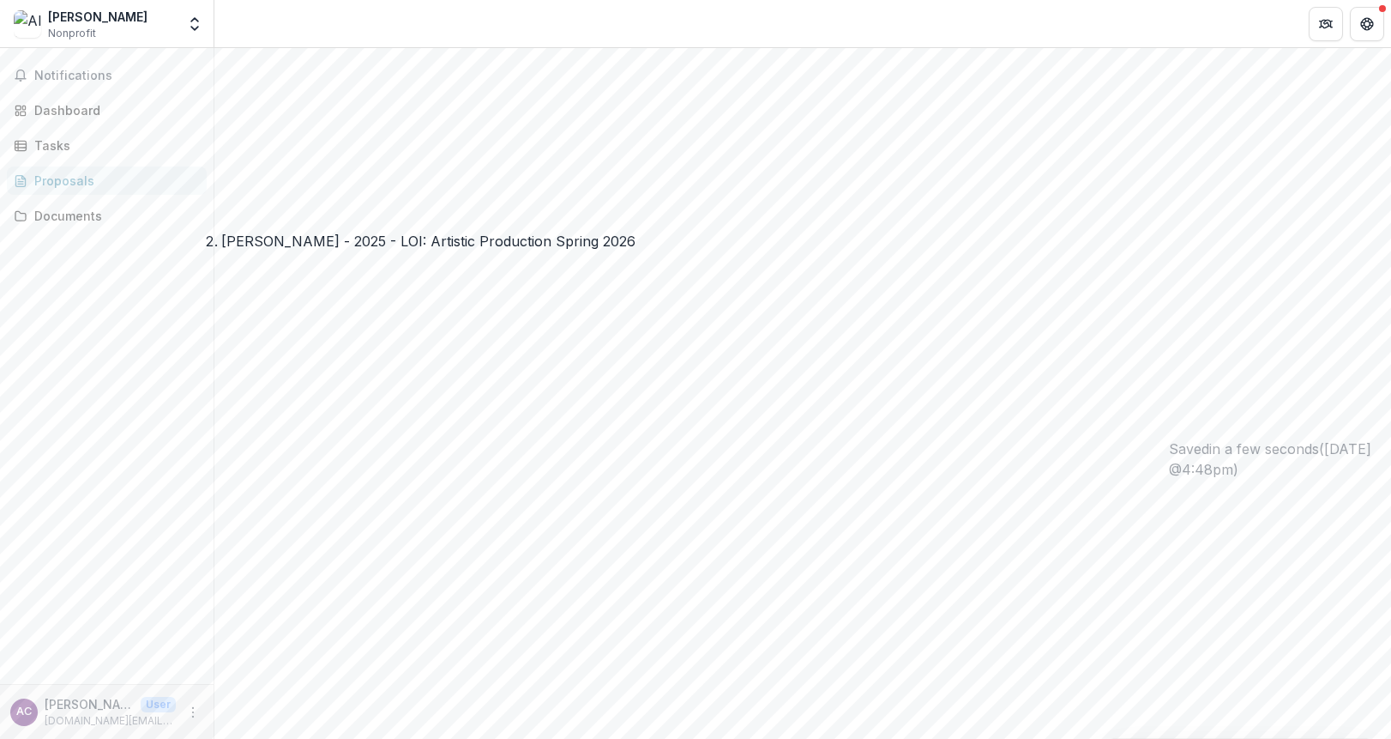
type input "**********"
type input "**"
type input "*****"
type input "**********"
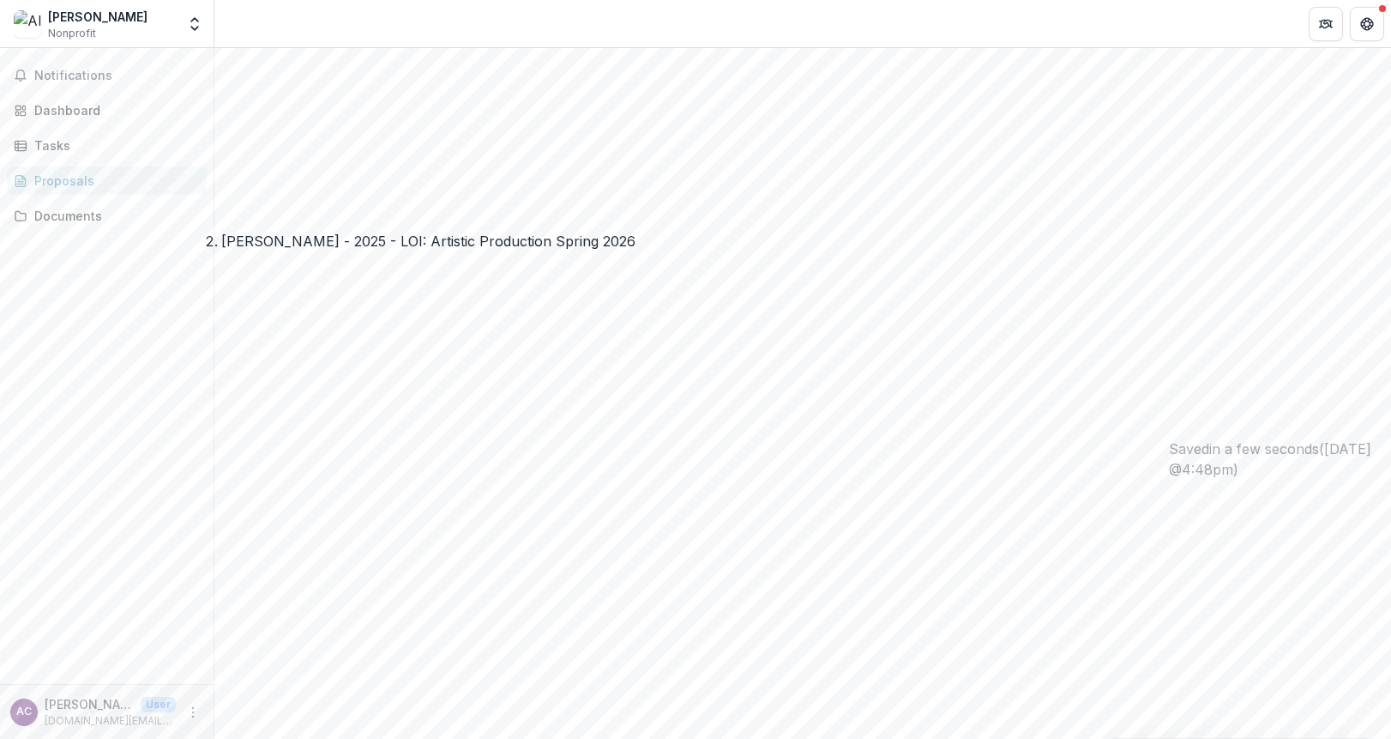
type input "**********"
type input "*****"
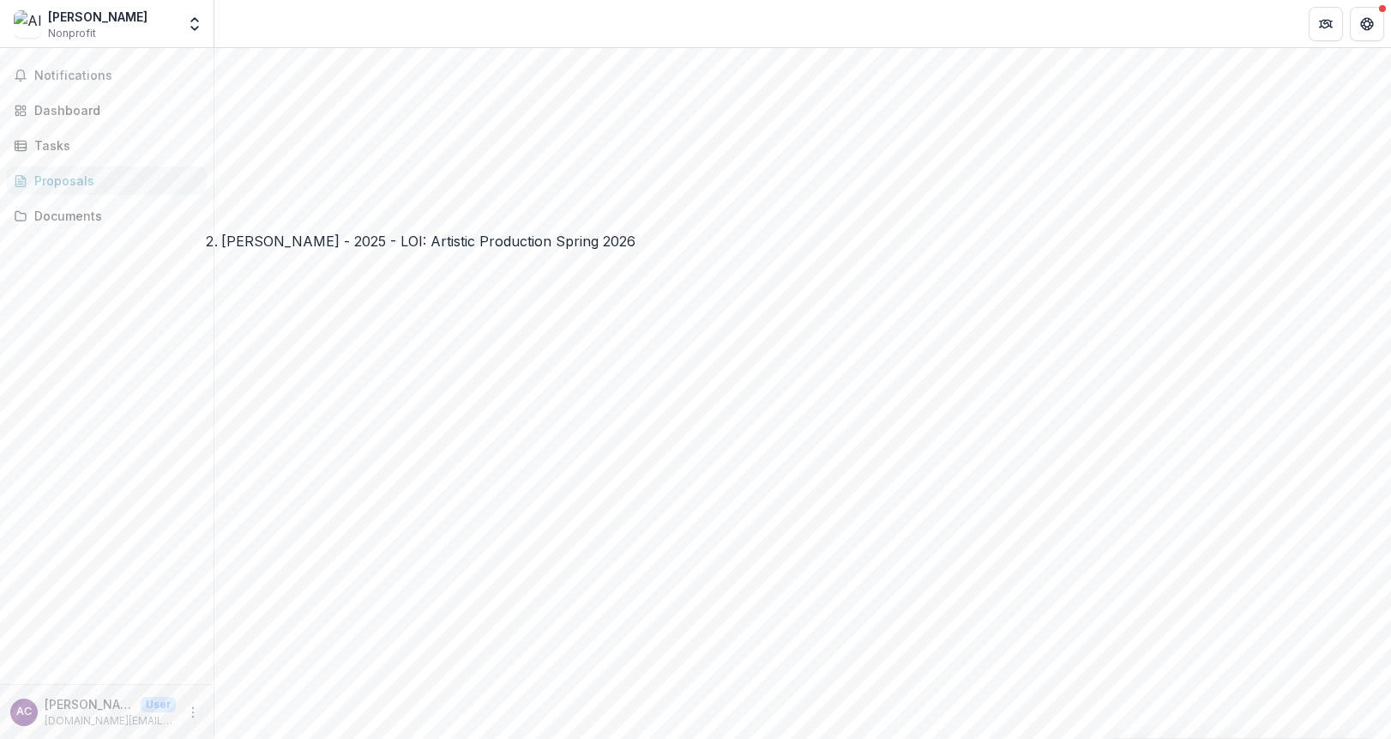
type input "**********"
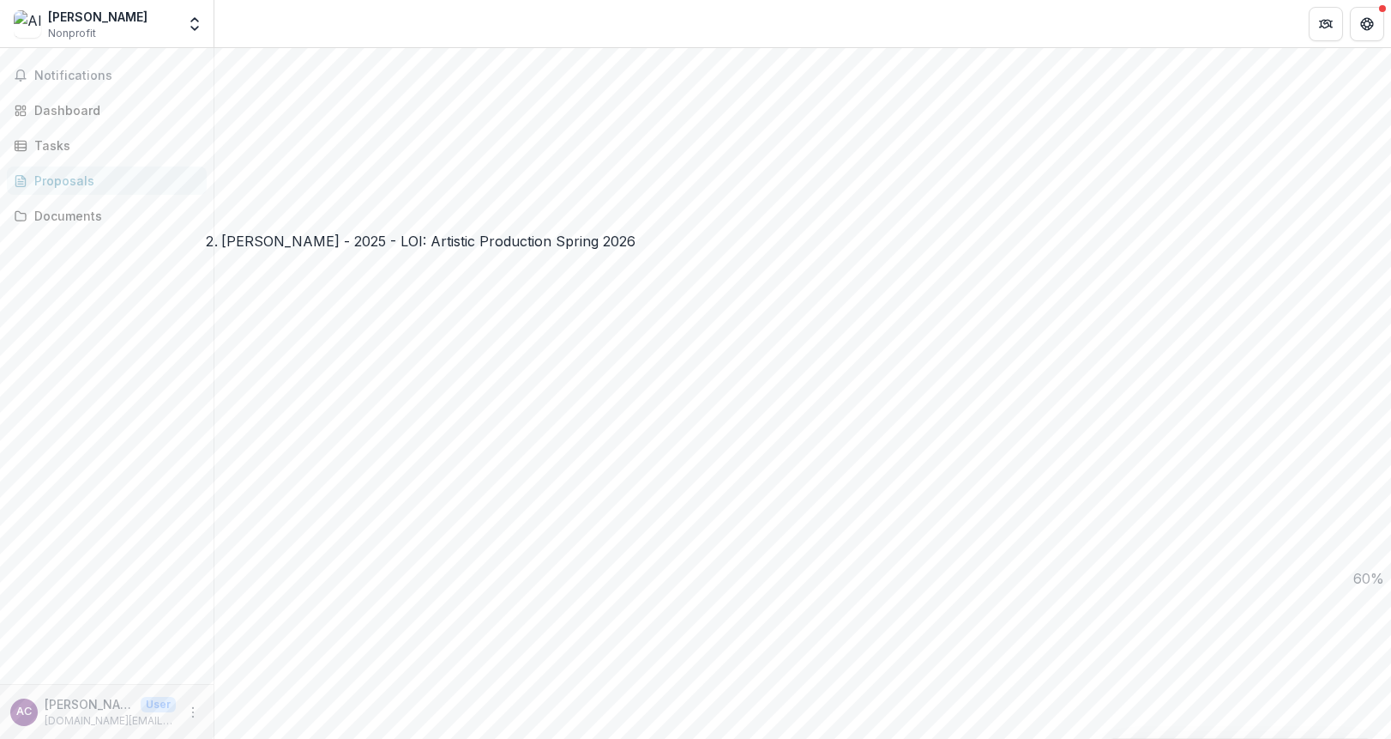
scroll to position [1028, 0]
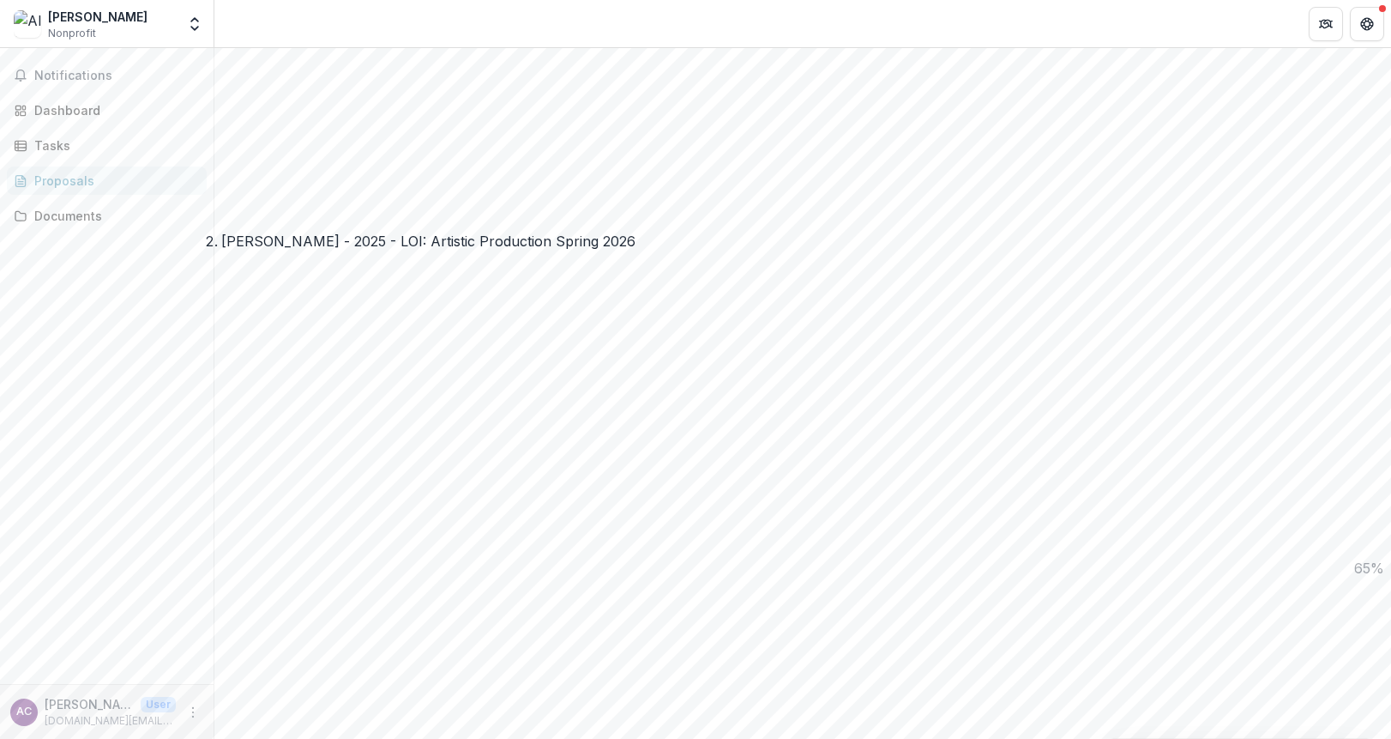
paste input "**********"
type input "**********"
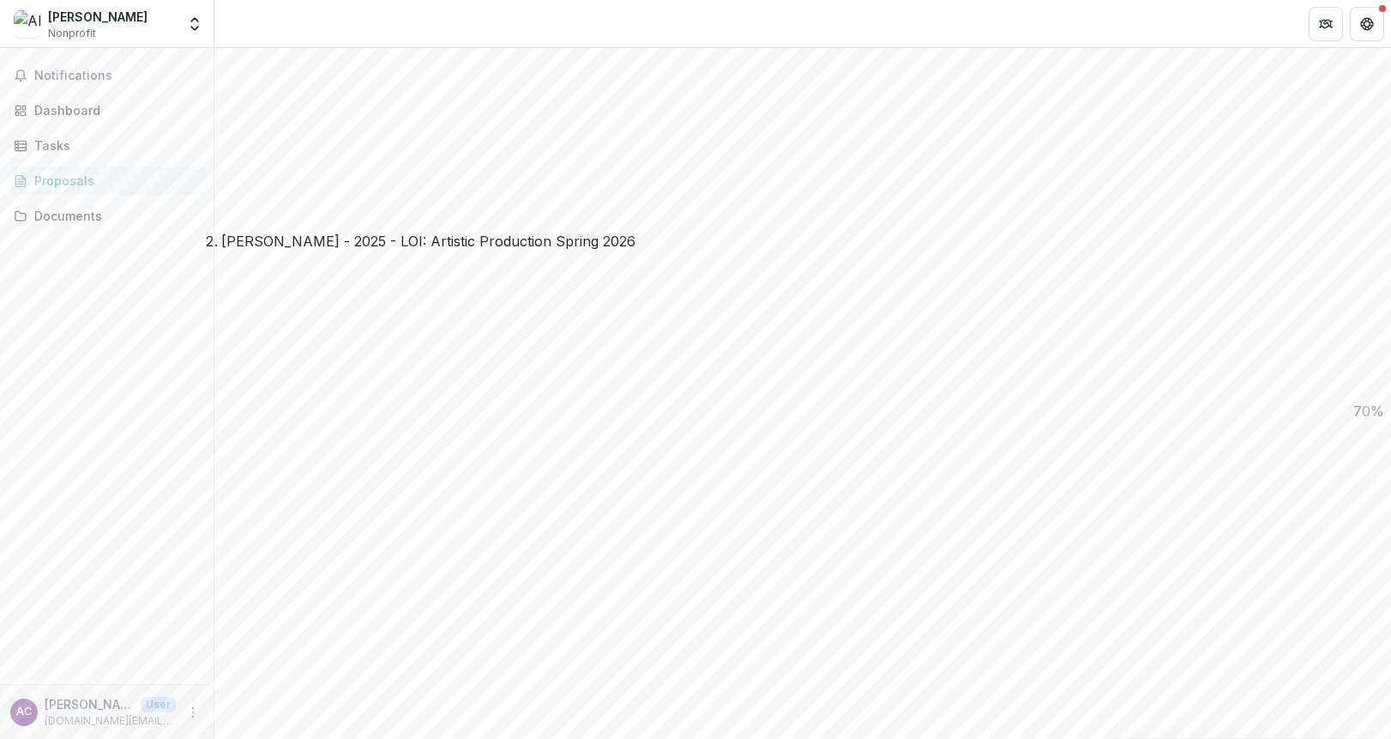
paste textarea "**********"
paste textarea
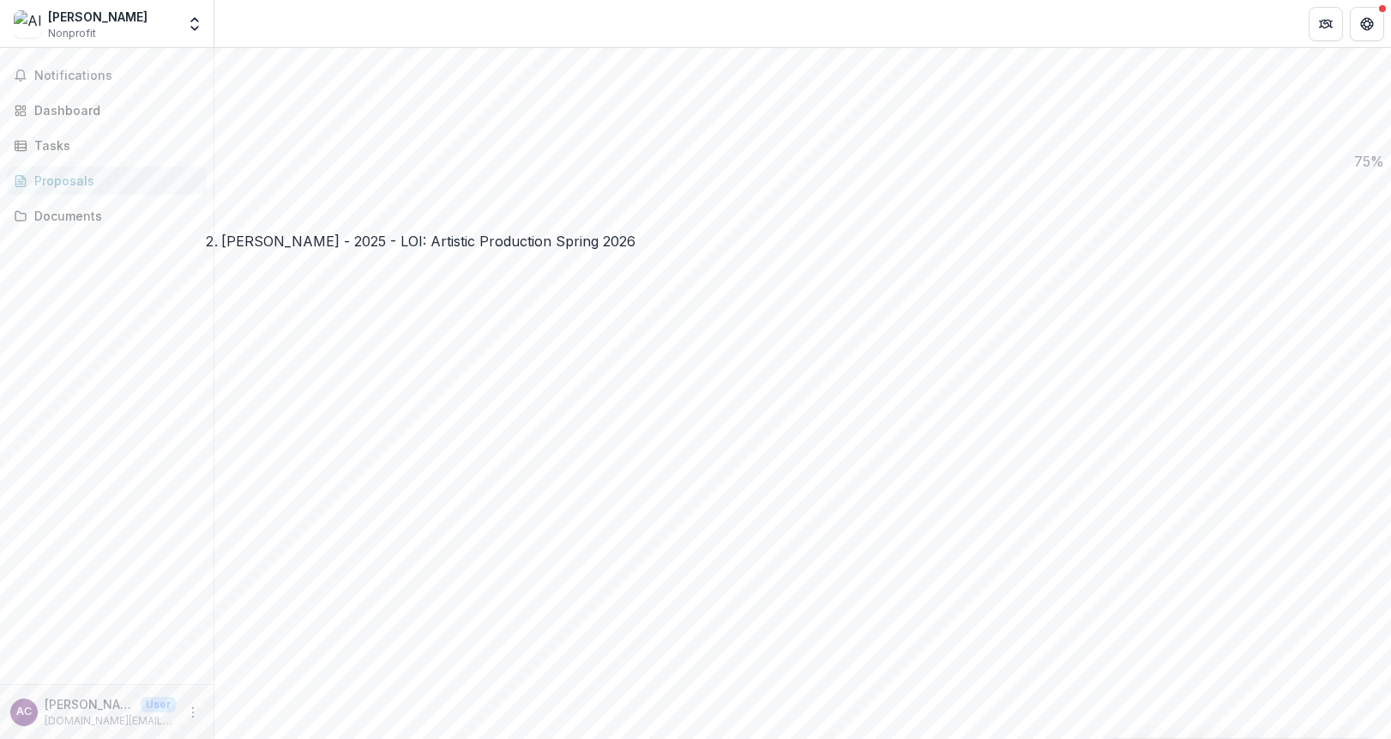
type textarea "**********"
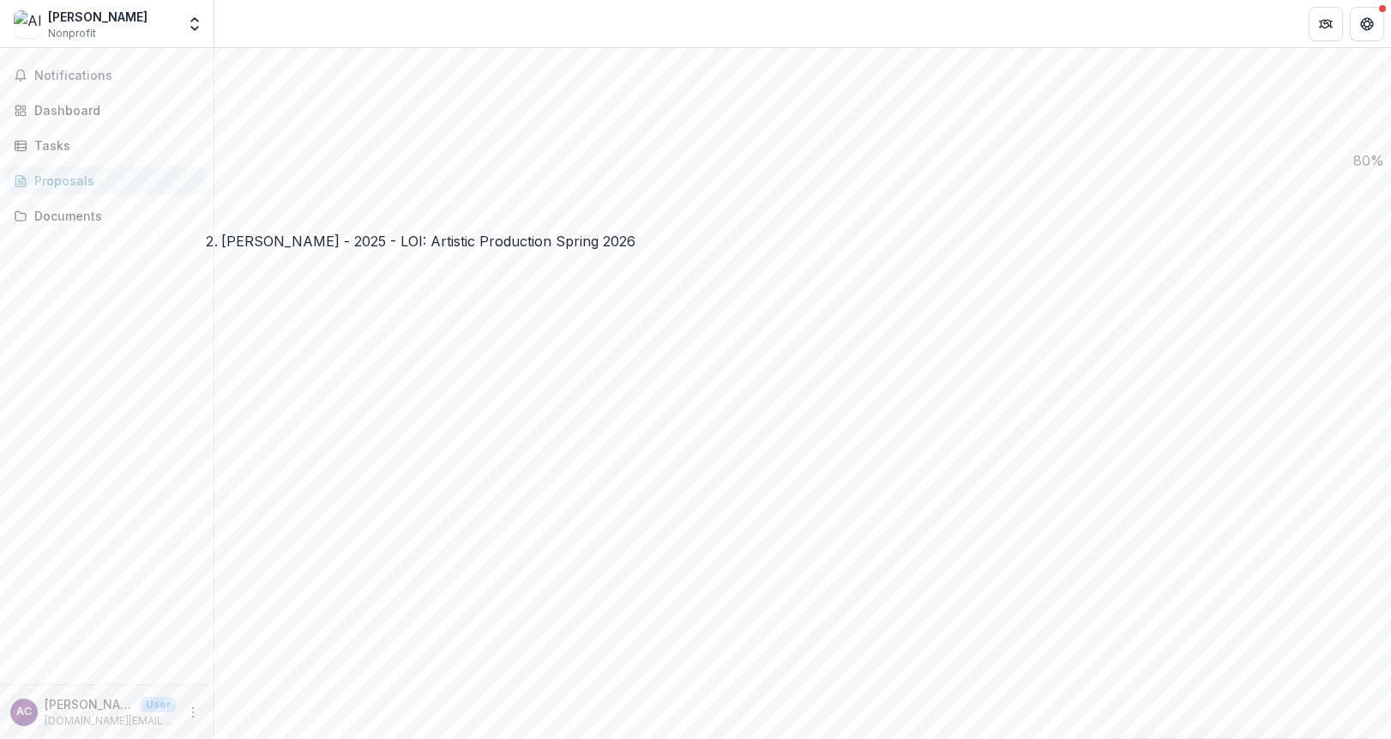
type input "*******"
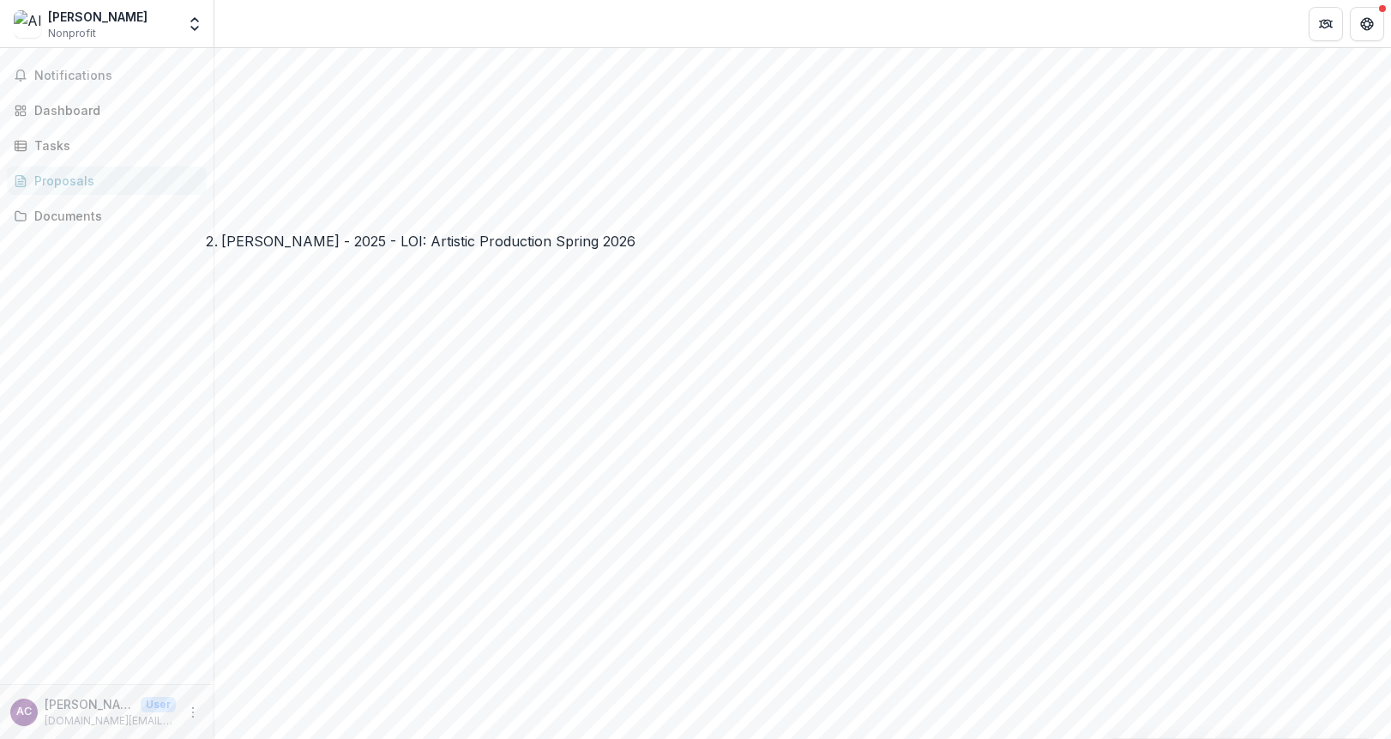
drag, startPoint x: 389, startPoint y: 298, endPoint x: 771, endPoint y: 431, distance: 403.9
copy ul "**********"
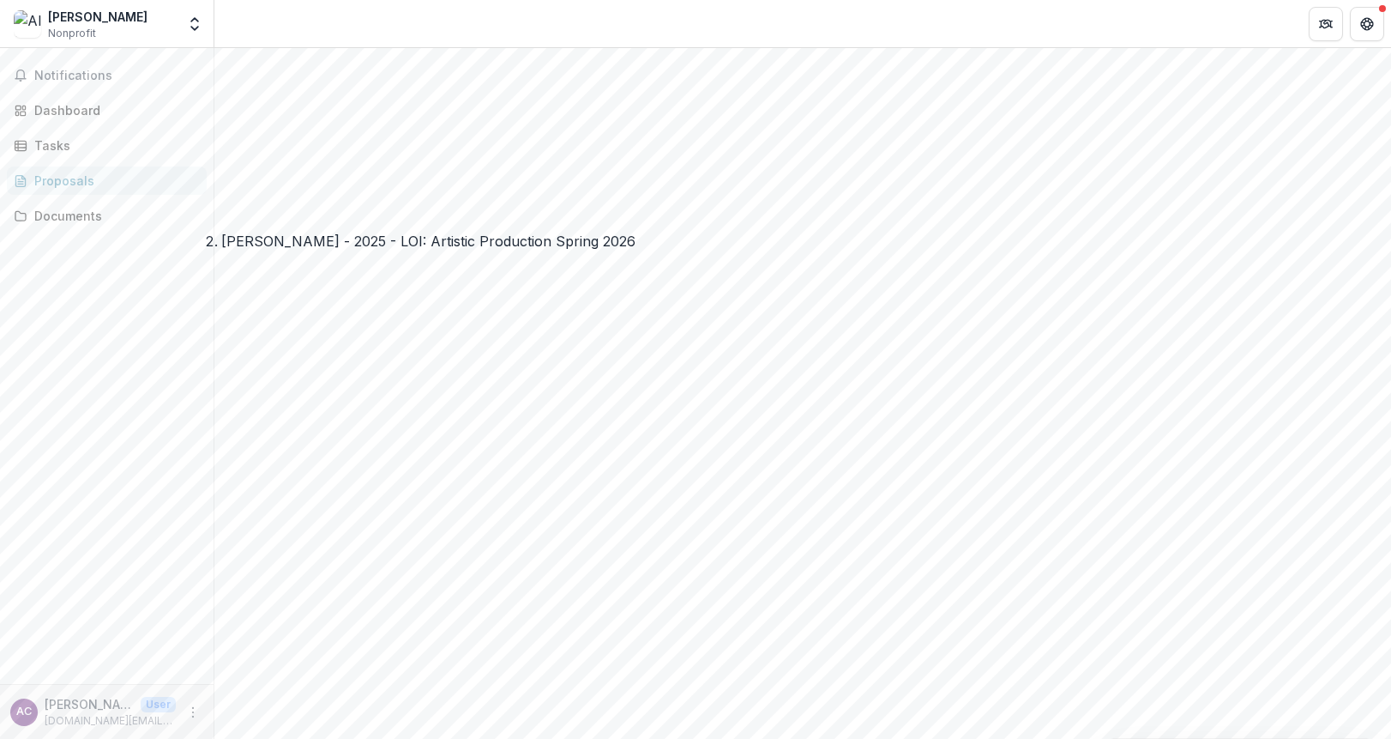
drag, startPoint x: 353, startPoint y: 272, endPoint x: 752, endPoint y: 430, distance: 429.7
copy div "**********"
